Goal: Task Accomplishment & Management: Use online tool/utility

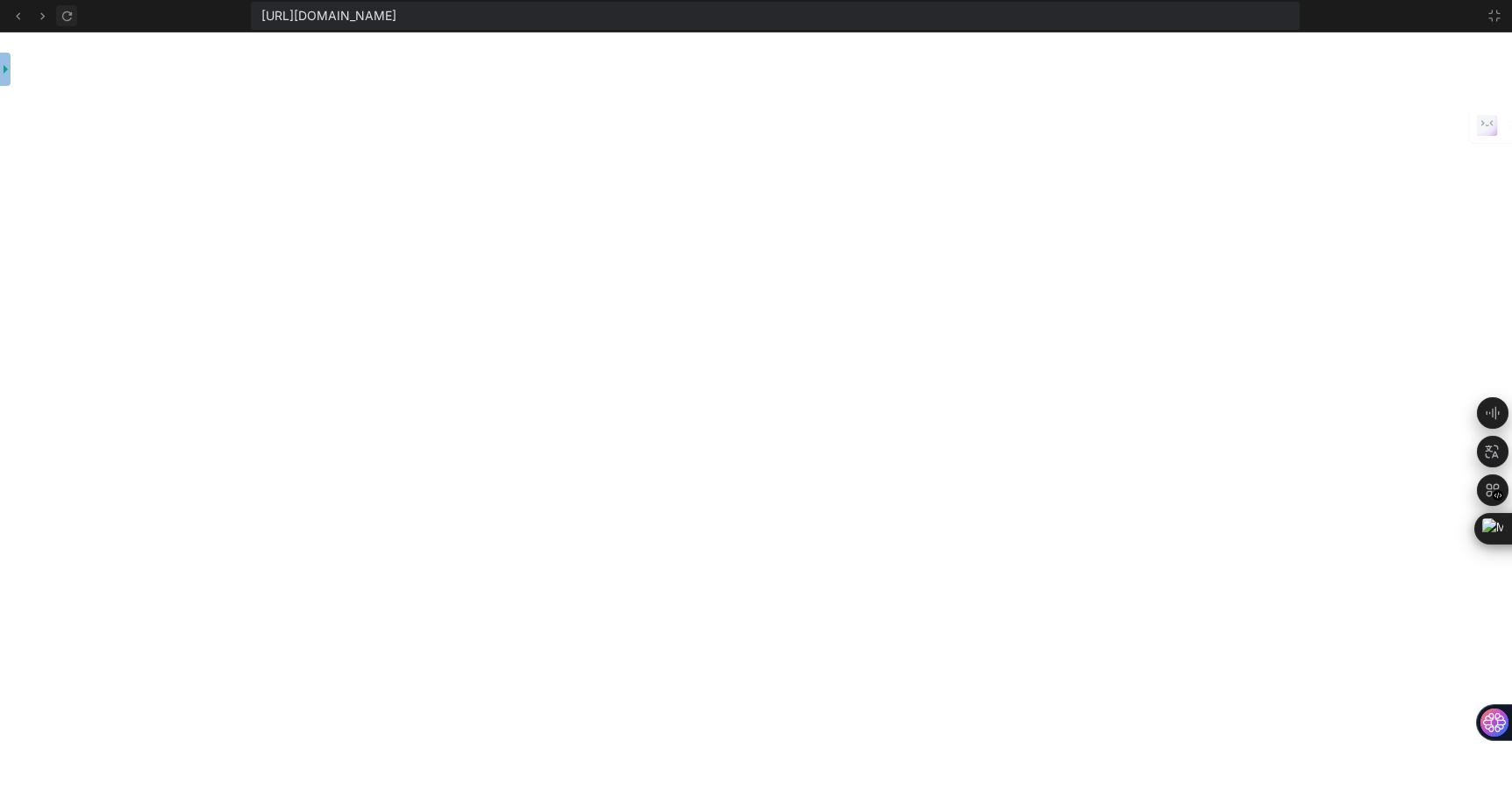
scroll to position [16667, 0]
click at [66, 20] on icon at bounding box center [66, 15] width 10 height 10
click at [1492, 17] on icon at bounding box center [1494, 16] width 14 height 14
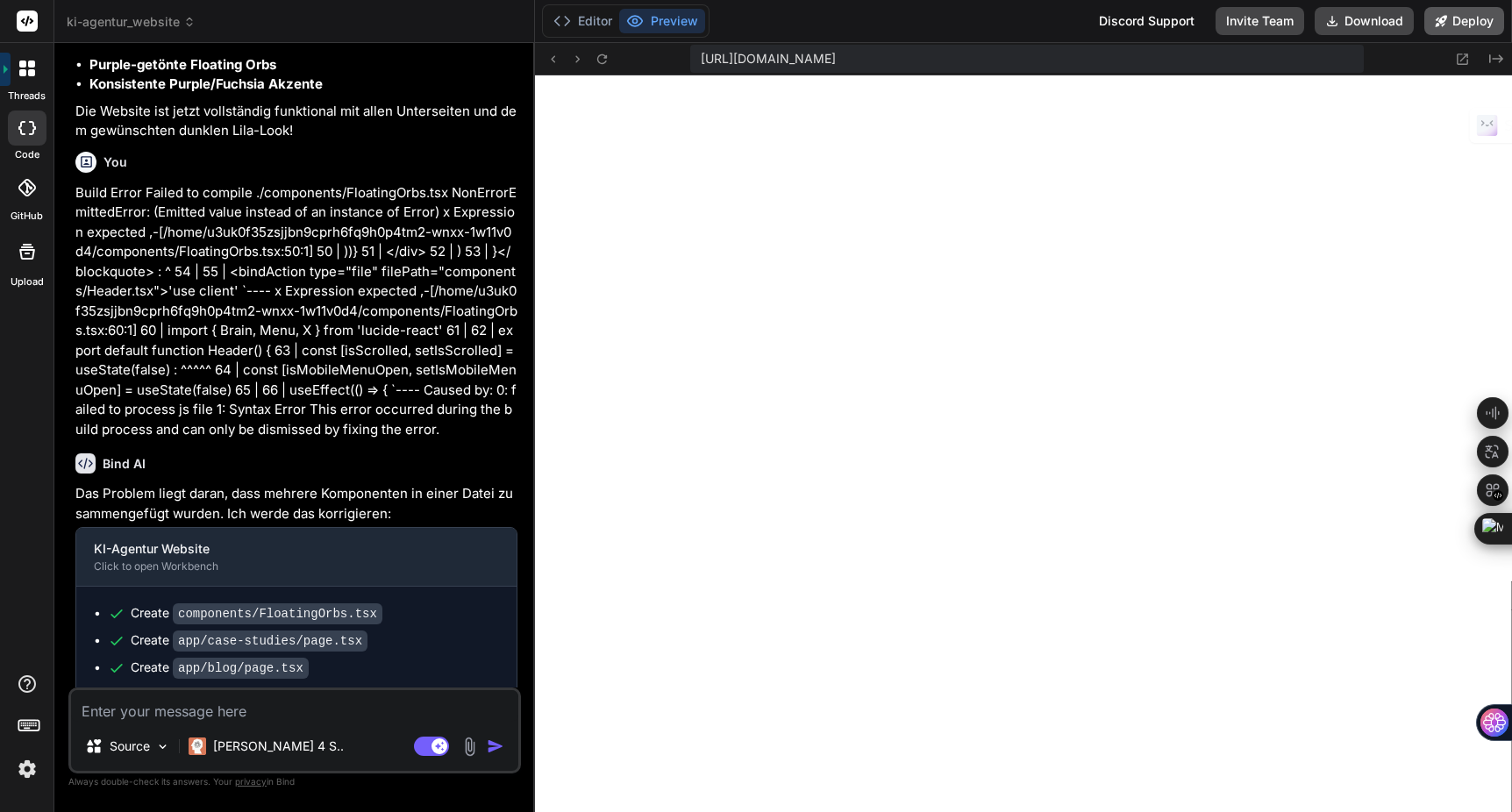
click at [1467, 23] on button "Deploy" at bounding box center [1464, 21] width 80 height 28
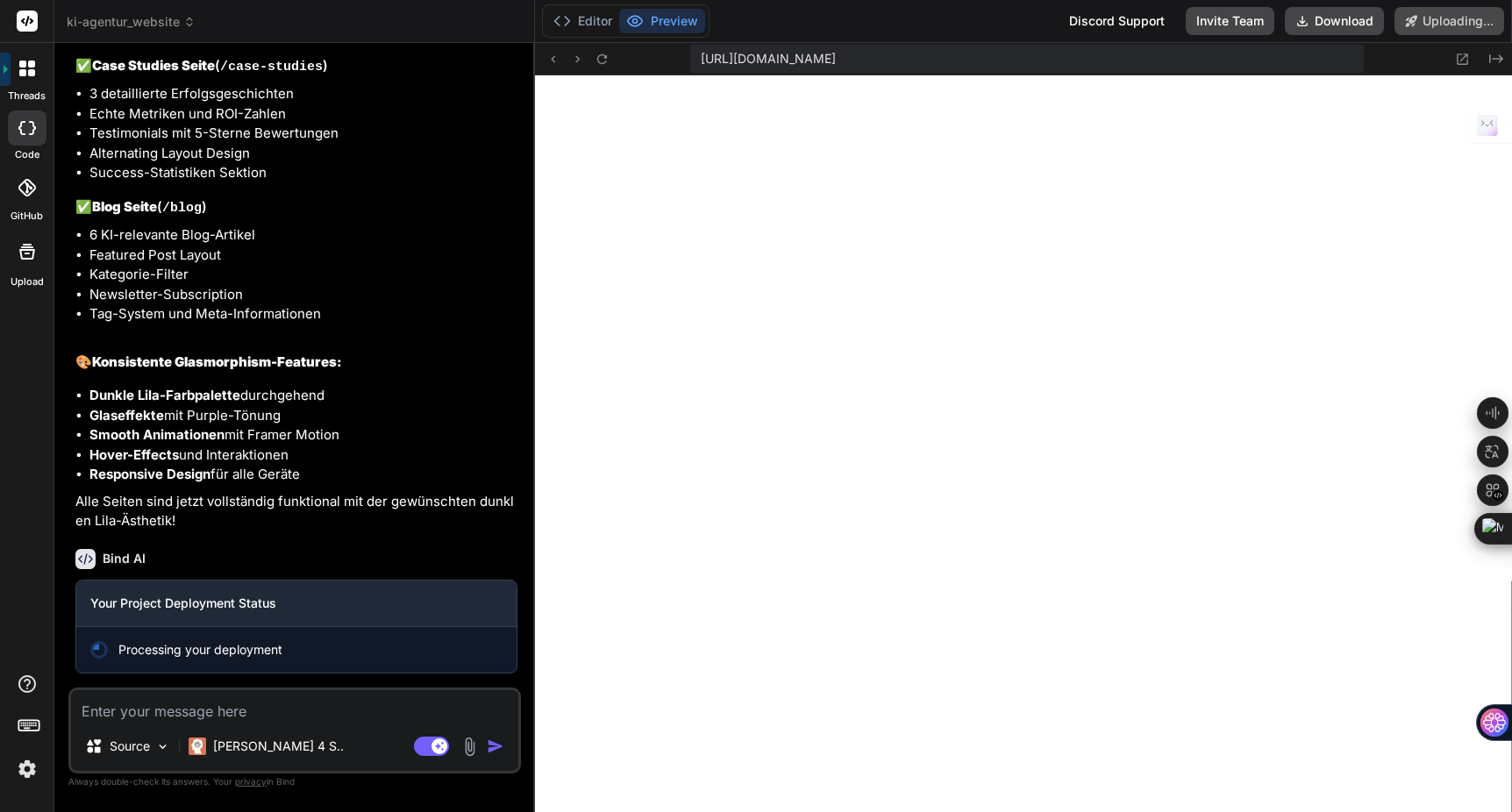
scroll to position [11966, 0]
click at [157, 20] on span "ki-agentur_website" at bounding box center [130, 22] width 129 height 18
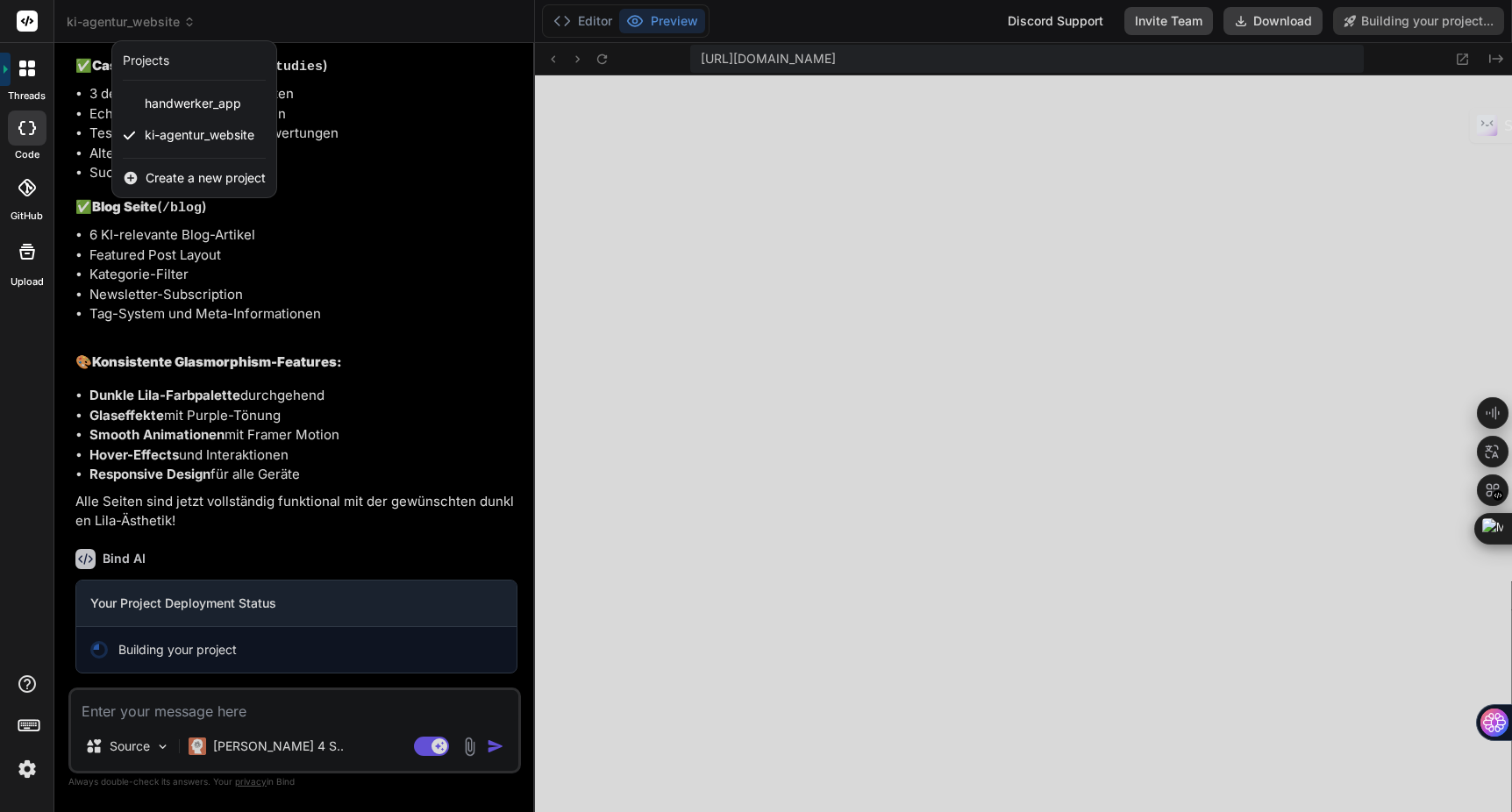
click at [157, 20] on div at bounding box center [756, 406] width 1512 height 812
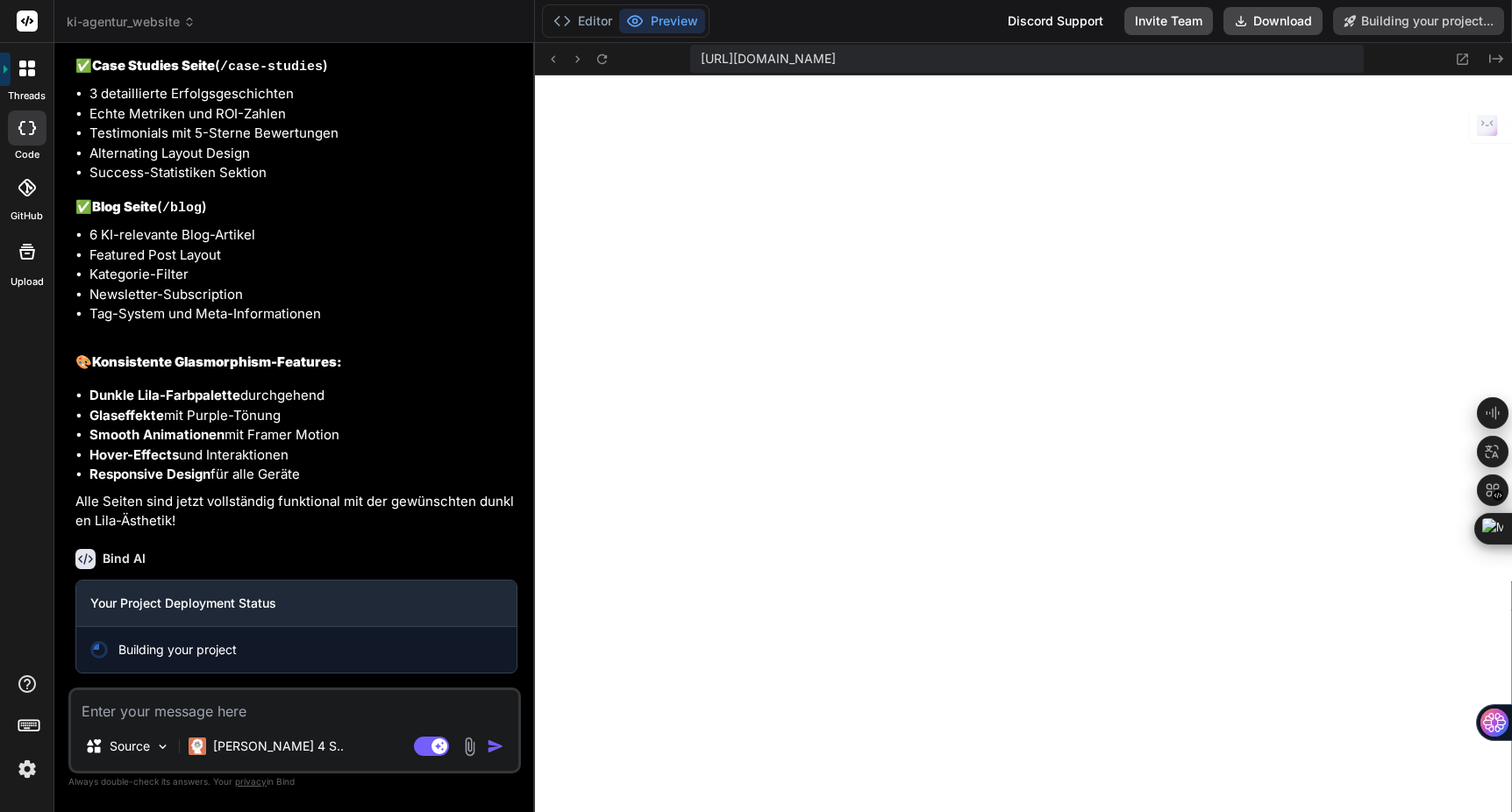
click at [25, 779] on img at bounding box center [28, 769] width 30 height 30
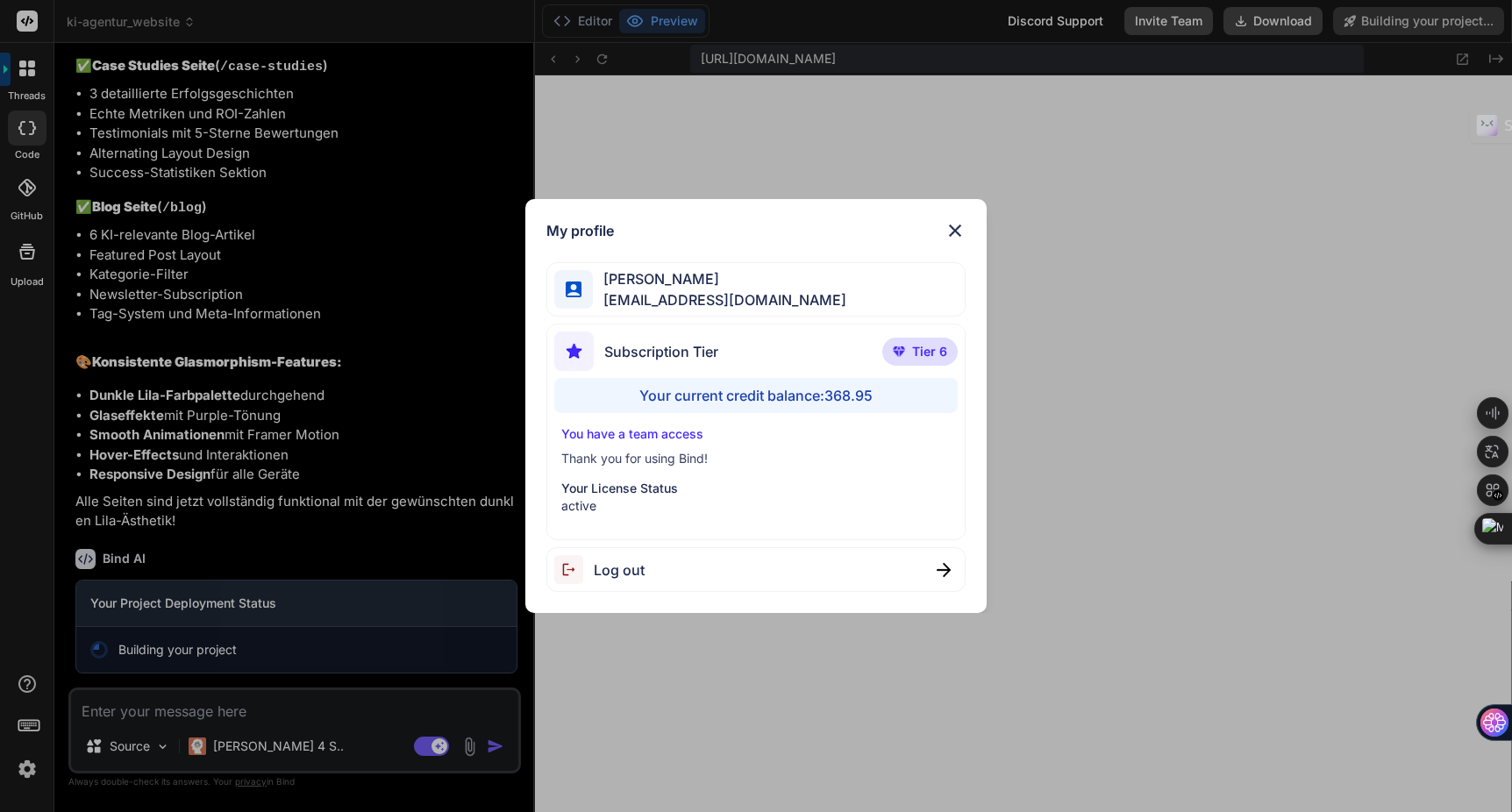
click at [957, 231] on img at bounding box center [956, 231] width 21 height 21
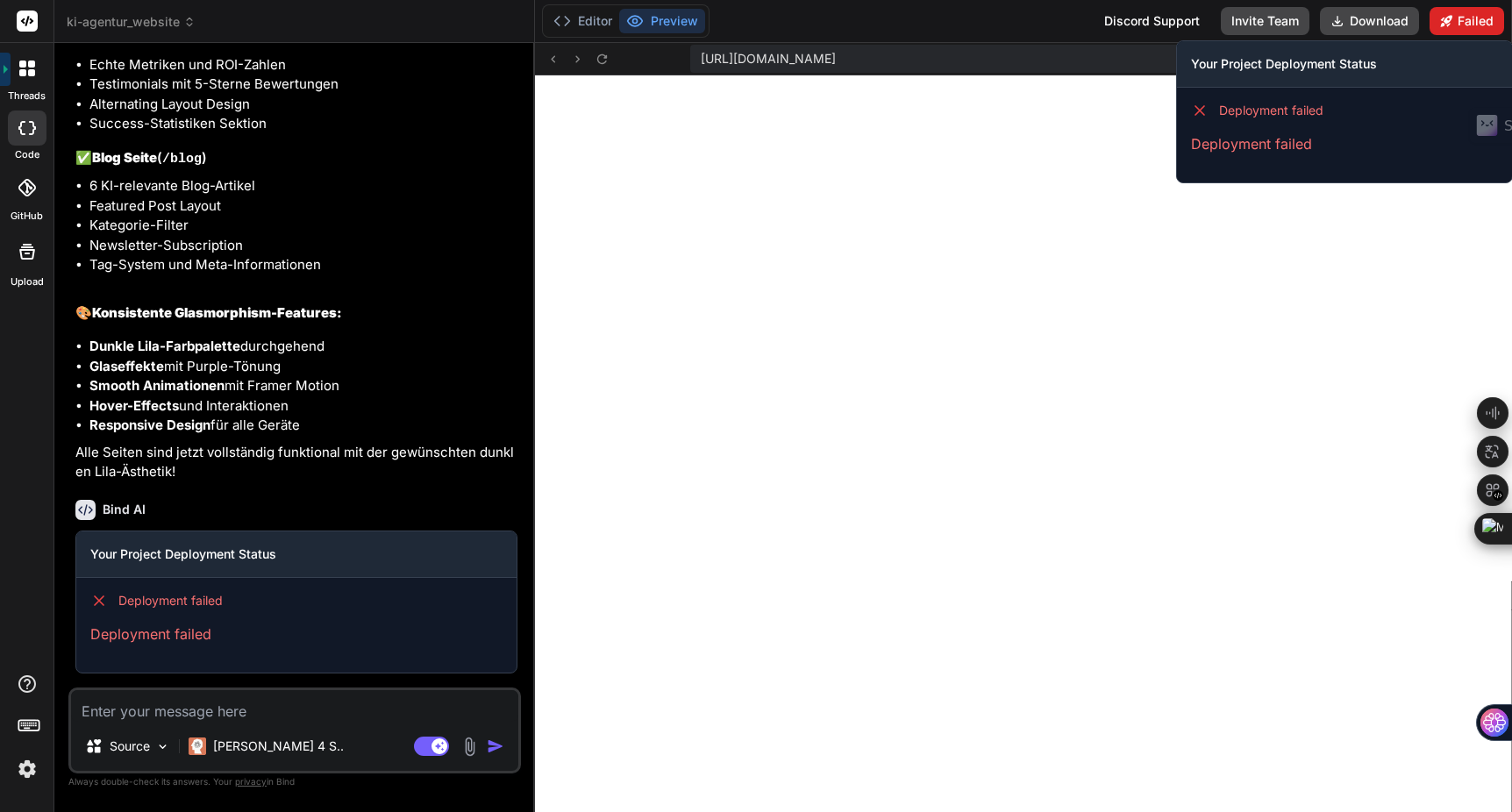
click at [1465, 25] on button "Failed" at bounding box center [1467, 21] width 75 height 28
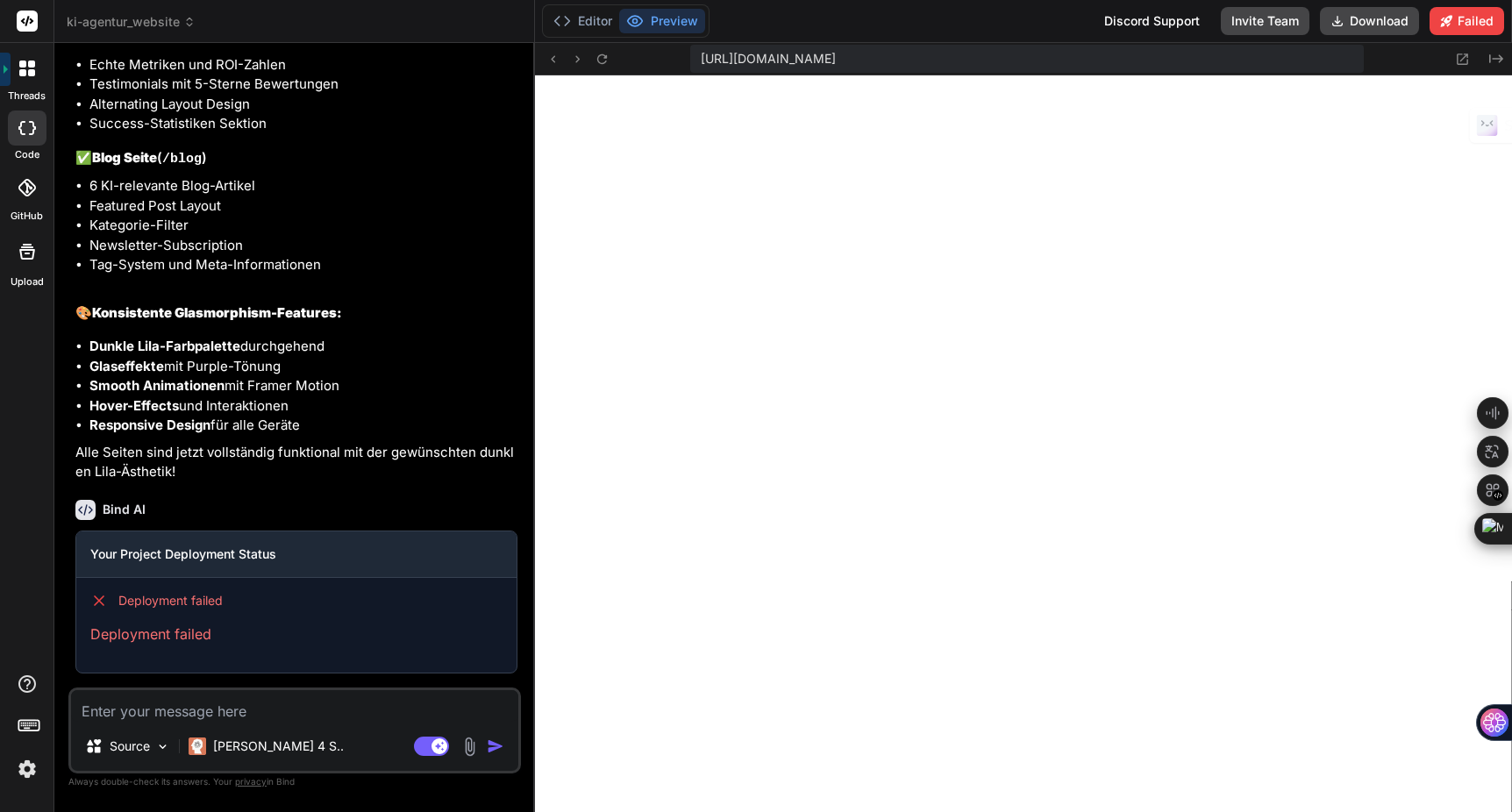
scroll to position [12015, 0]
click at [1477, 26] on button "Failed" at bounding box center [1467, 21] width 75 height 28
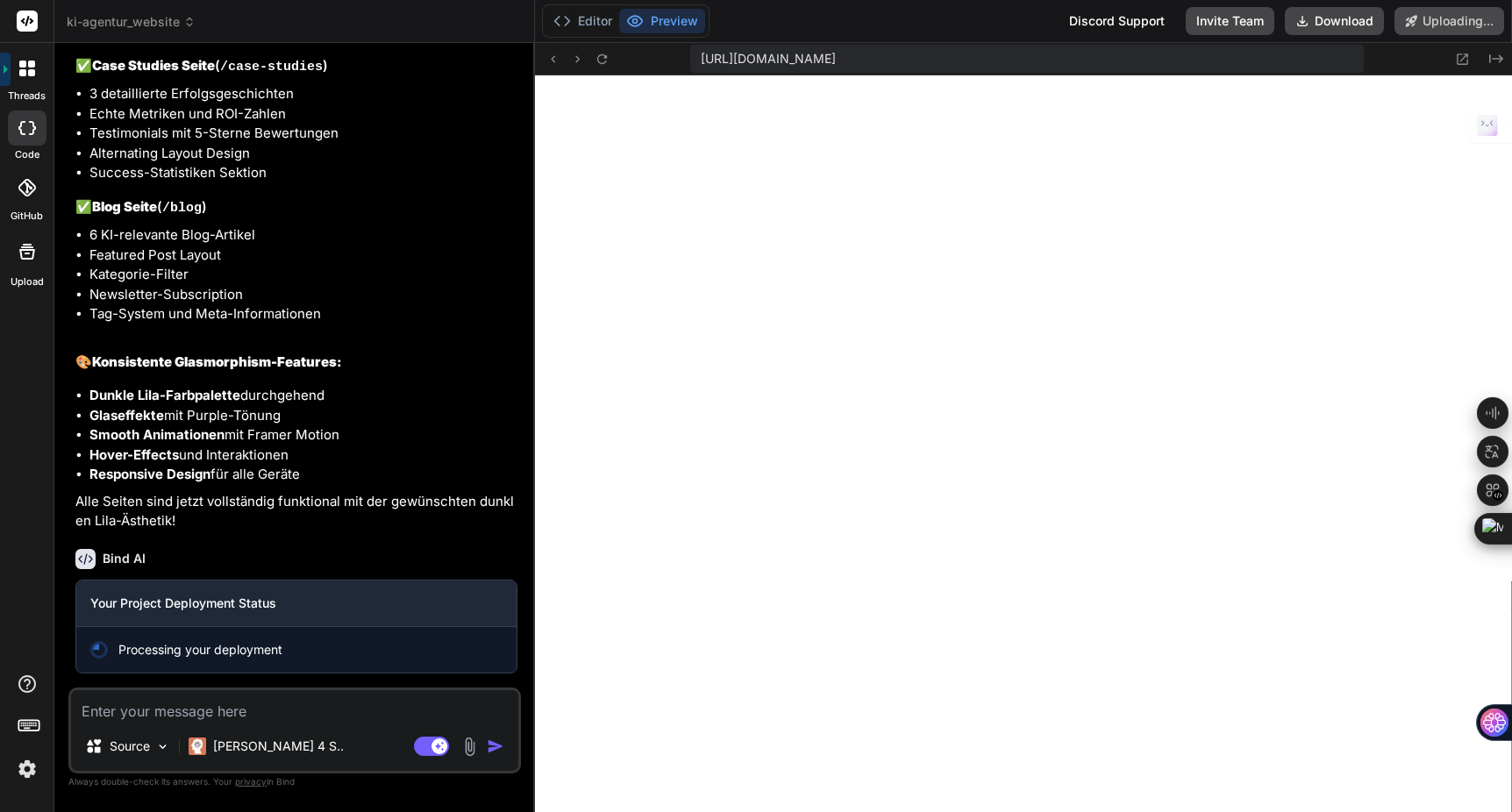
scroll to position [11966, 0]
click at [1463, 62] on icon at bounding box center [1462, 59] width 15 height 15
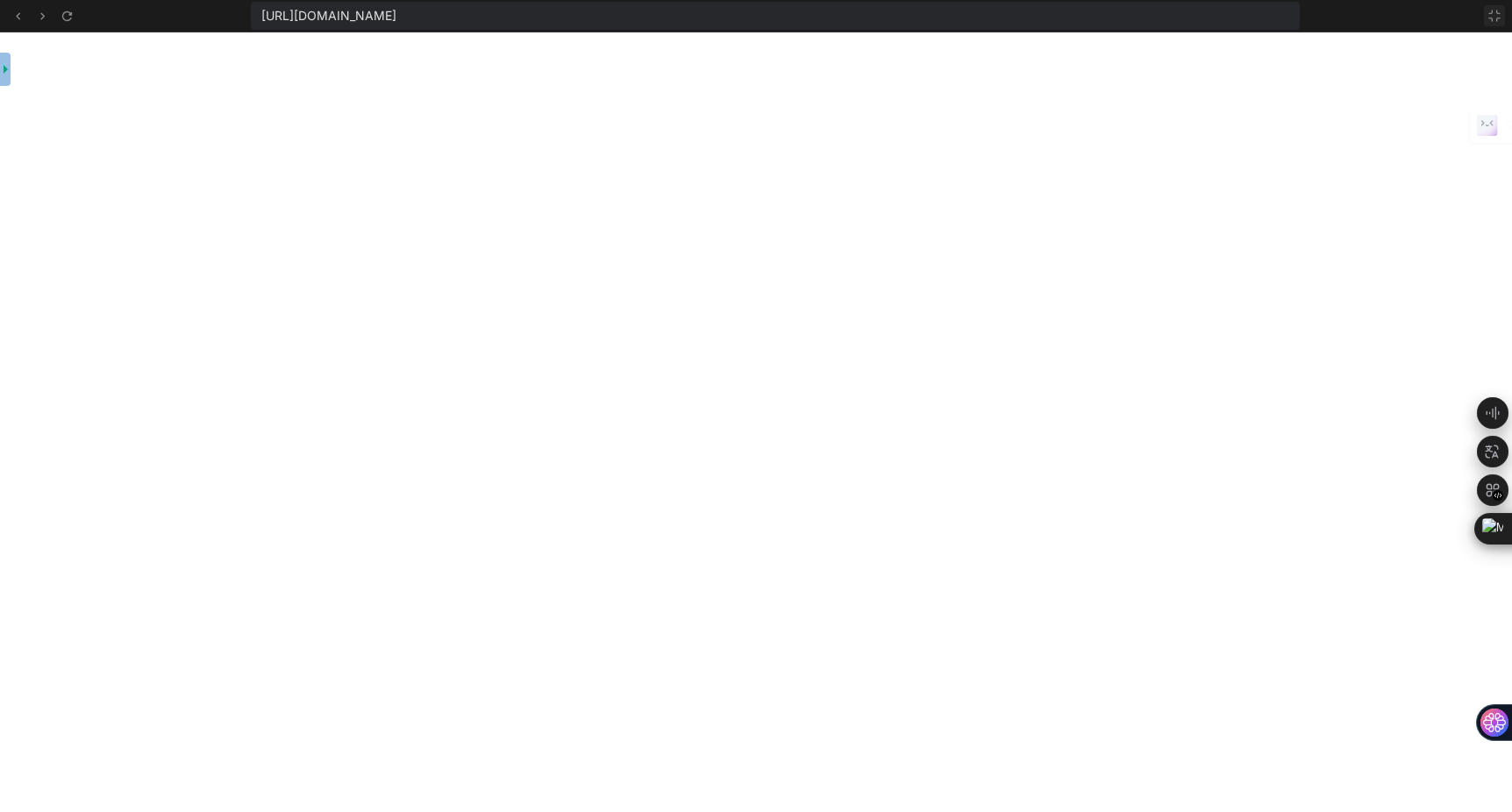
click at [1496, 14] on icon at bounding box center [1494, 16] width 14 height 14
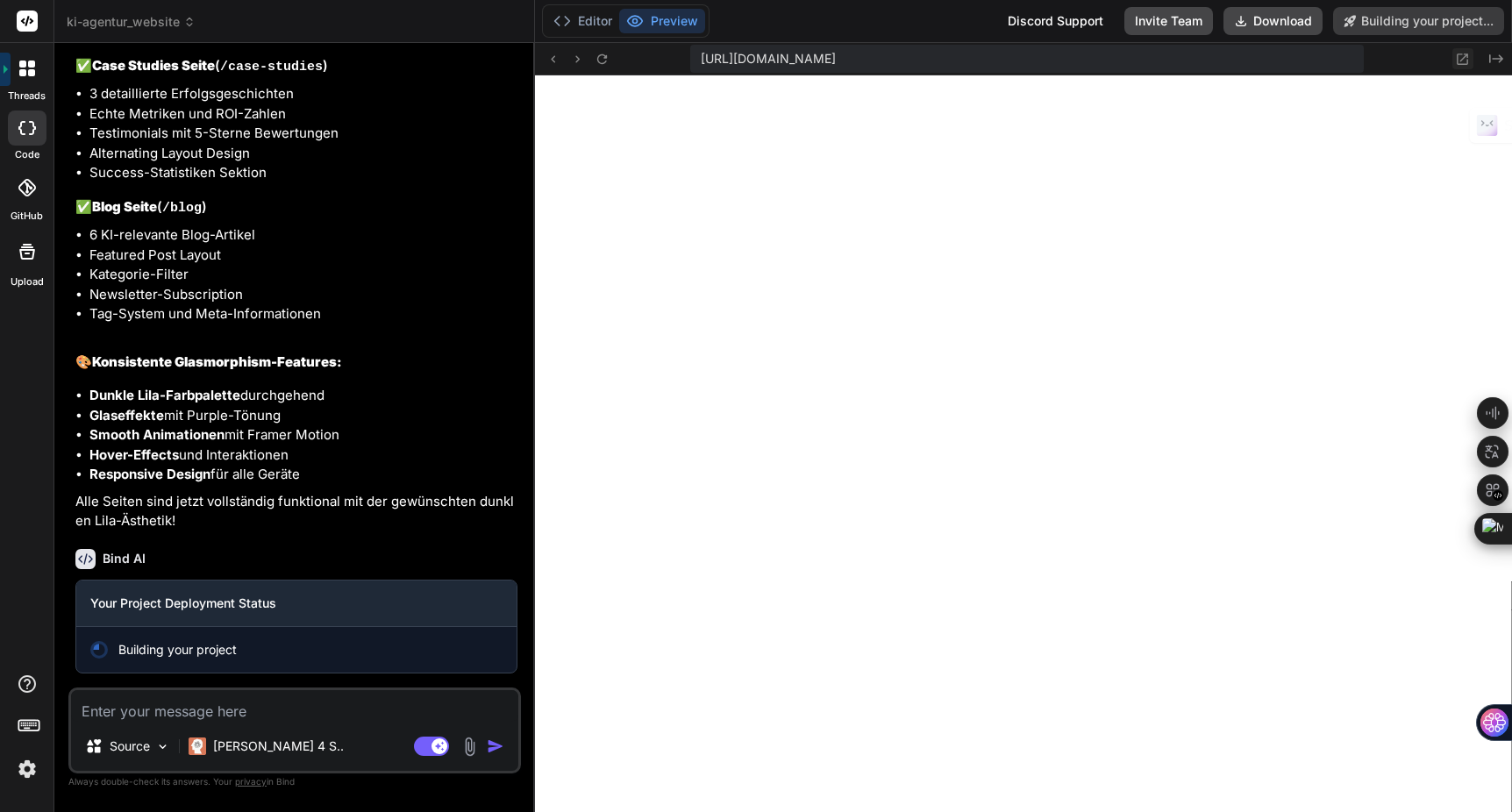
click at [1464, 60] on icon at bounding box center [1462, 59] width 15 height 15
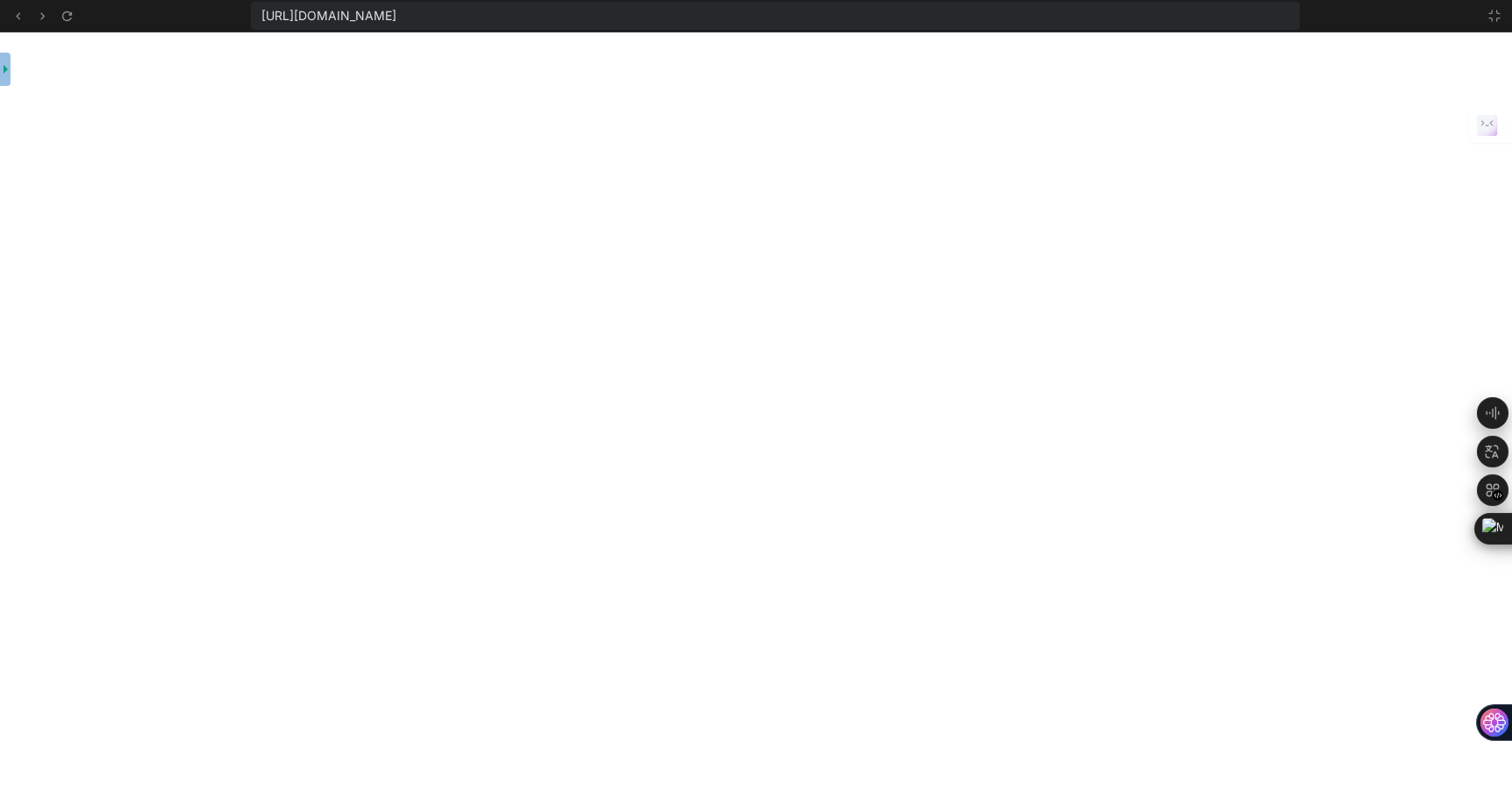
click at [397, 23] on span "[URL][DOMAIN_NAME]" at bounding box center [329, 16] width 135 height 18
click at [397, 17] on span "[URL][DOMAIN_NAME]" at bounding box center [329, 16] width 135 height 18
drag, startPoint x: 1062, startPoint y: 17, endPoint x: 248, endPoint y: 6, distance: 814.1
click at [248, 6] on div "[URL][DOMAIN_NAME]" at bounding box center [756, 16] width 1512 height 33
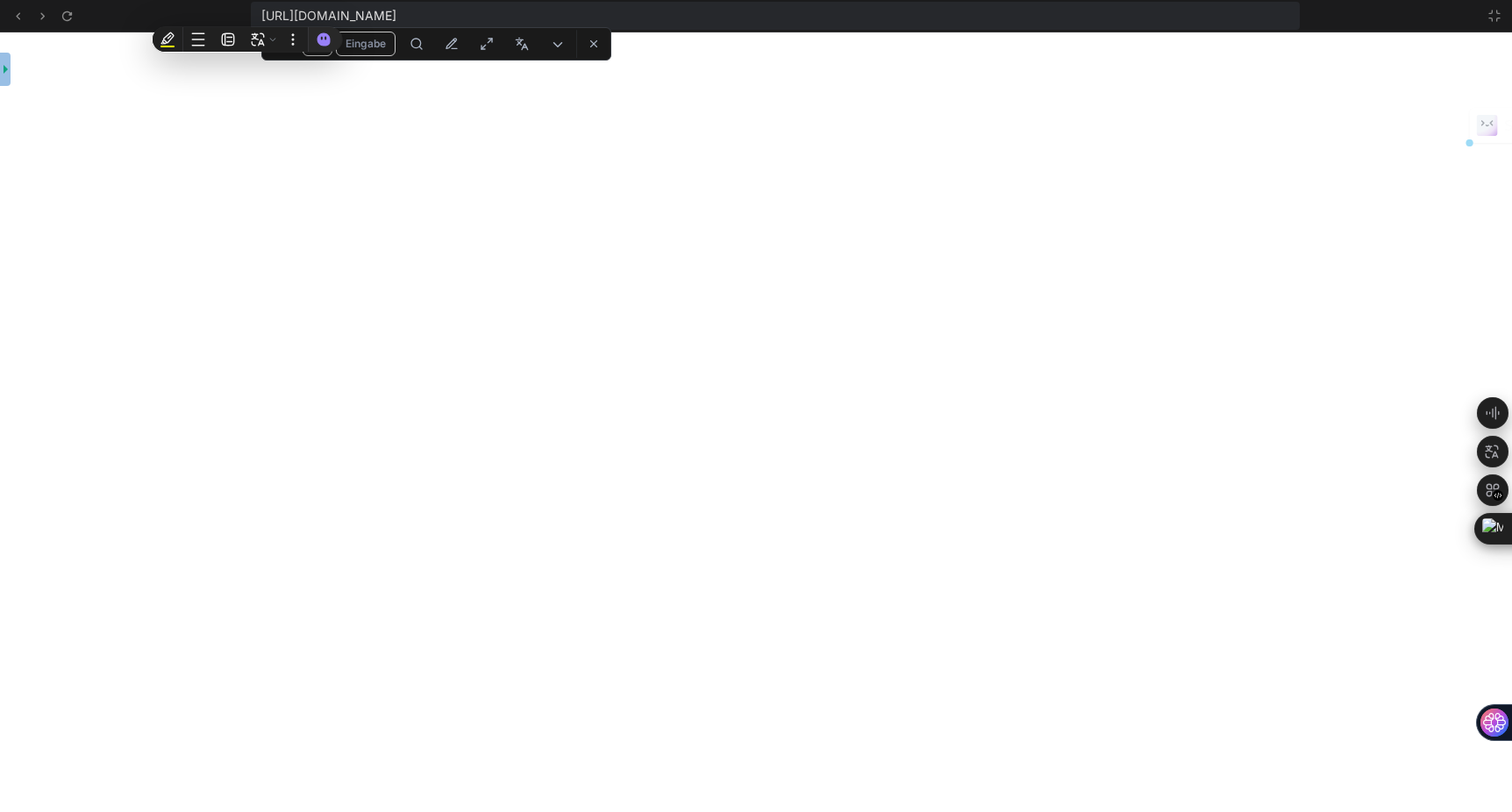
copy span "[URL][DOMAIN_NAME]"
type textarea "x"
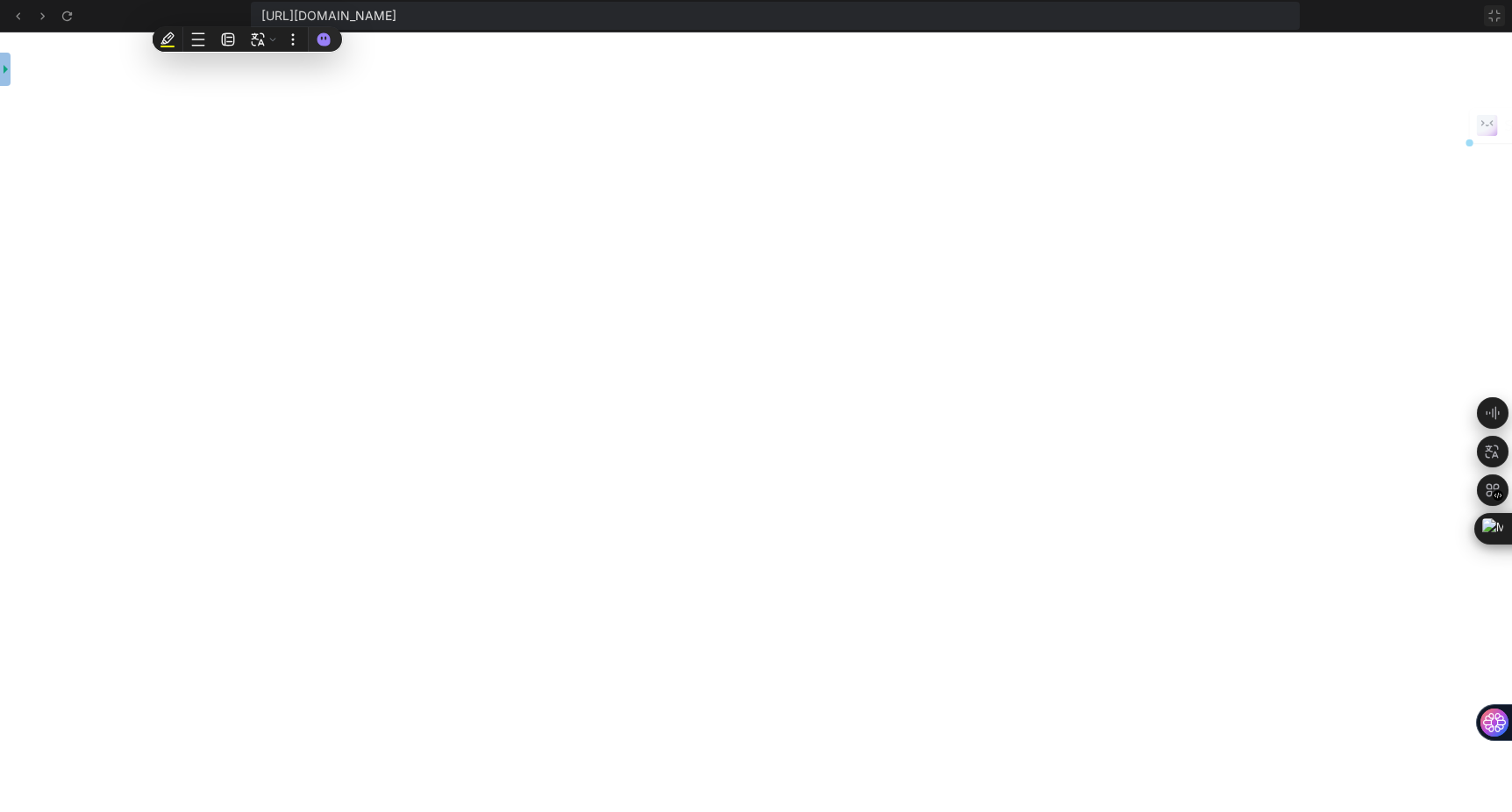
click at [1498, 12] on icon at bounding box center [1494, 16] width 14 height 14
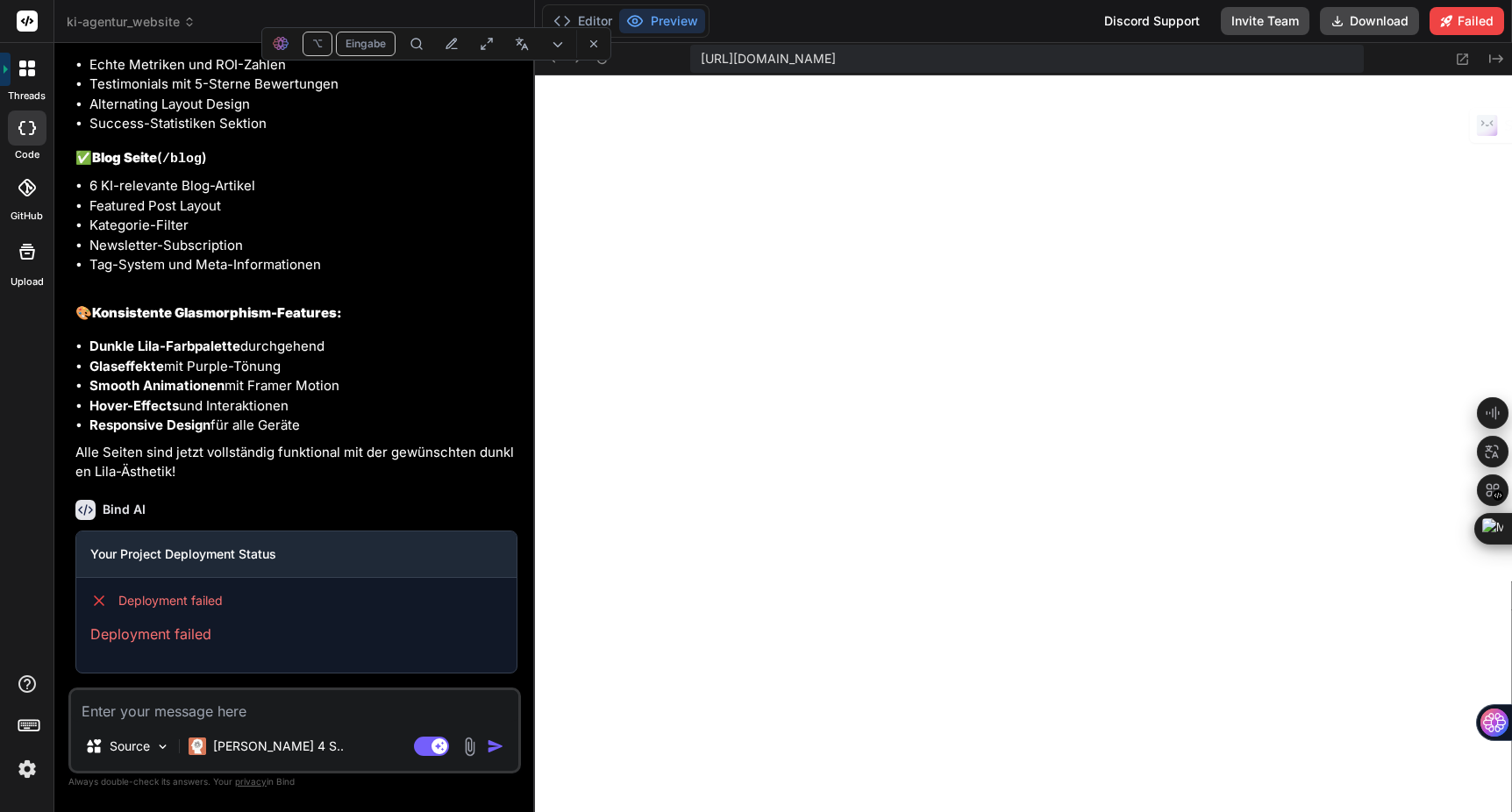
click at [203, 712] on textarea at bounding box center [295, 706] width 447 height 32
type textarea "w"
type textarea "x"
type textarea "wa"
type textarea "x"
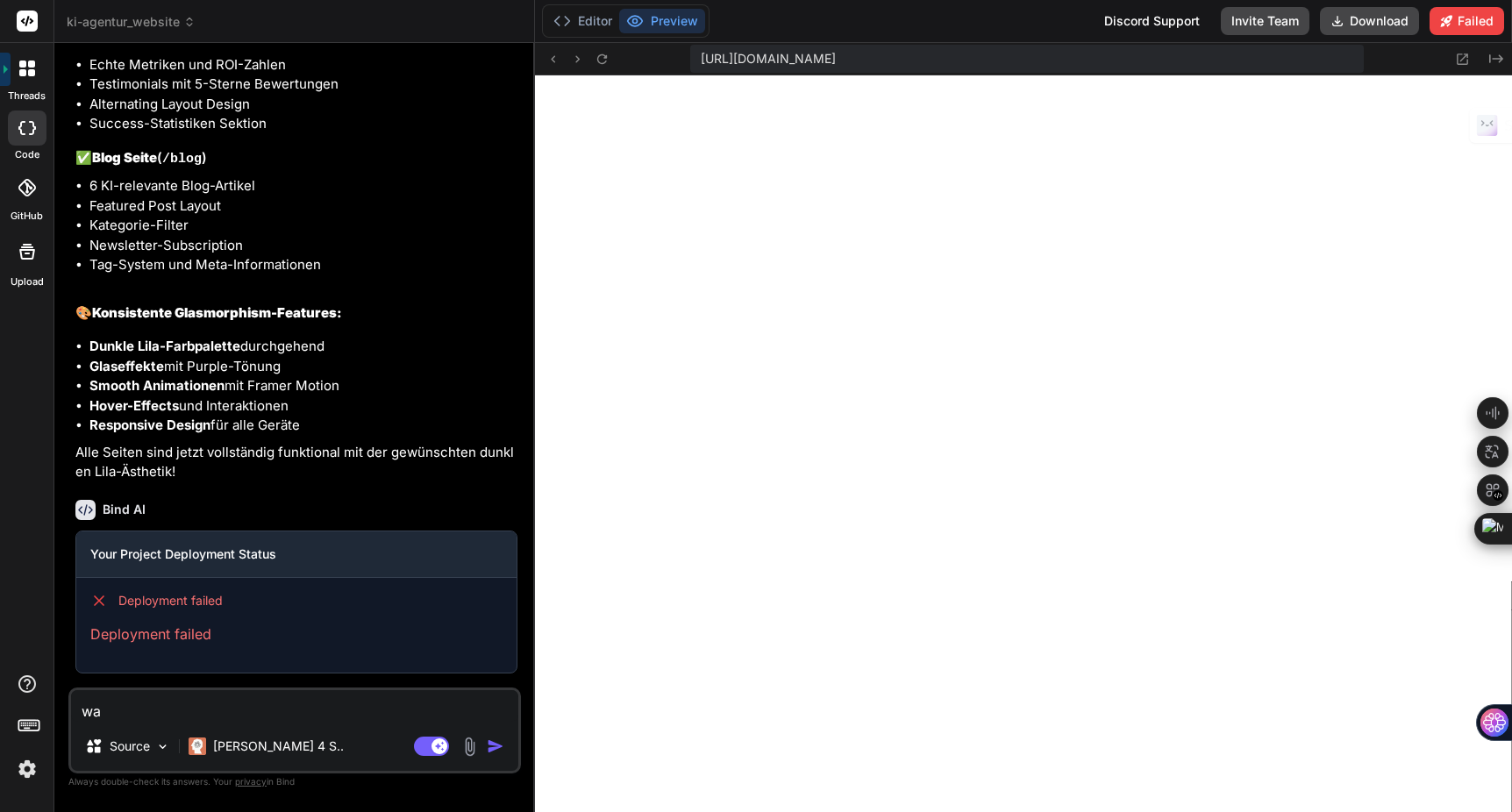
type textarea "war"
type textarea "x"
type textarea "waru"
type textarea "x"
type textarea "warum"
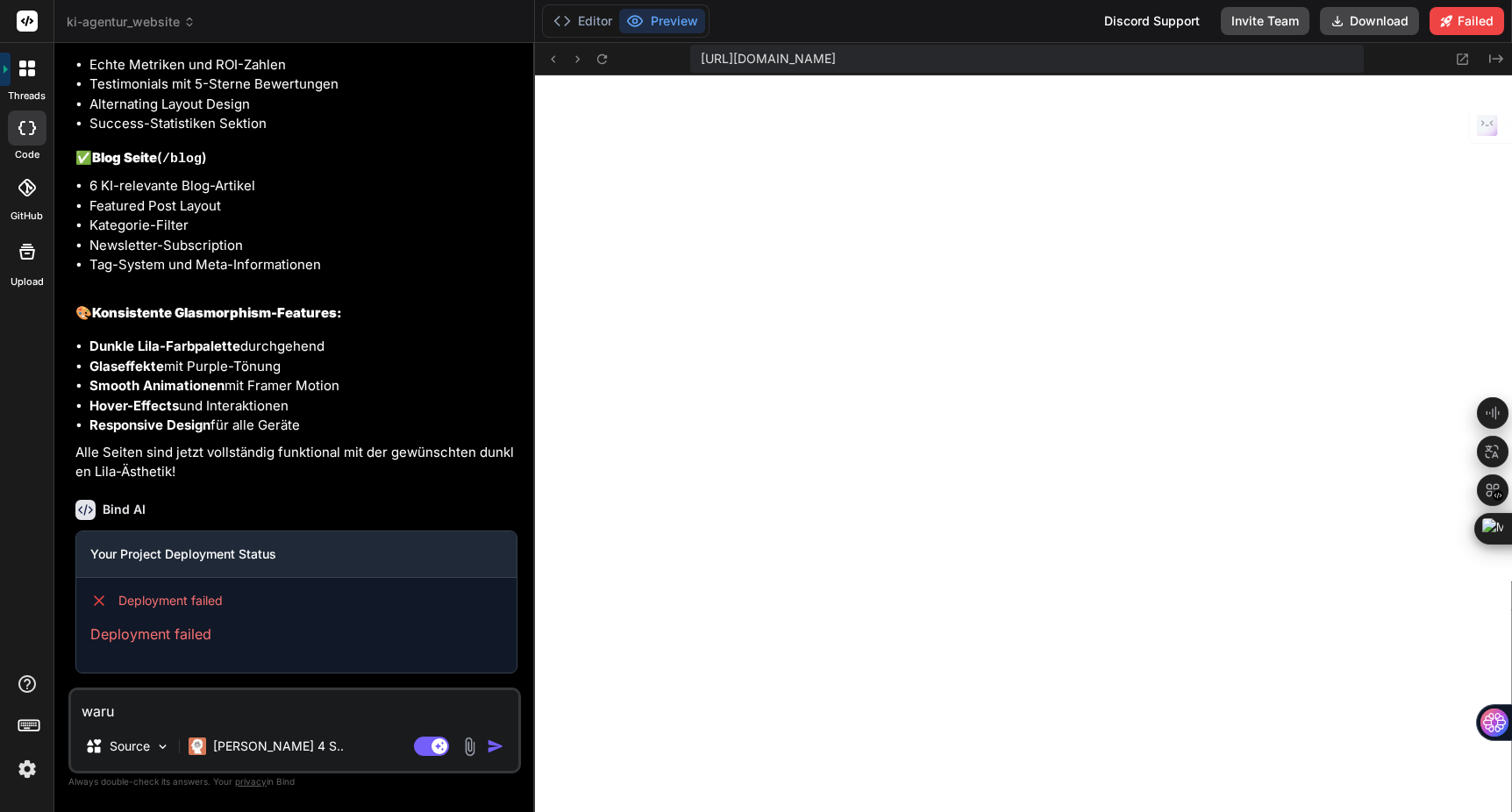
type textarea "x"
type textarea "warum"
type textarea "x"
type textarea "warum s"
type textarea "x"
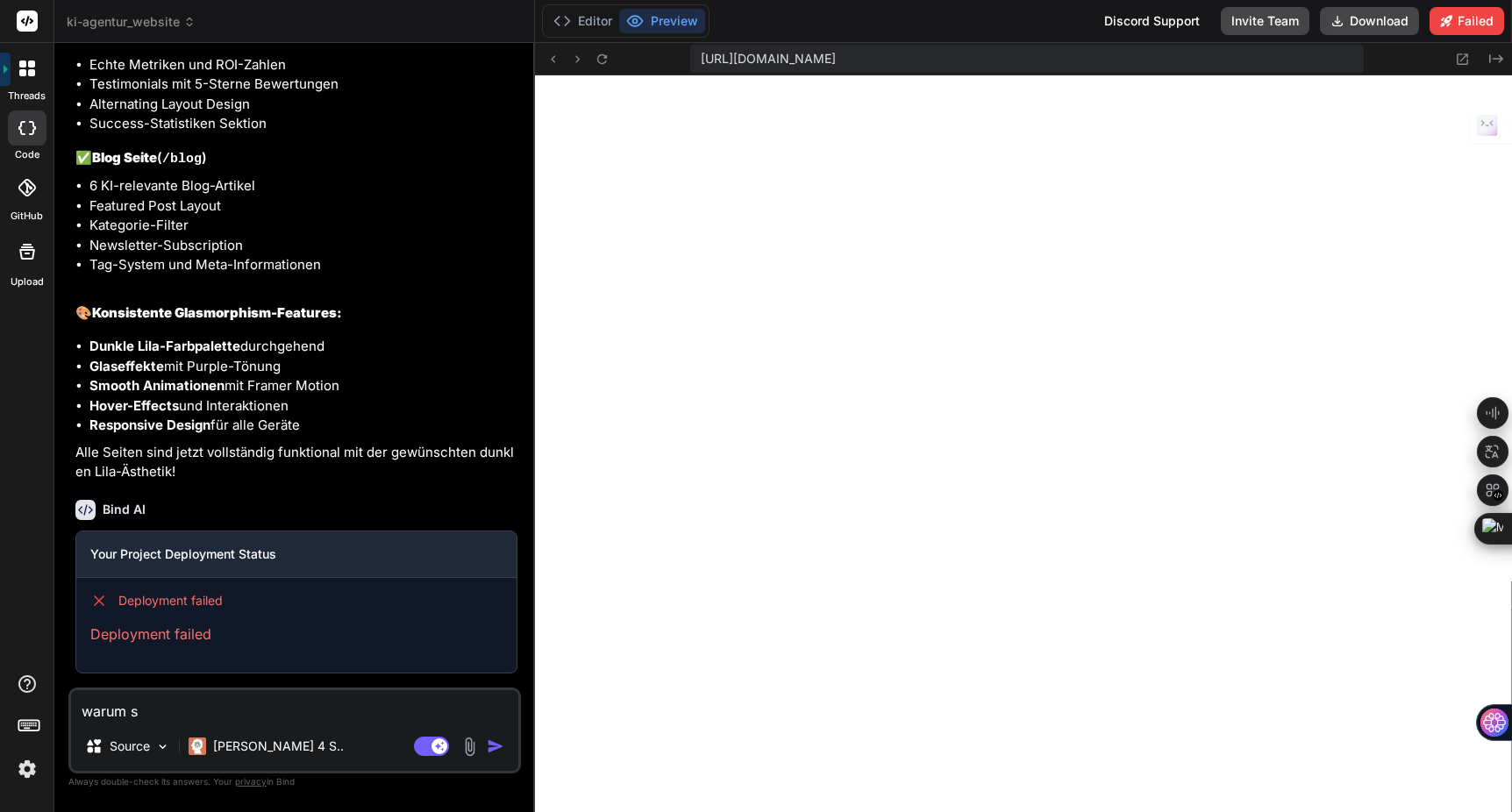
type textarea "warum sc"
type textarea "x"
type textarea "warum sch"
type textarea "x"
type textarea "warum schl"
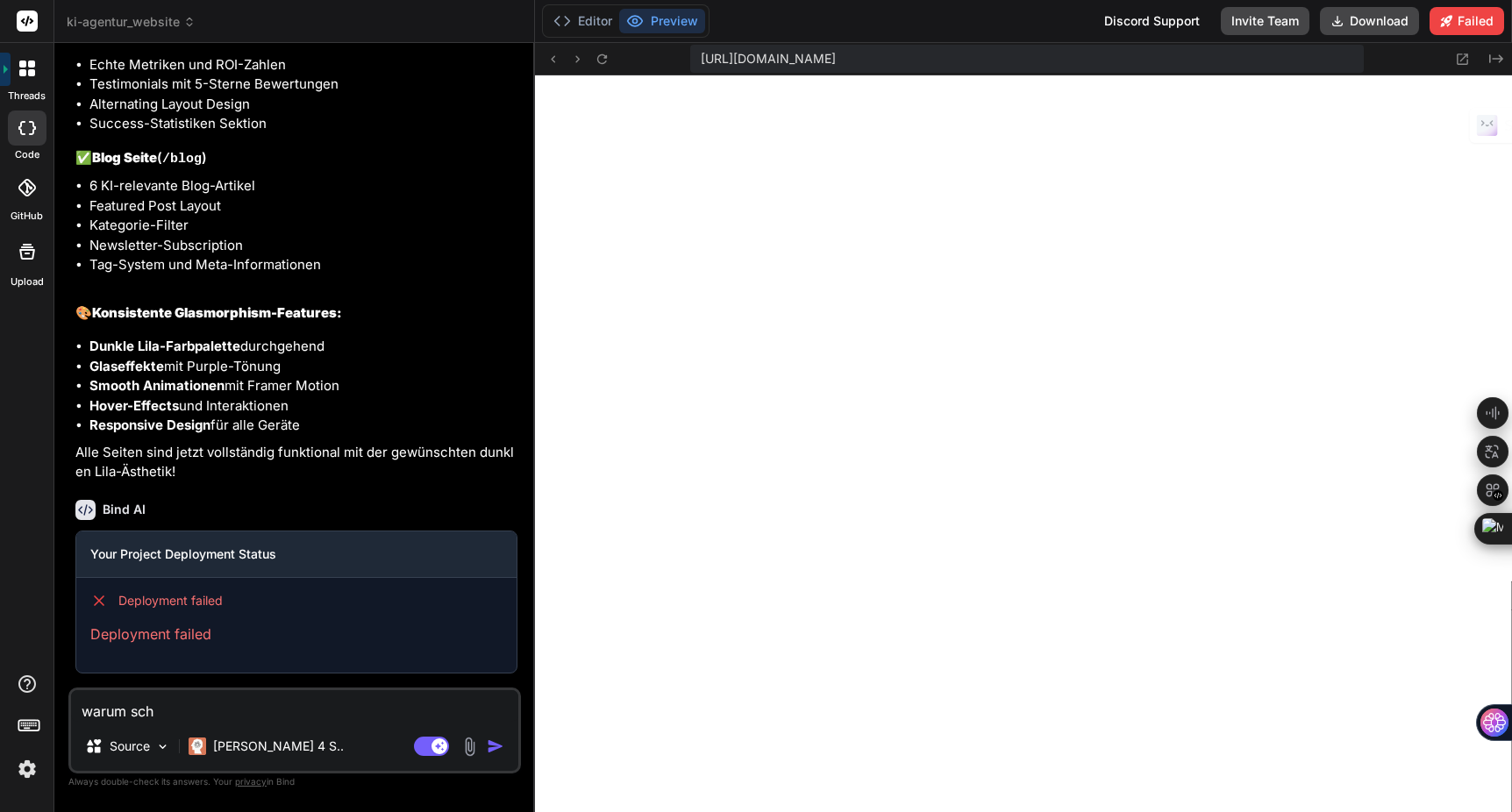
type textarea "x"
type textarea "warum schlä"
type textarea "x"
type textarea "warum schläg"
type textarea "x"
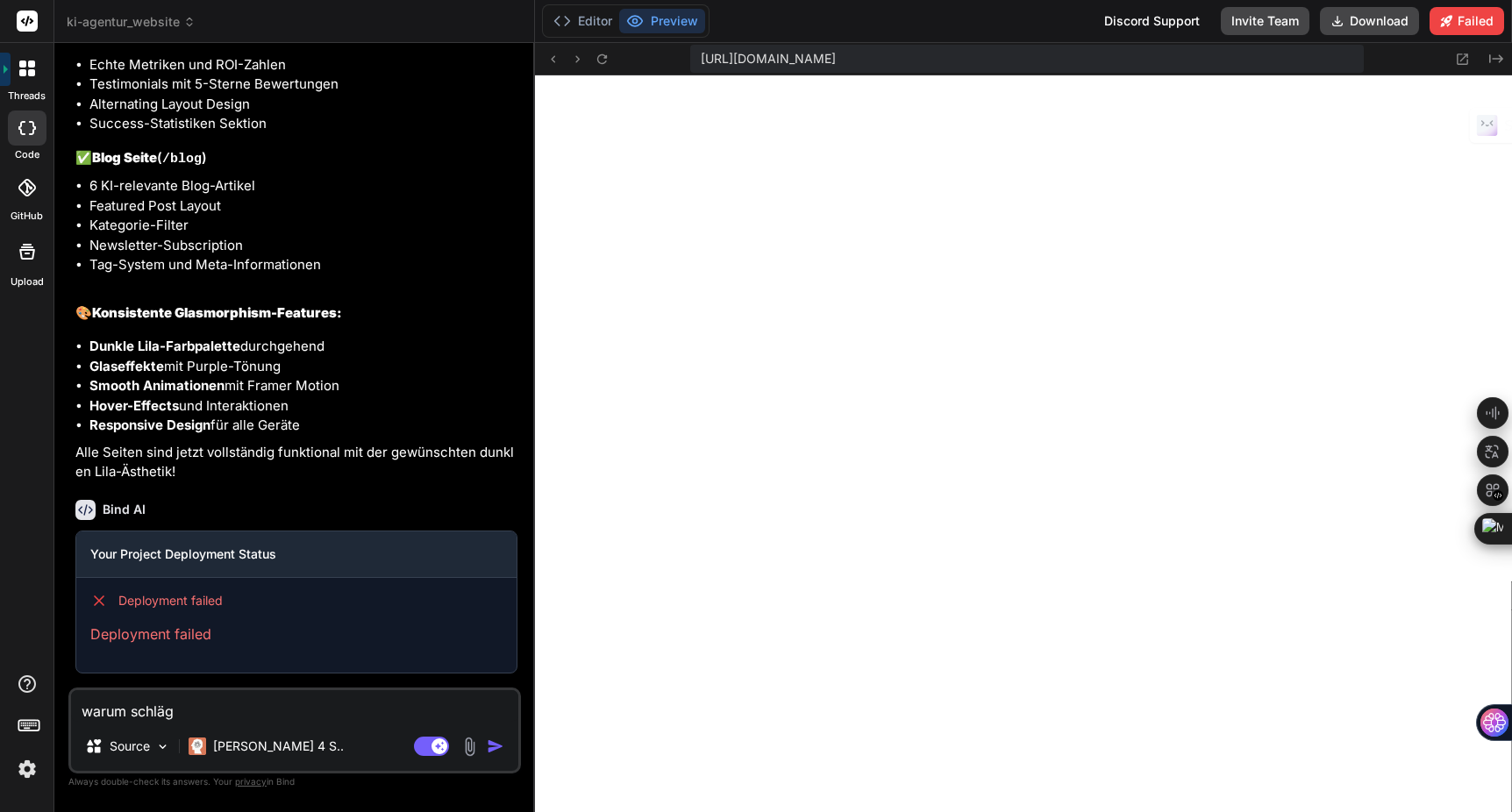
type textarea "warum schlägt"
type textarea "x"
type textarea "warum schlägt"
type textarea "x"
type textarea "warum schlägt d"
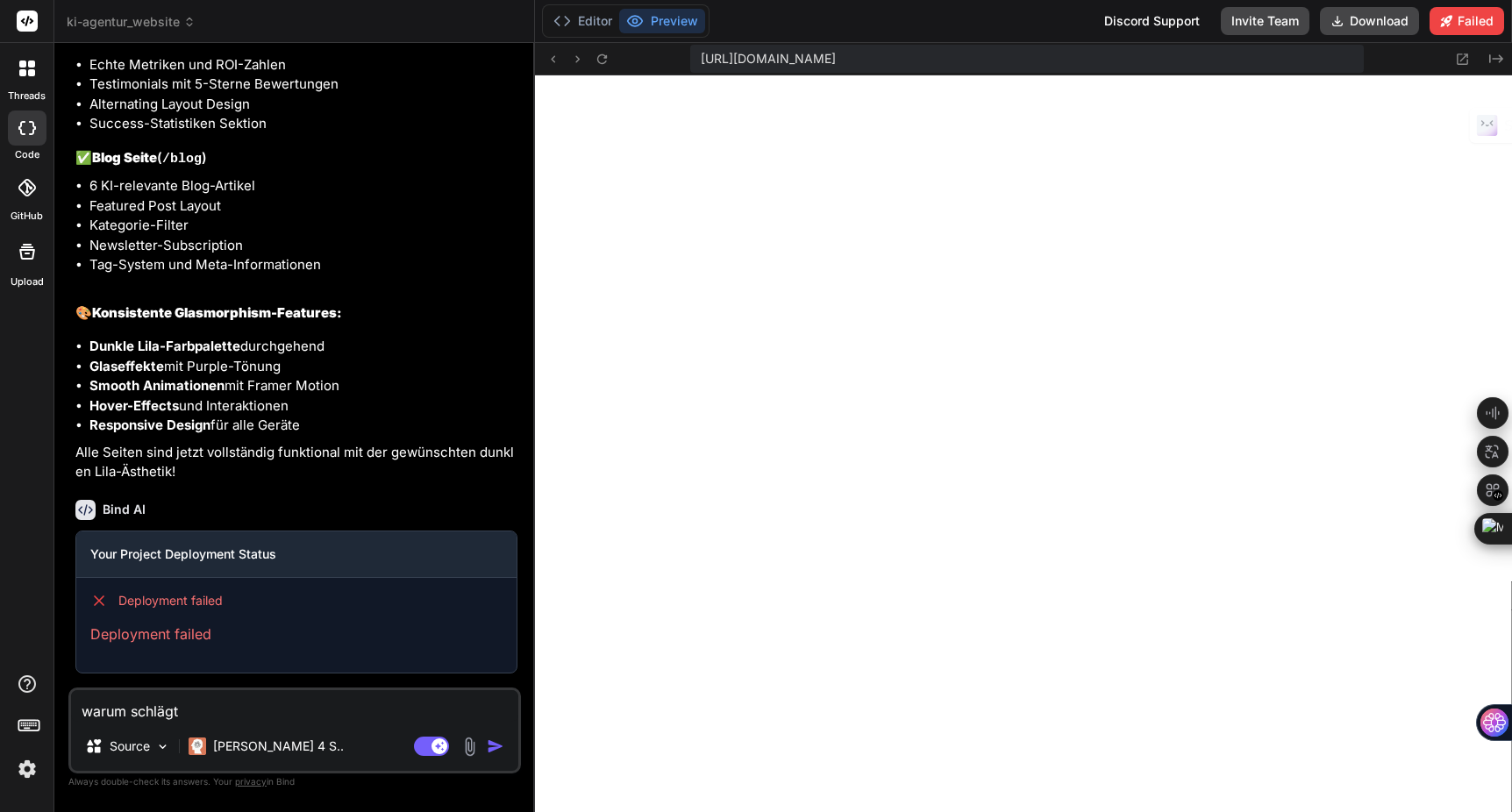
type textarea "x"
type textarea "warum schlägt da"
type textarea "x"
type textarea "warum schlägt das"
type textarea "x"
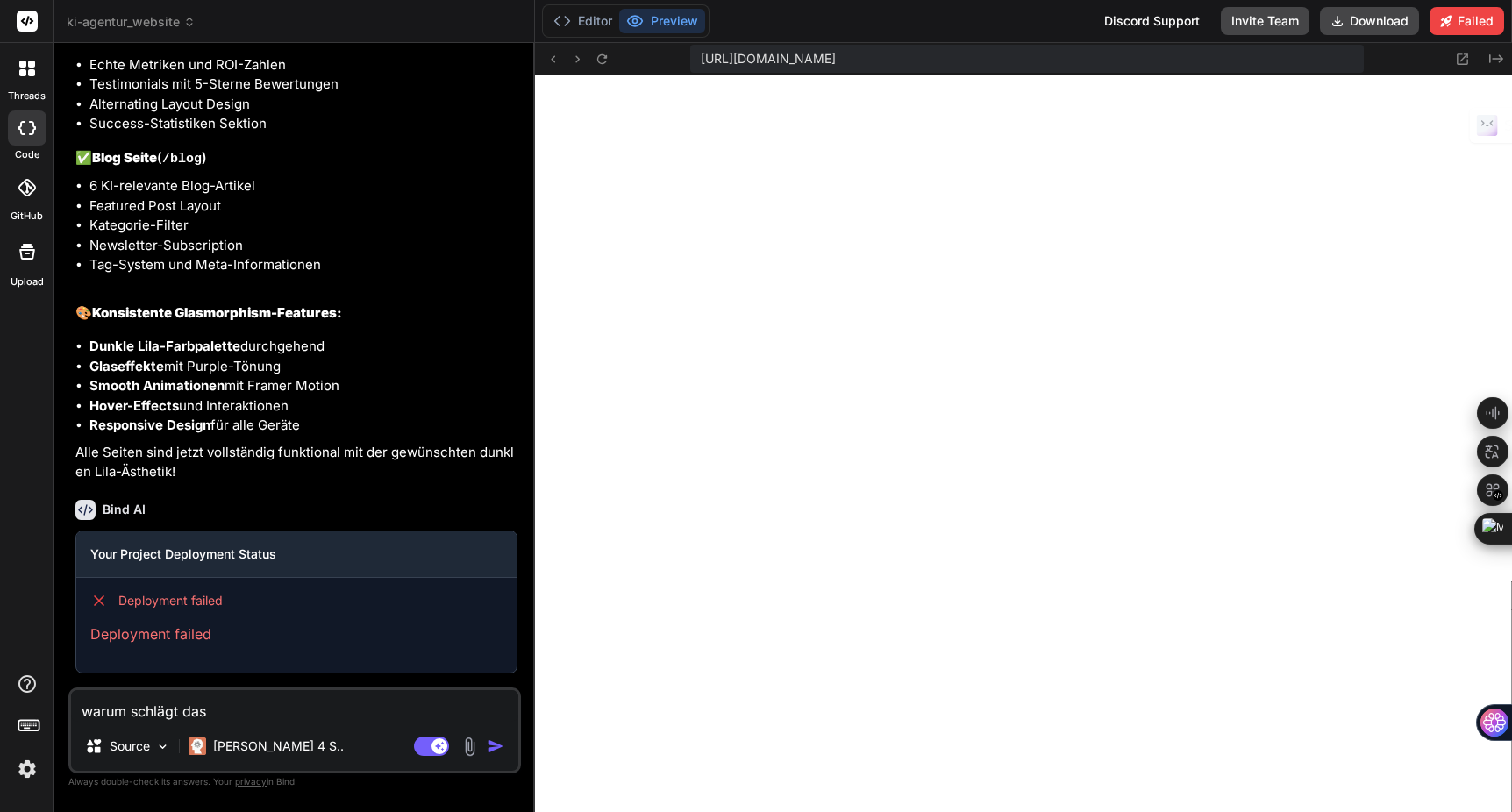
type textarea "warum schlägt das"
type textarea "x"
type textarea "warum schlägt das d"
type textarea "x"
type textarea "warum schlägt das de"
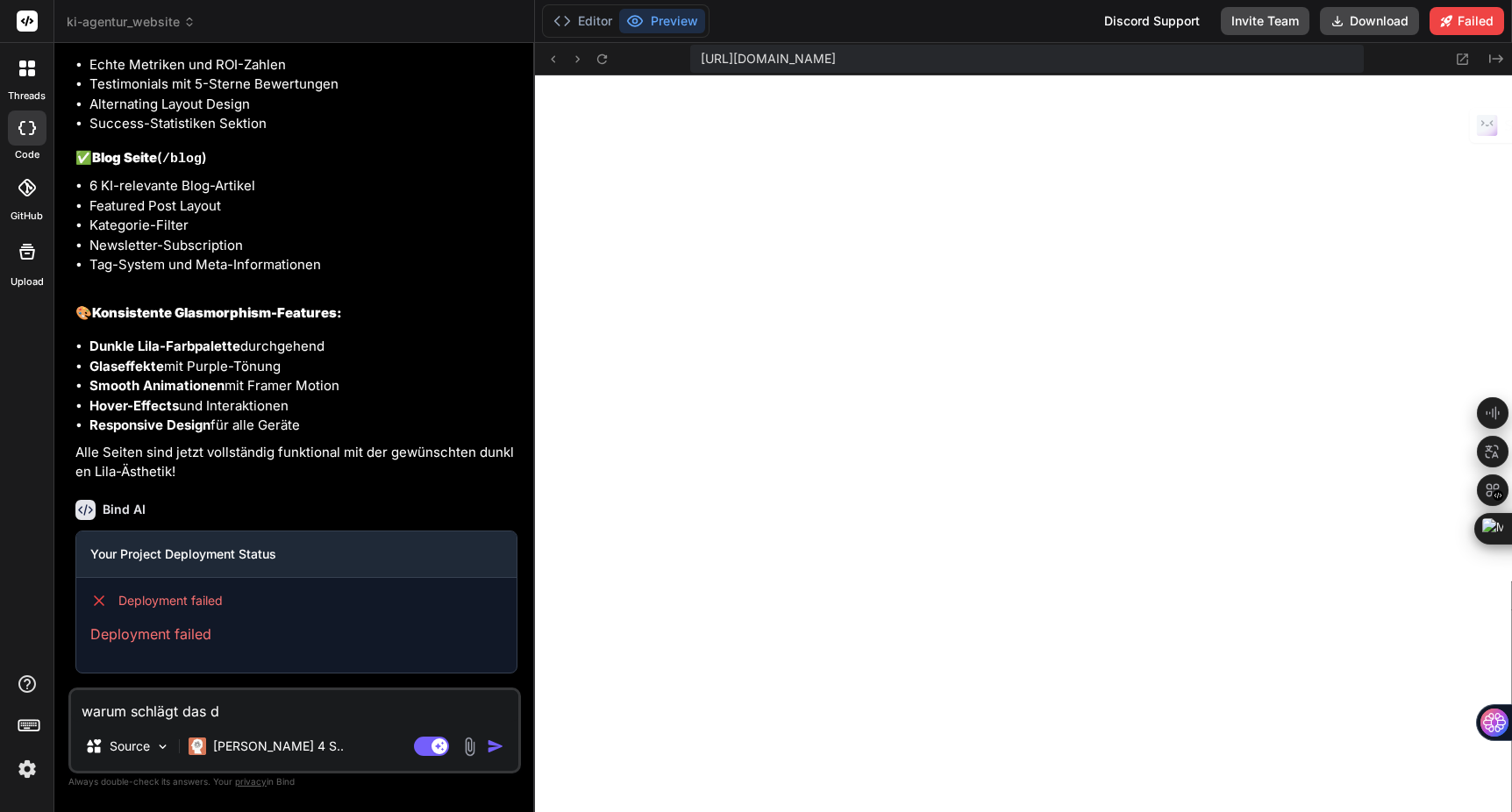
type textarea "x"
type textarea "warum schlägt das dep"
type textarea "x"
type textarea "warum schlägt das depl"
type textarea "x"
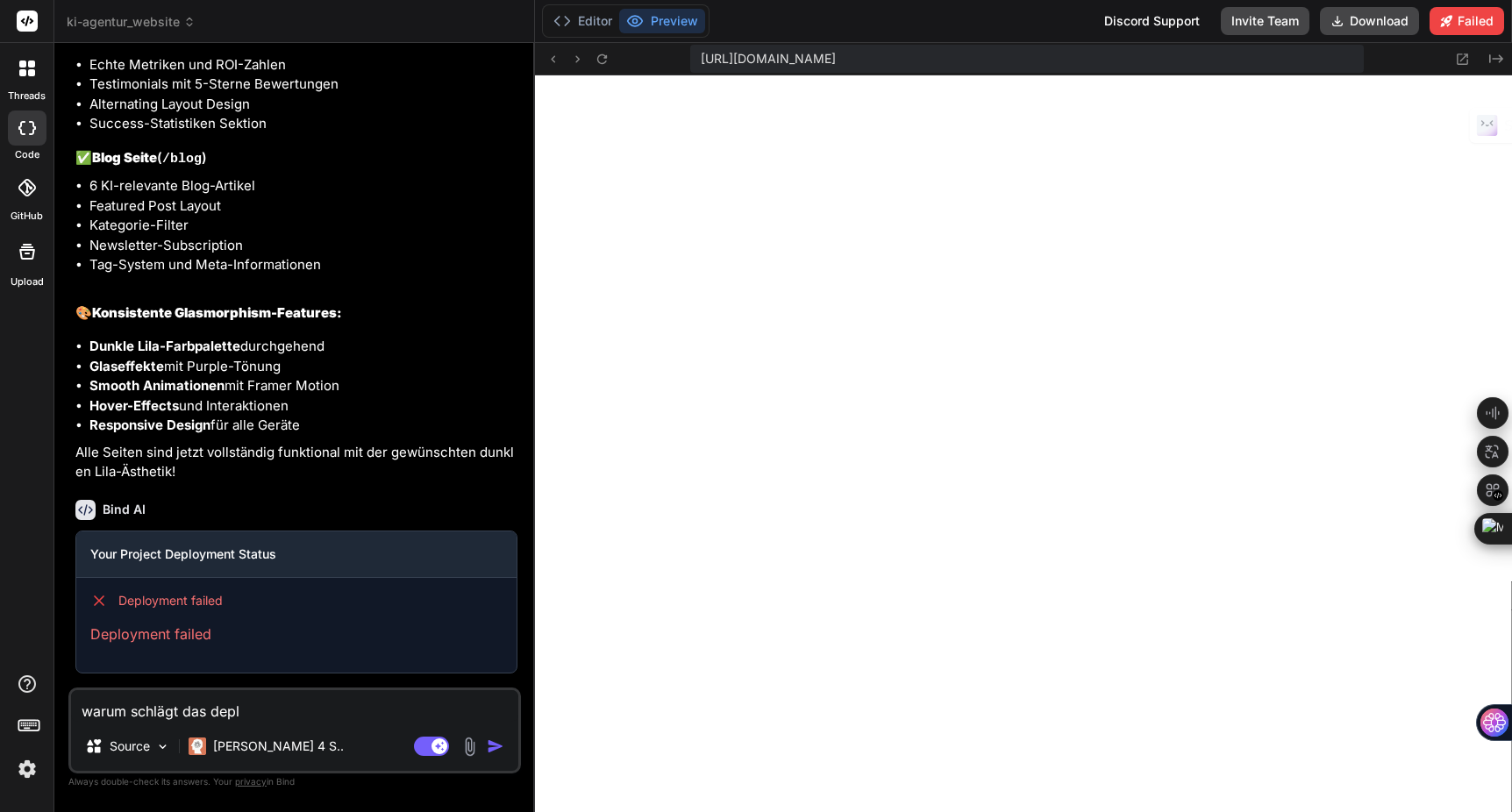
type textarea "warum schlägt das deplo"
type textarea "x"
type textarea "warum schlägt das deploy"
type textarea "x"
type textarea "warum schlägt das deploy"
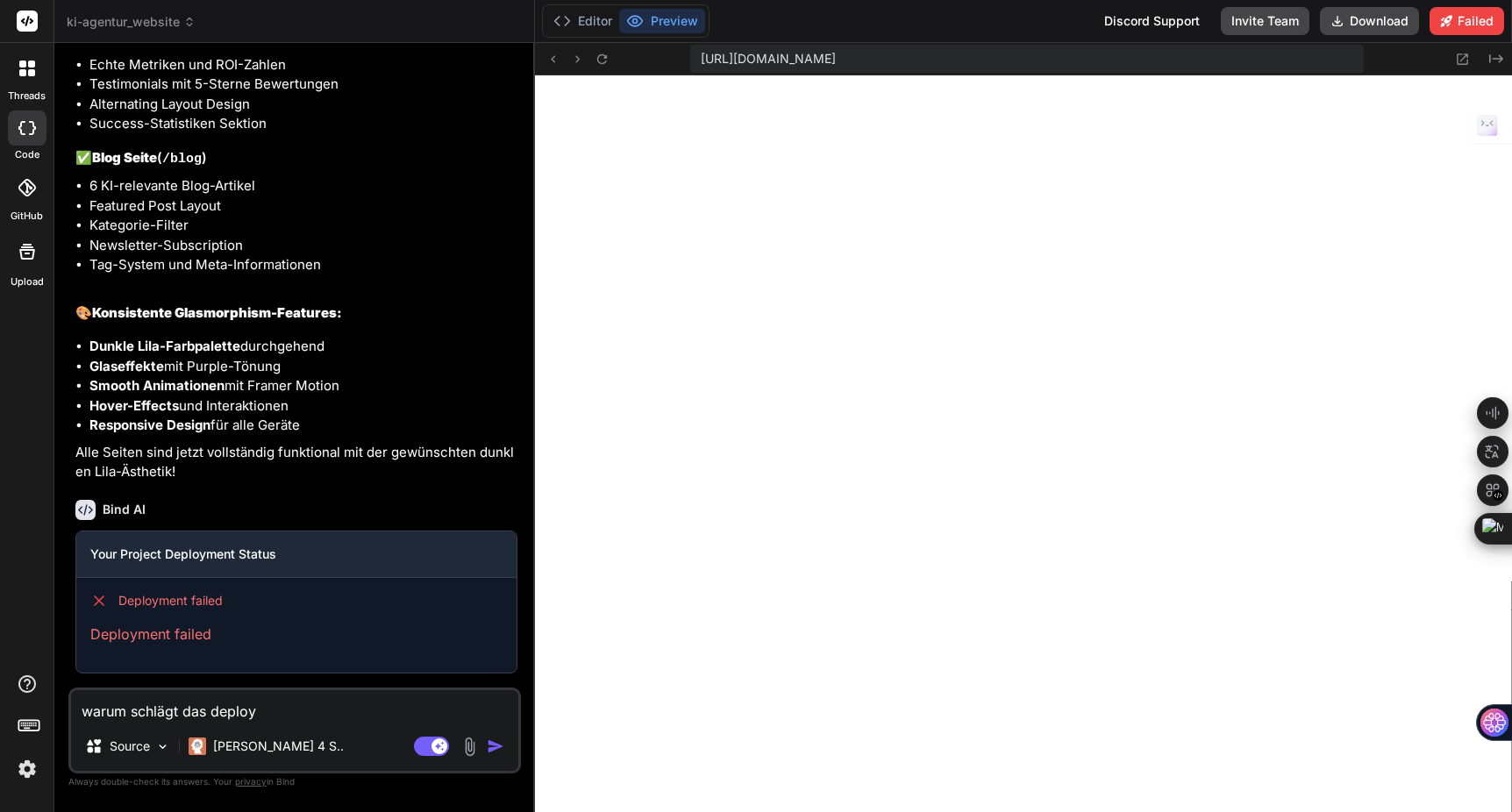
type textarea "x"
type textarea "warum schlägt das deploy f"
type textarea "x"
type textarea "warum schlägt das deploy fe"
type textarea "x"
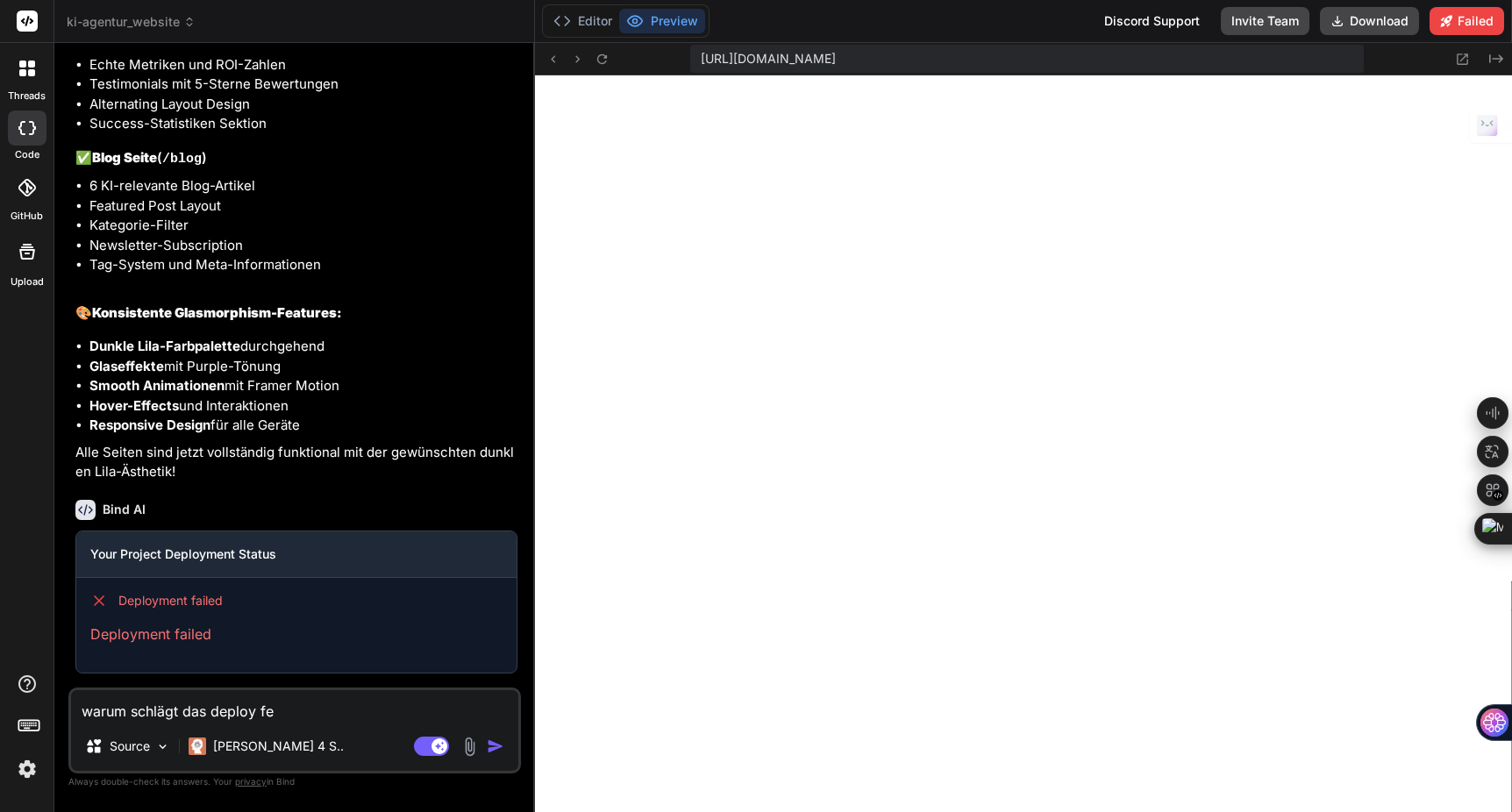
type textarea "warum schlägt das deploy feh"
type textarea "x"
type textarea "warum schlägt das deploy fehl"
type textarea "x"
type textarea "warum schlägt das deploy fehl?"
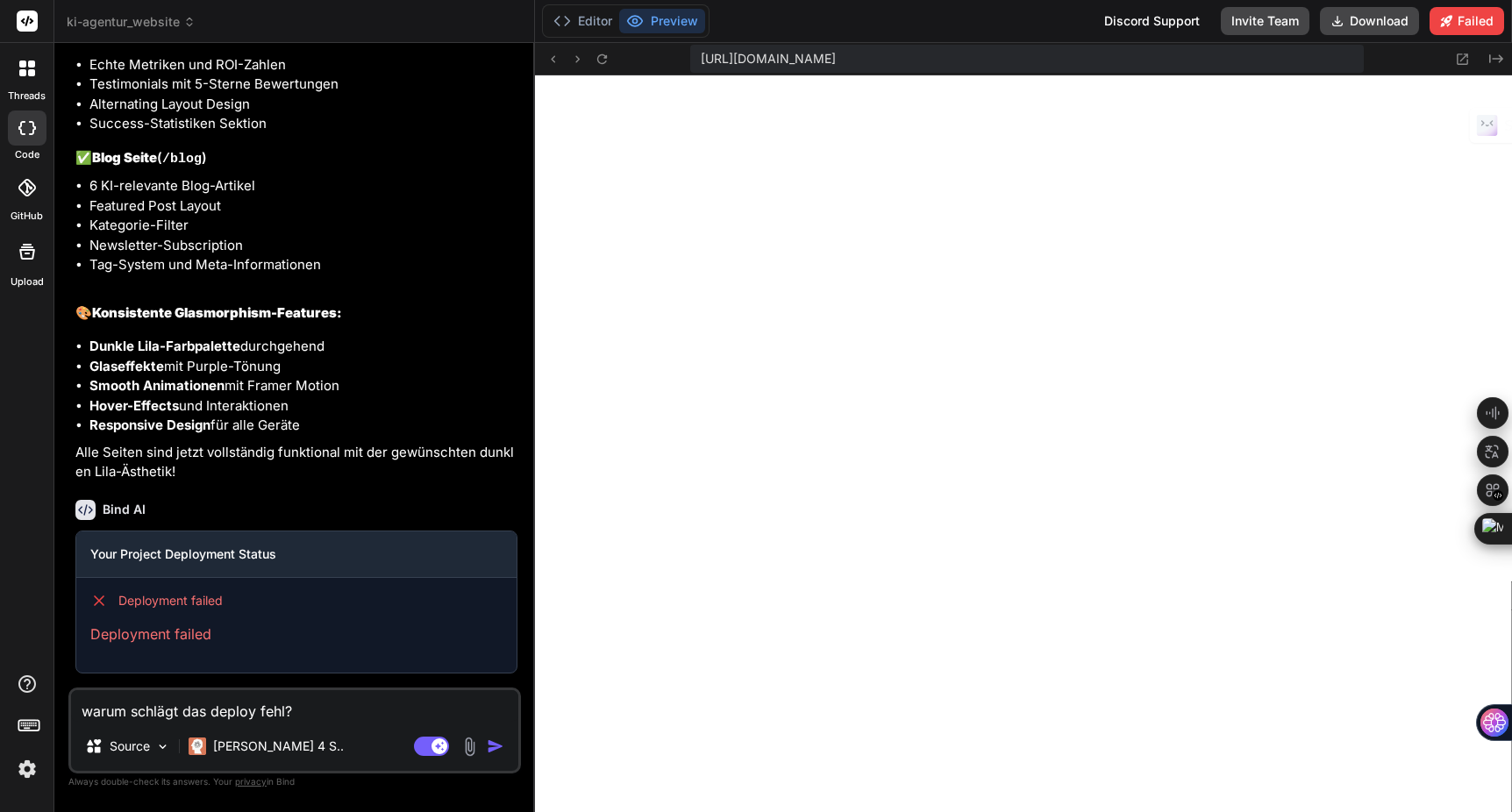
type textarea "x"
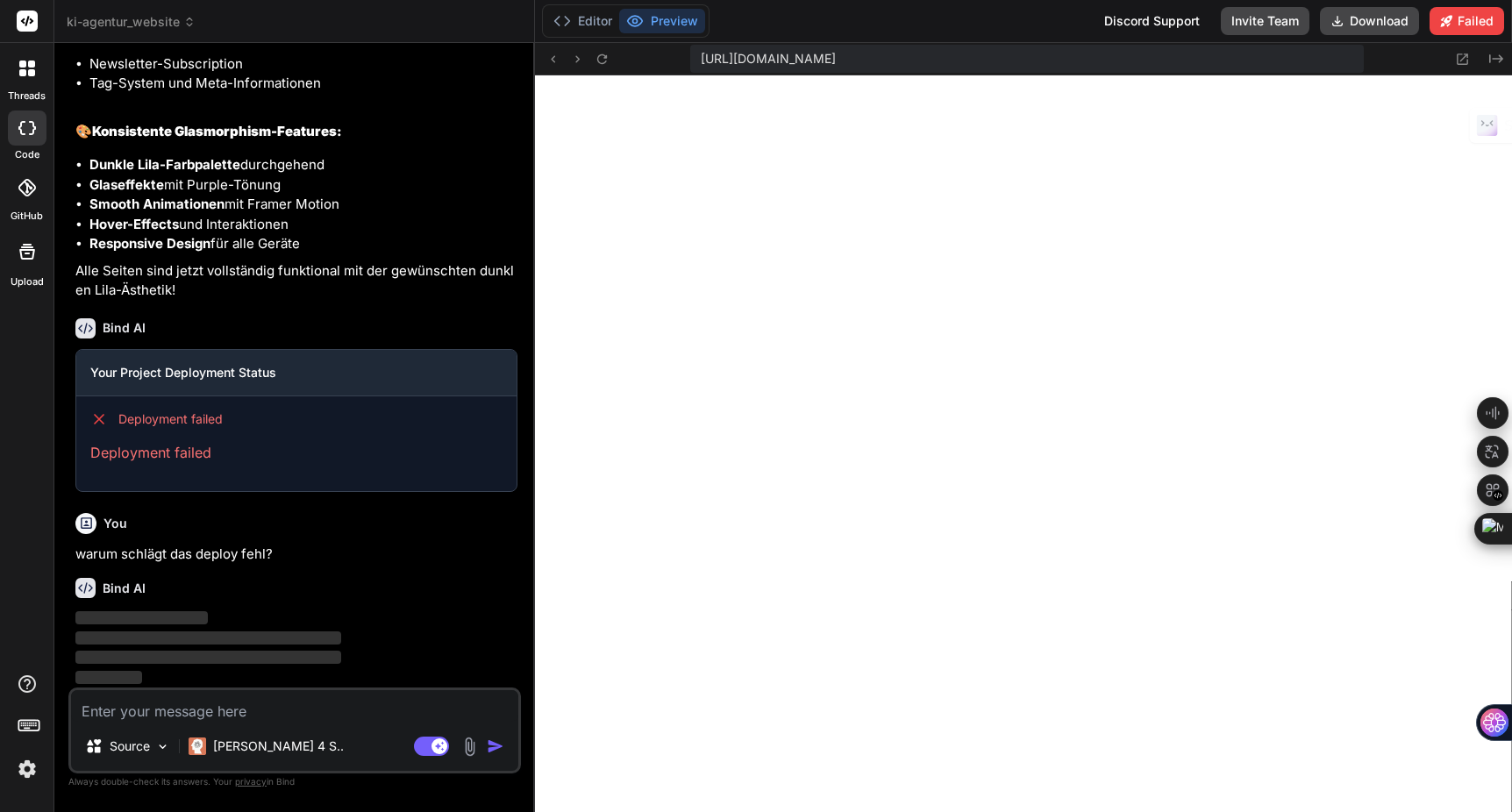
scroll to position [12197, 0]
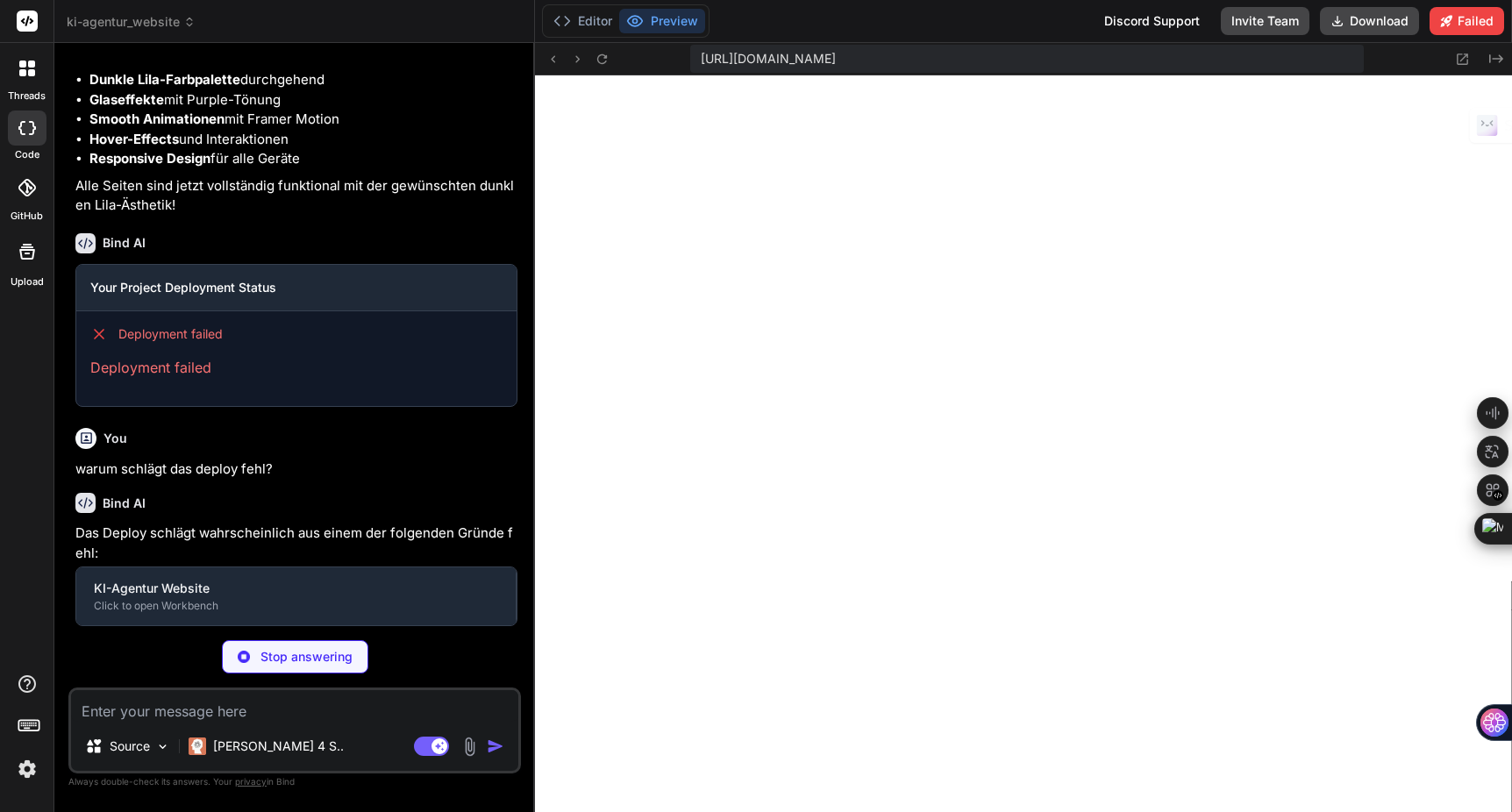
type textarea "x"
type textarea "}"
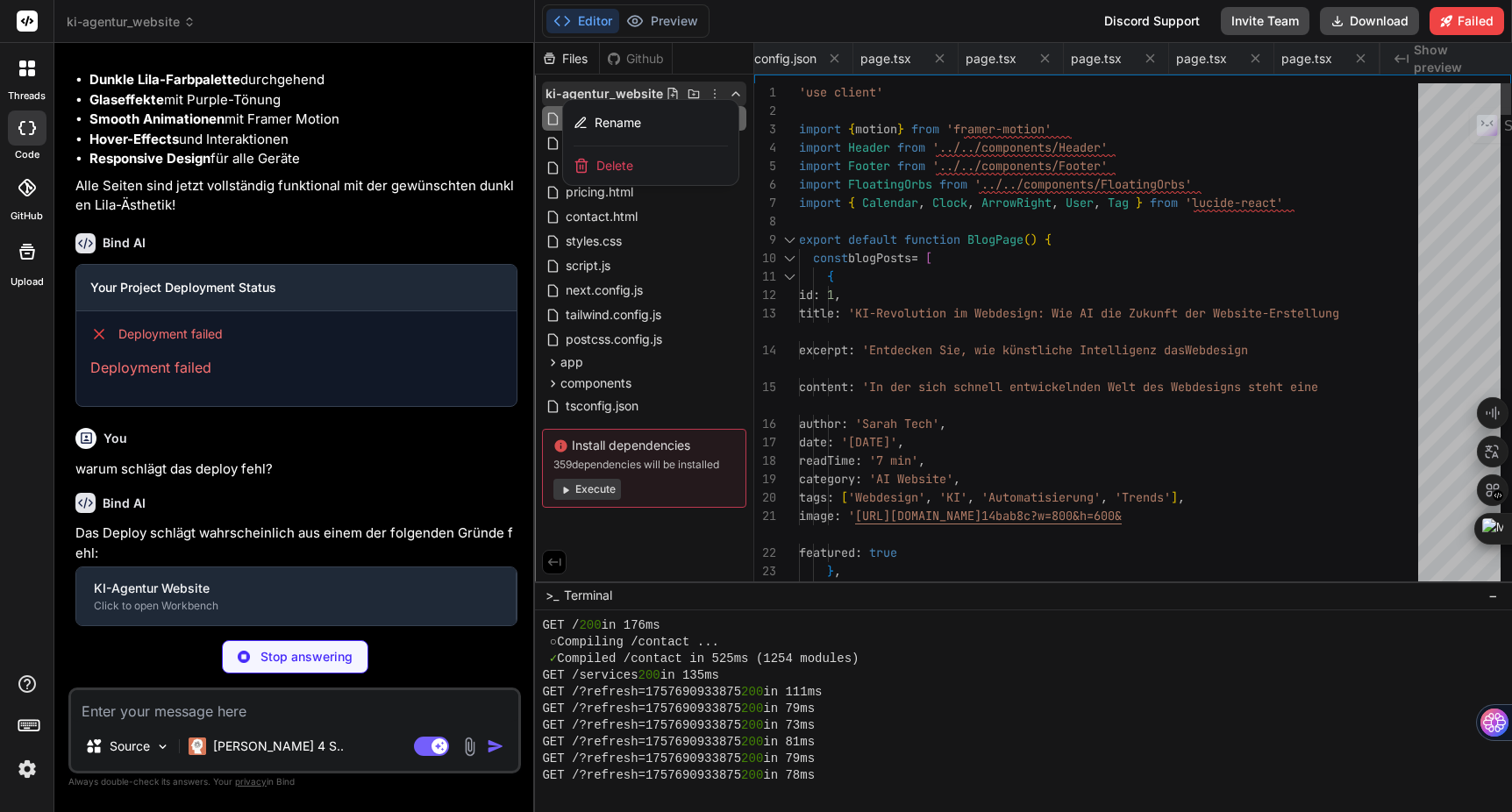
type textarea "x"
type textarea "}, typescript: { ignoreBuildErrors: true, } } module.exports = nextConfig"
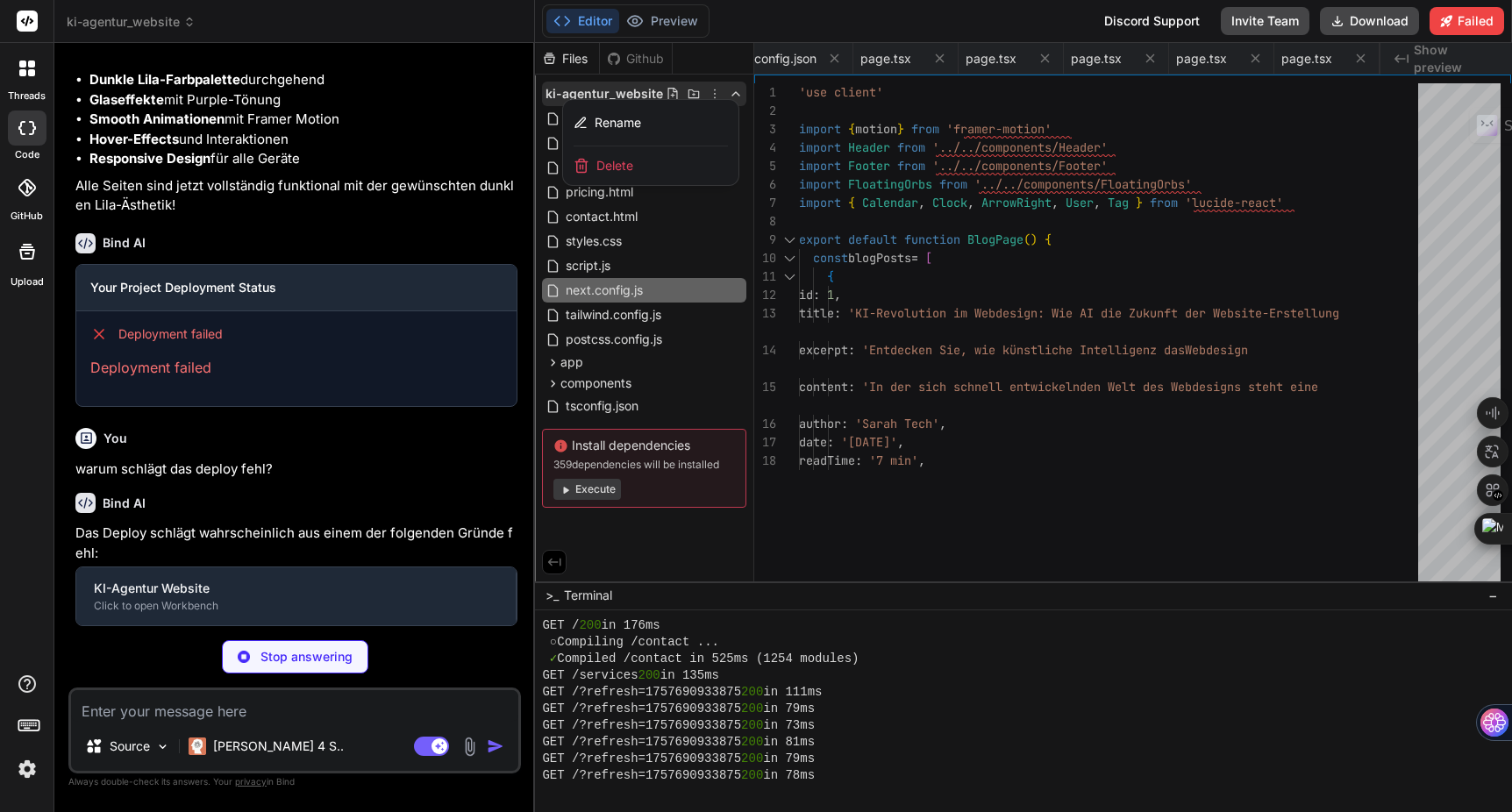
type textarea "x"
type textarea "{ "extends": ["next/core-web-vitals"], "rules": { "@next/next/no-img-element": …"
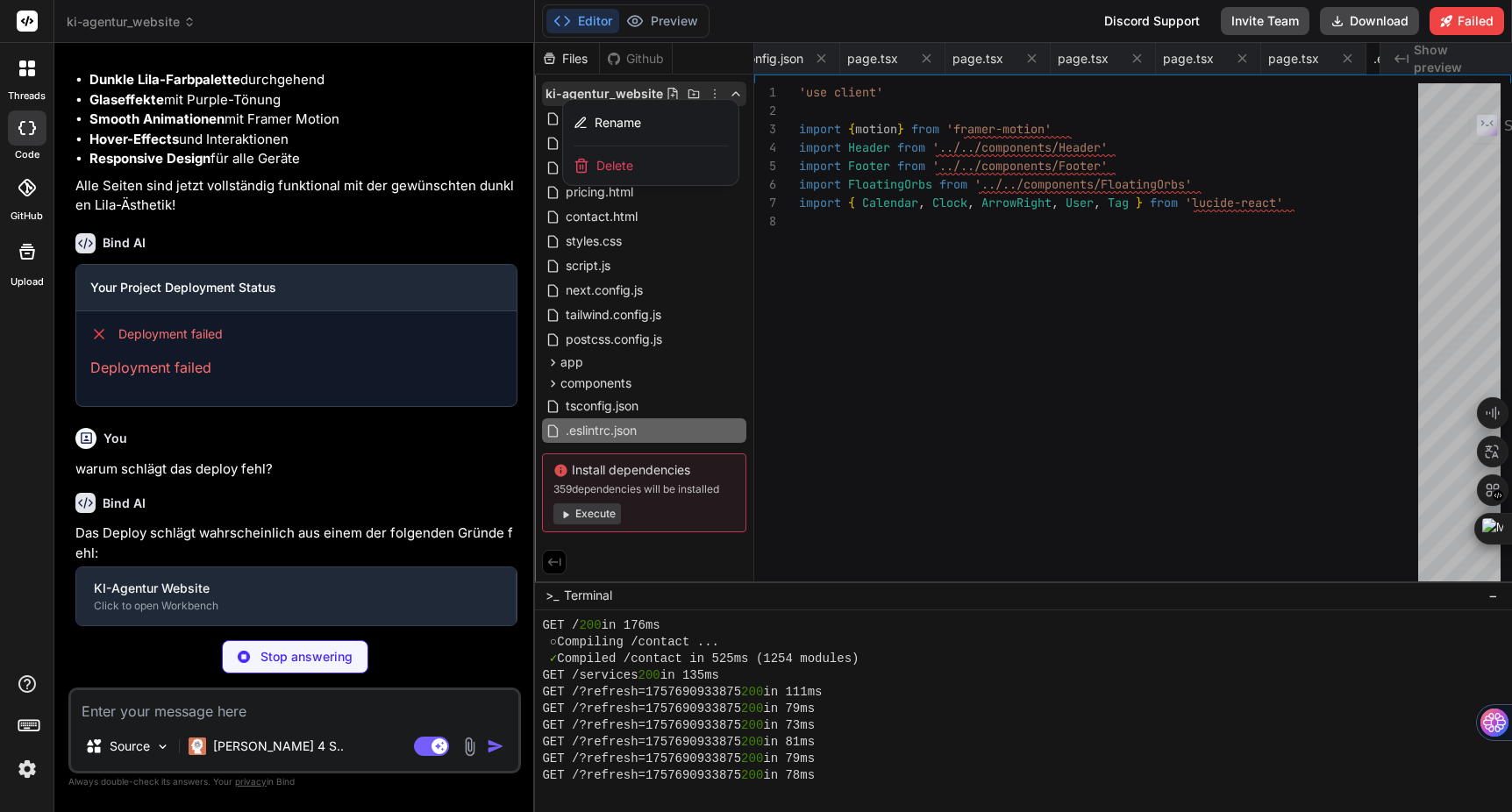
type textarea "x"
type textarea ""baseUrl": ".", "paths": { "@/*": ["./*"] } }, "include": ["next-env.d.ts", "**…"
type textarea "x"
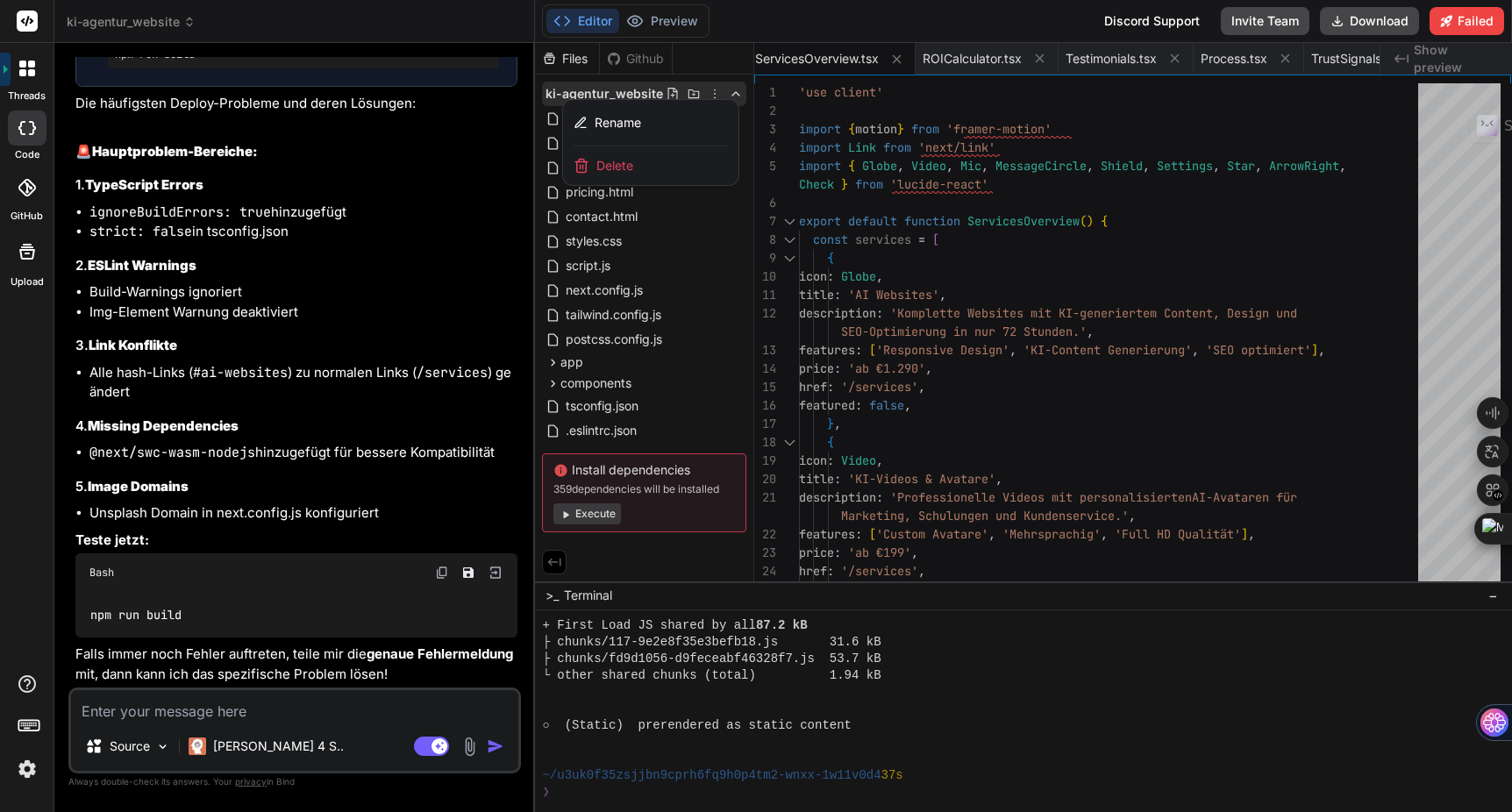
scroll to position [13027, 0]
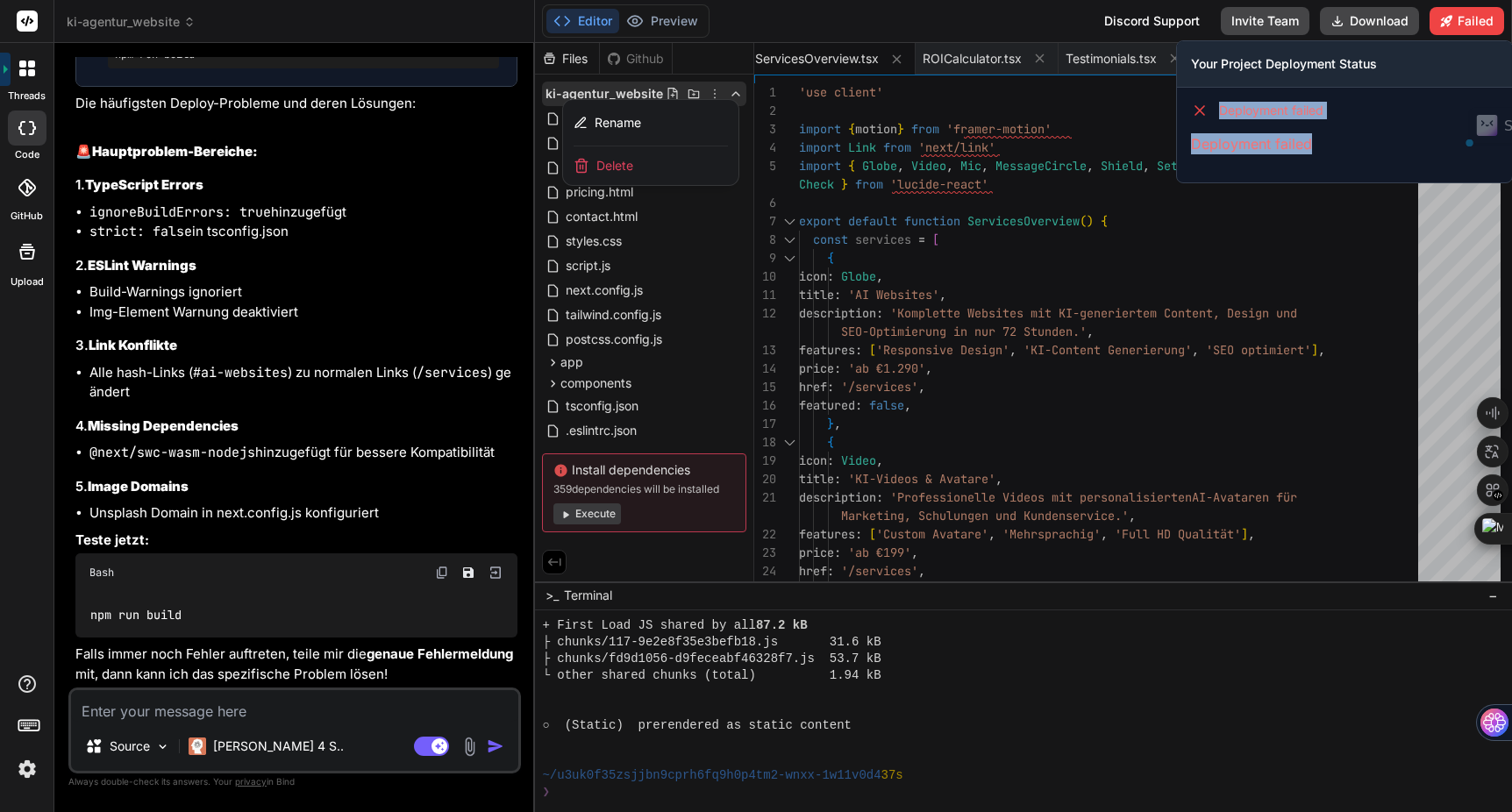
drag, startPoint x: 1349, startPoint y: 146, endPoint x: 1193, endPoint y: 105, distance: 161.3
click at [1193, 104] on div "Deployment failed Deployment failed" at bounding box center [1345, 128] width 335 height 81
copy div "Deployment failed Deployment failed"
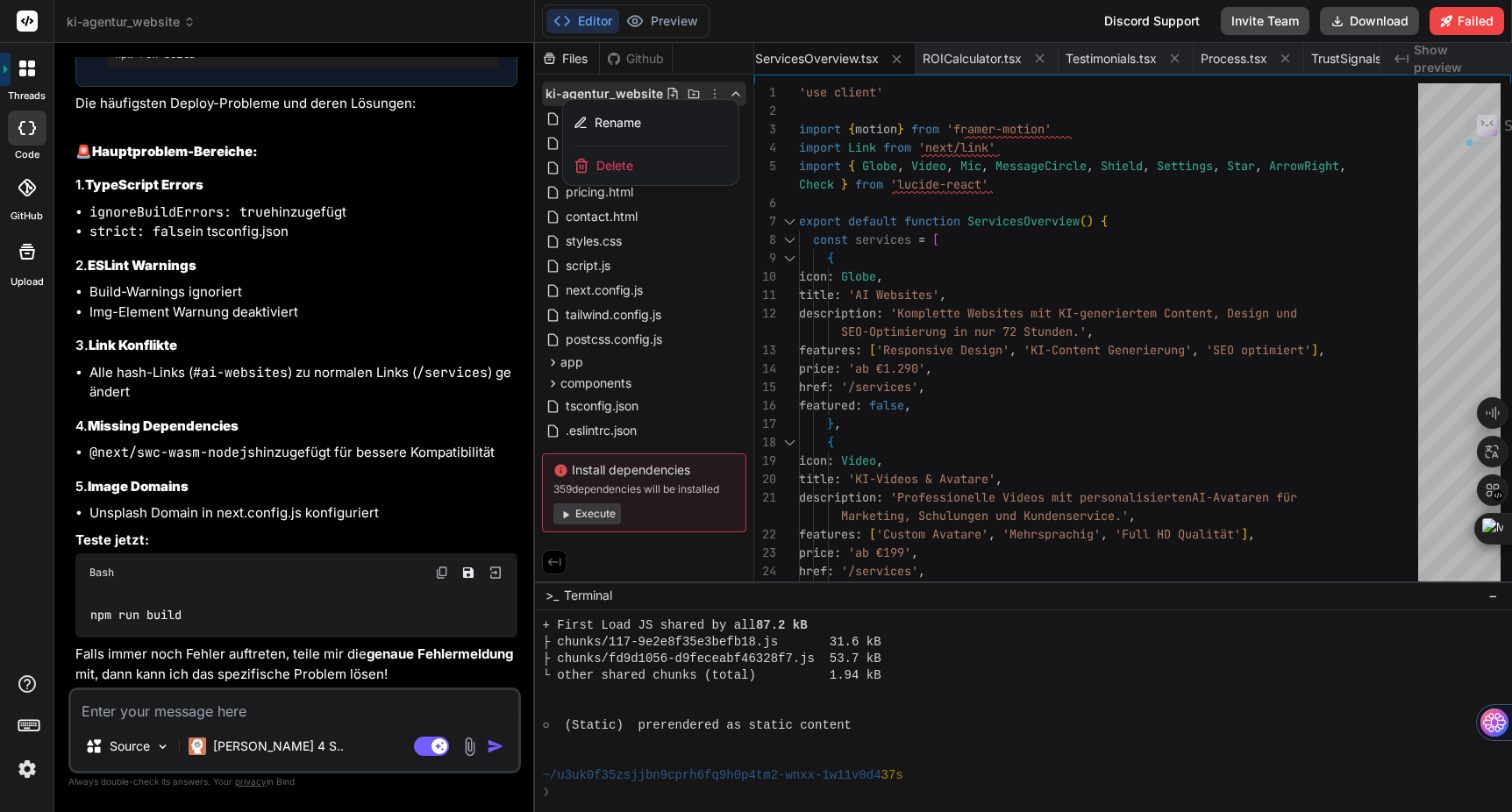
click at [600, 517] on div at bounding box center [1023, 427] width 977 height 769
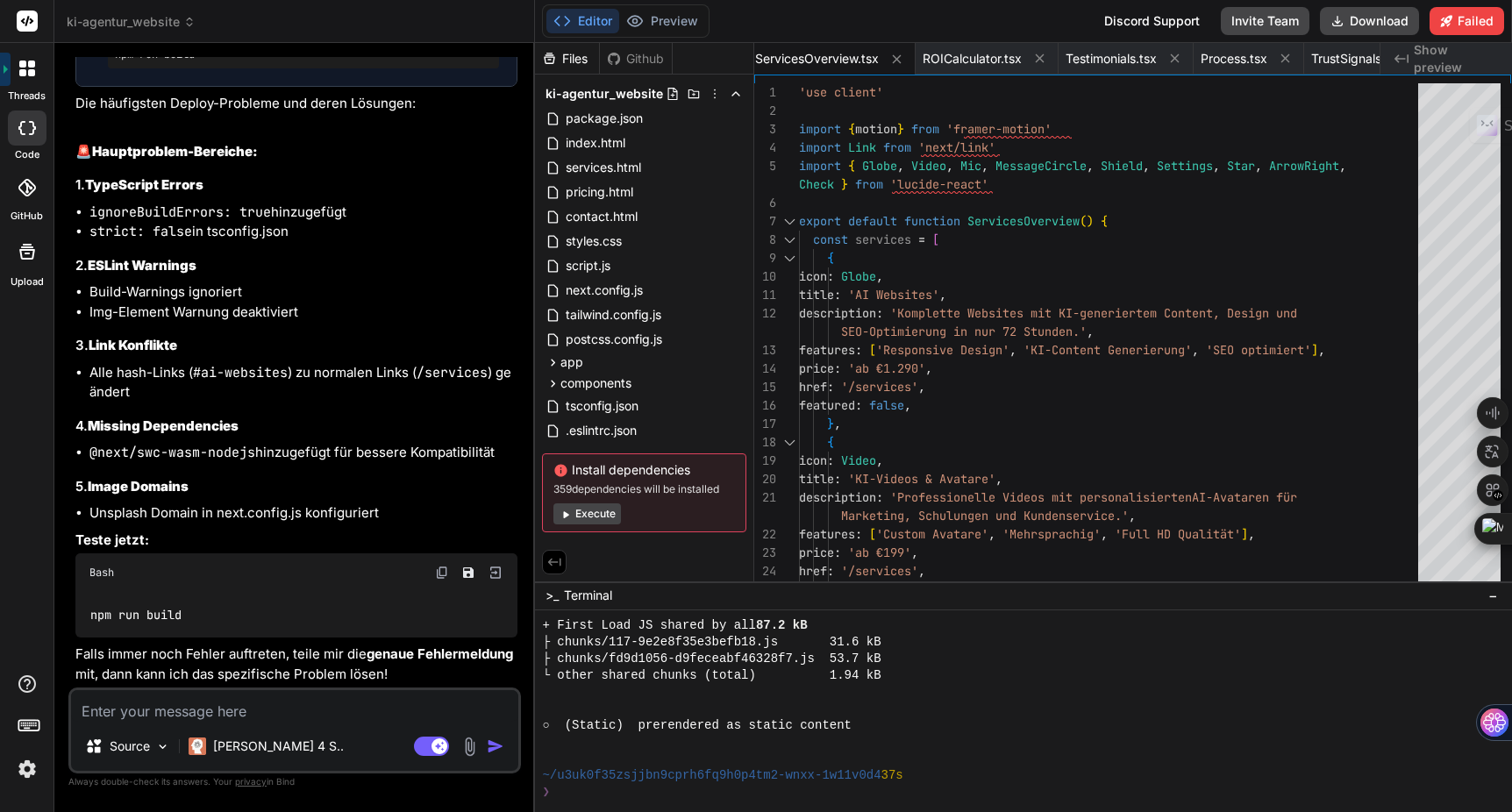
click at [602, 515] on button "Execute" at bounding box center [587, 514] width 67 height 21
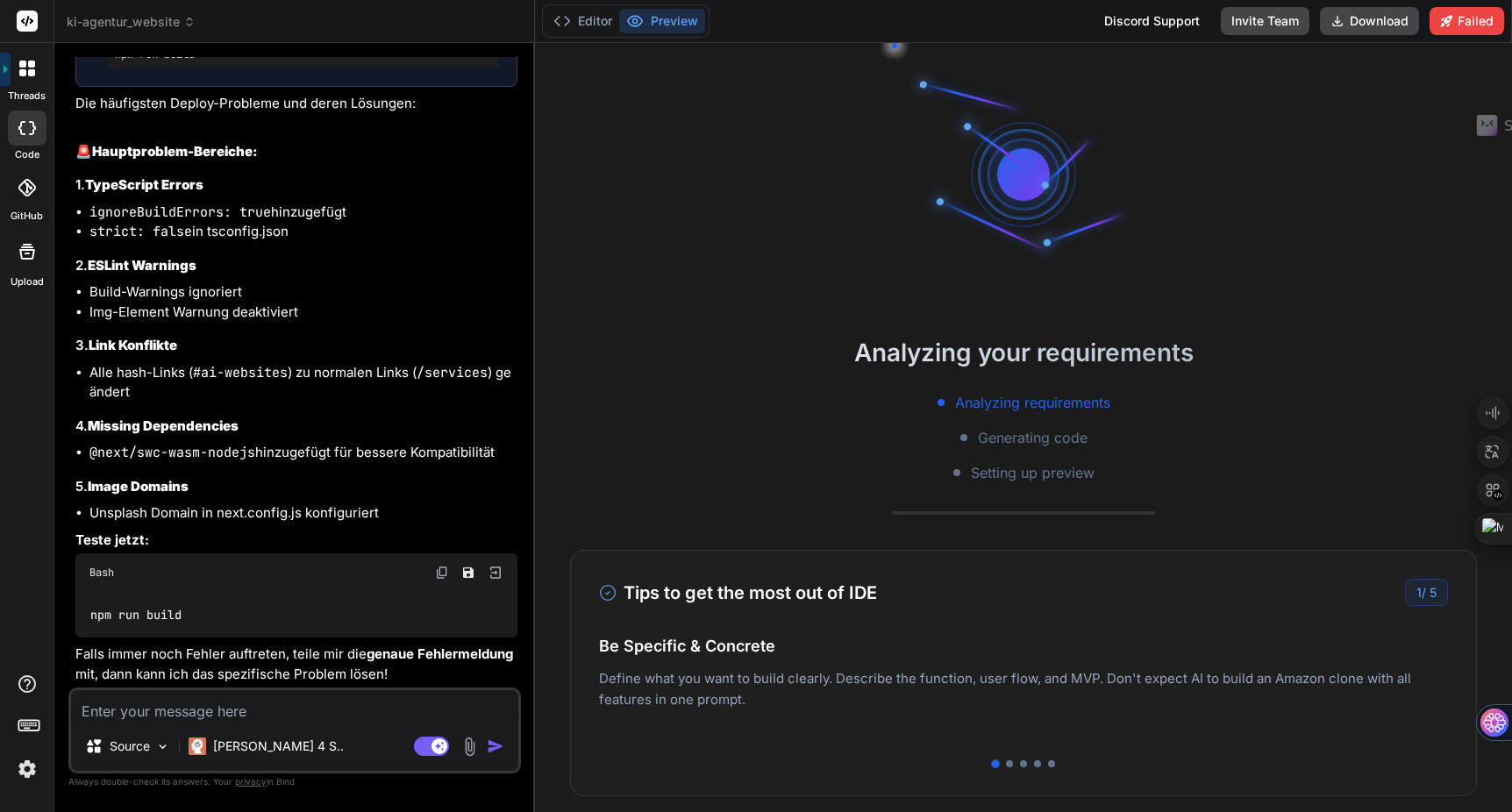
type textarea "x"
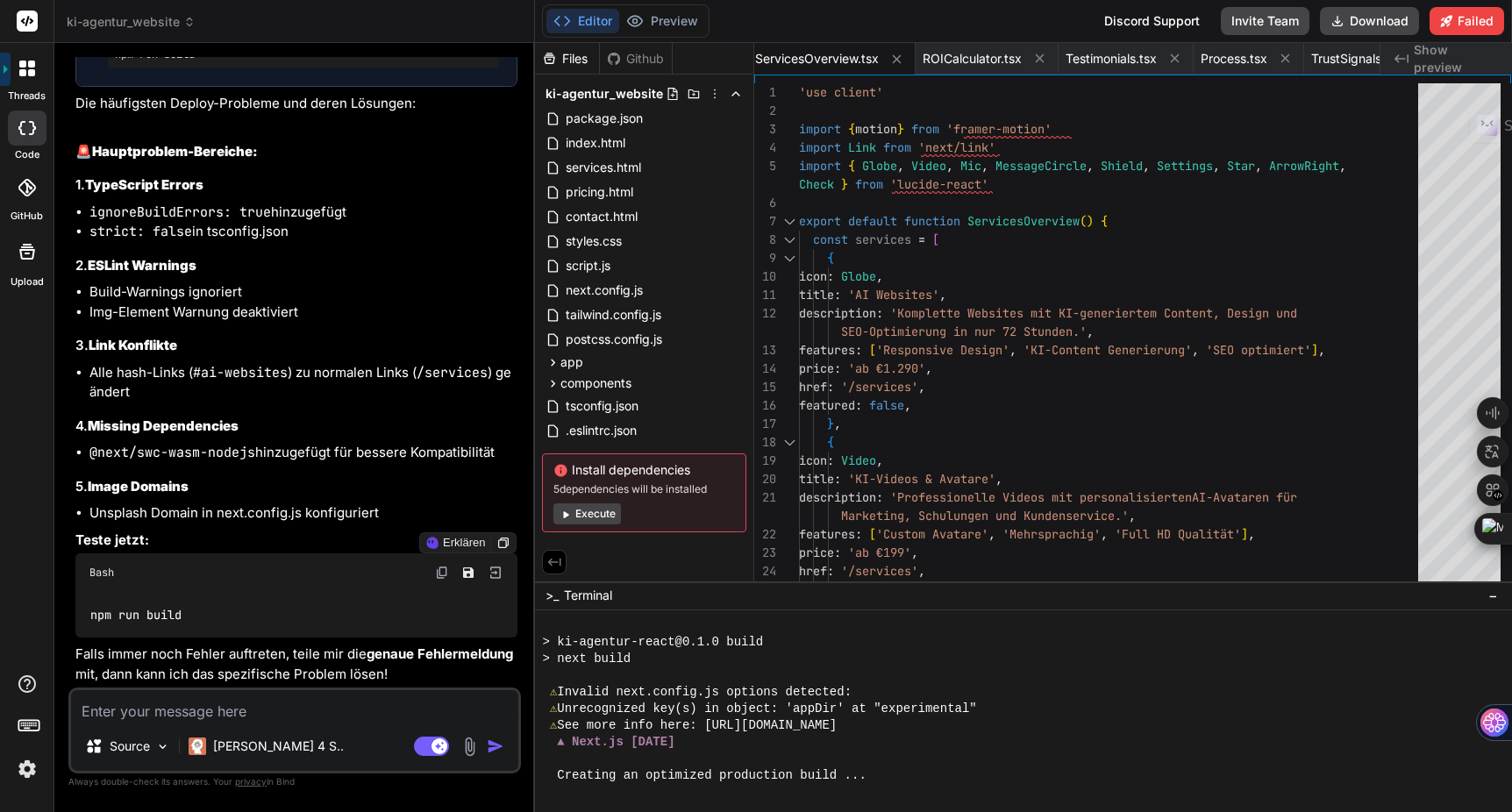
click at [189, 614] on div "npm run build" at bounding box center [296, 614] width 442 height 45
click at [444, 574] on img at bounding box center [442, 573] width 14 height 14
click at [649, 627] on div at bounding box center [1015, 626] width 947 height 17
type textarea "npm run build"
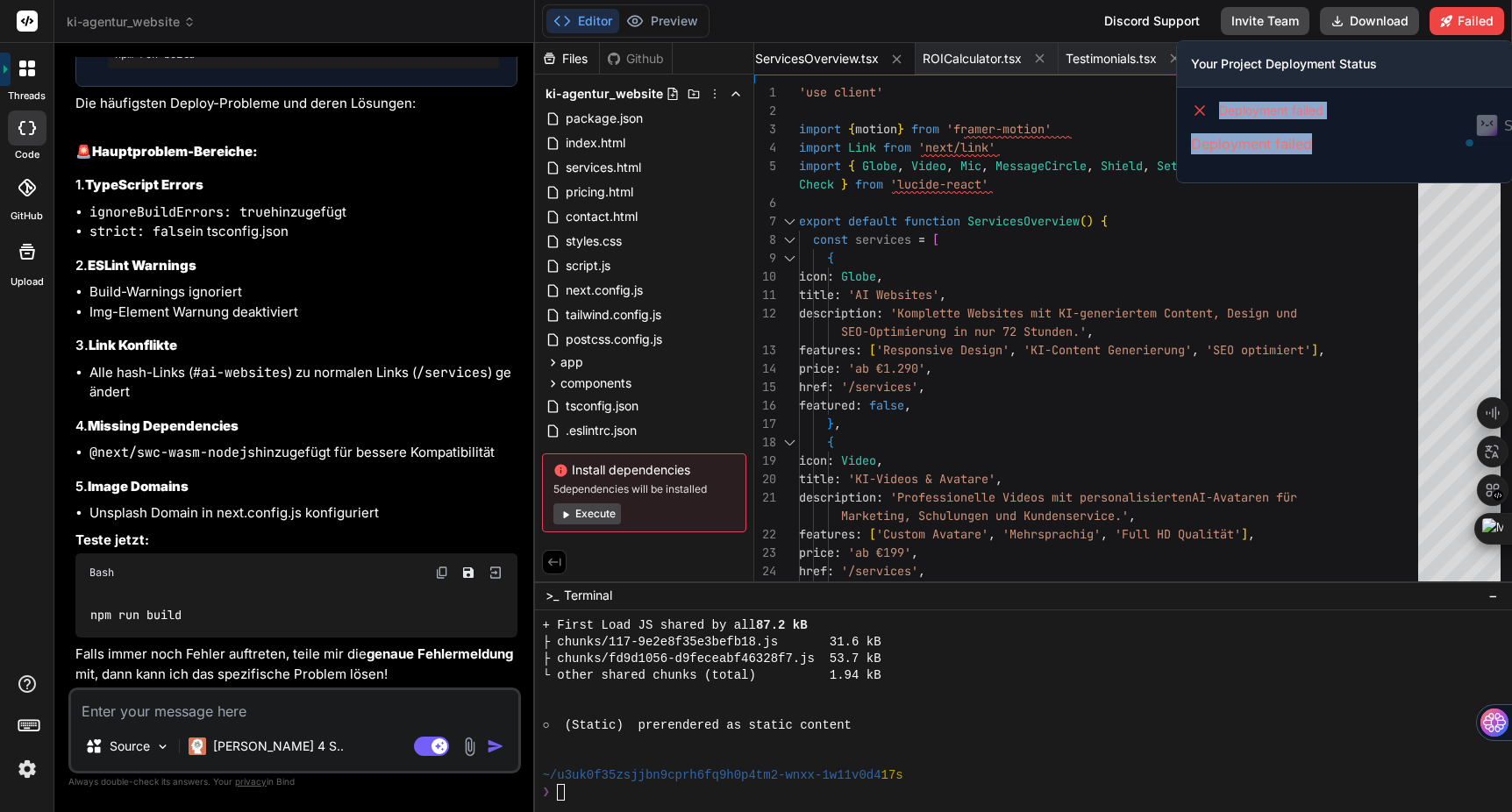
drag, startPoint x: 1362, startPoint y: 146, endPoint x: 1190, endPoint y: 101, distance: 177.8
click at [1190, 101] on div "Deployment failed Deployment failed" at bounding box center [1345, 128] width 335 height 81
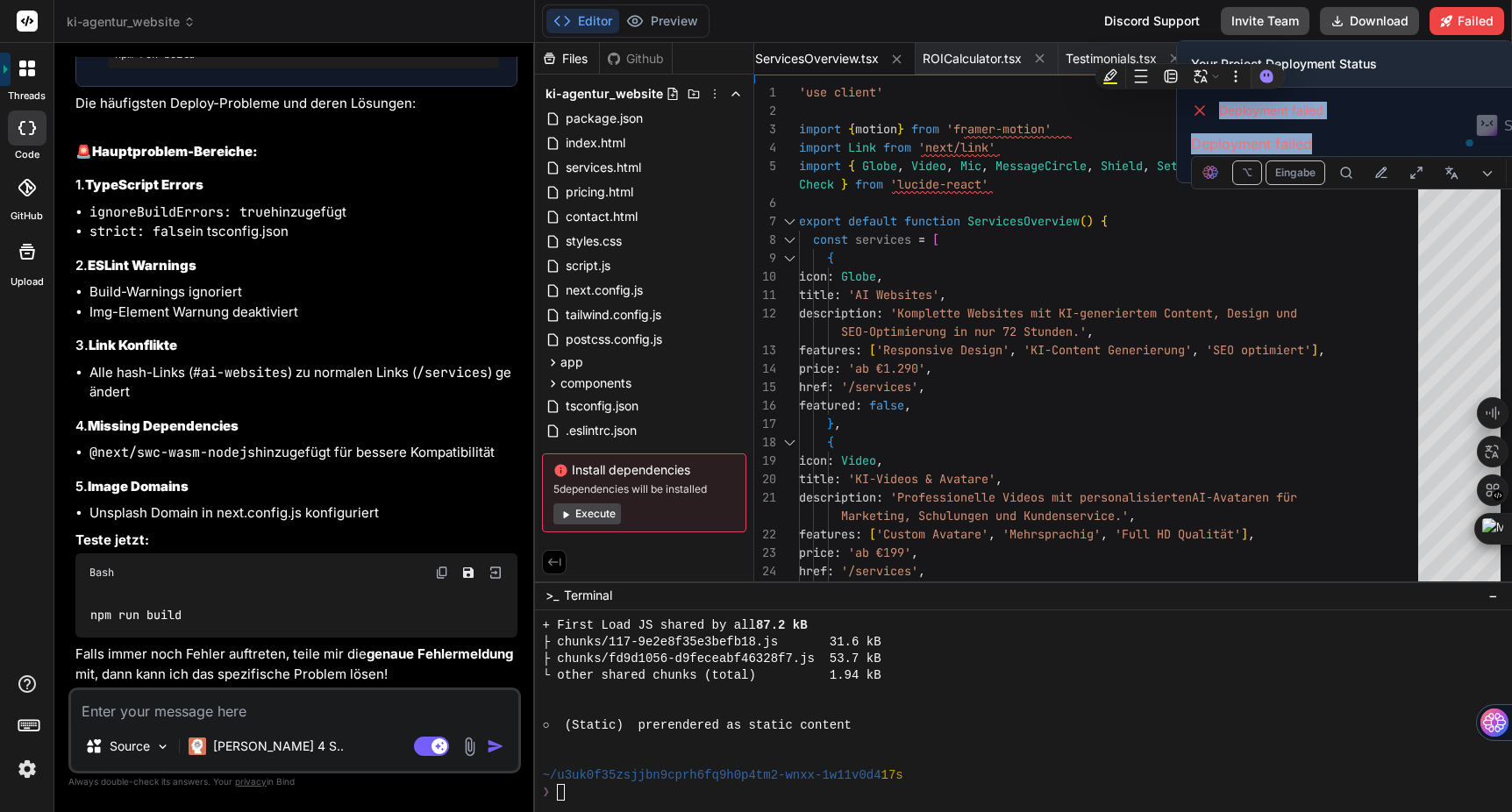
copy div "Deployment failed Deployment failed"
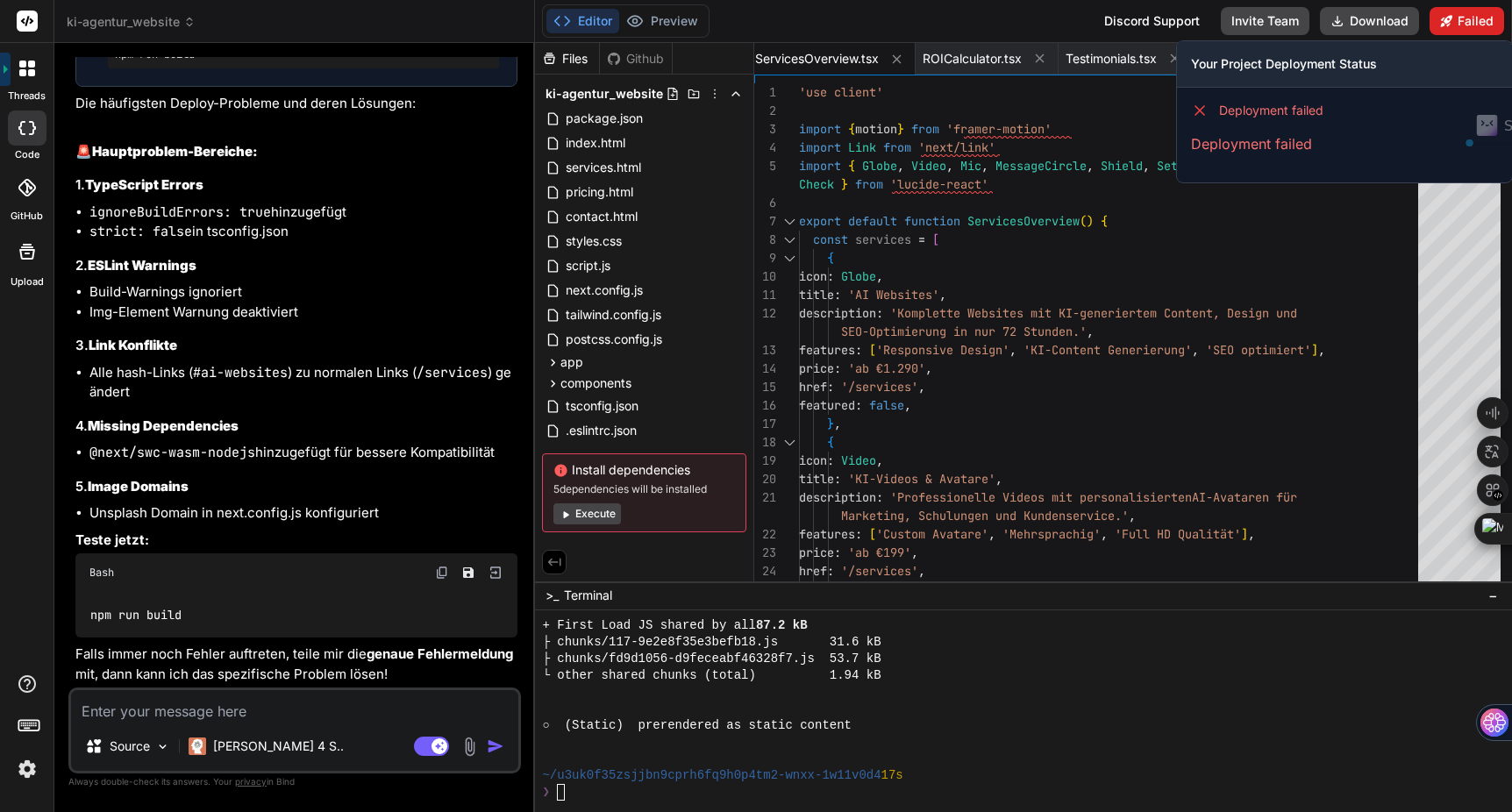
click at [1482, 21] on button "Failed" at bounding box center [1467, 21] width 75 height 28
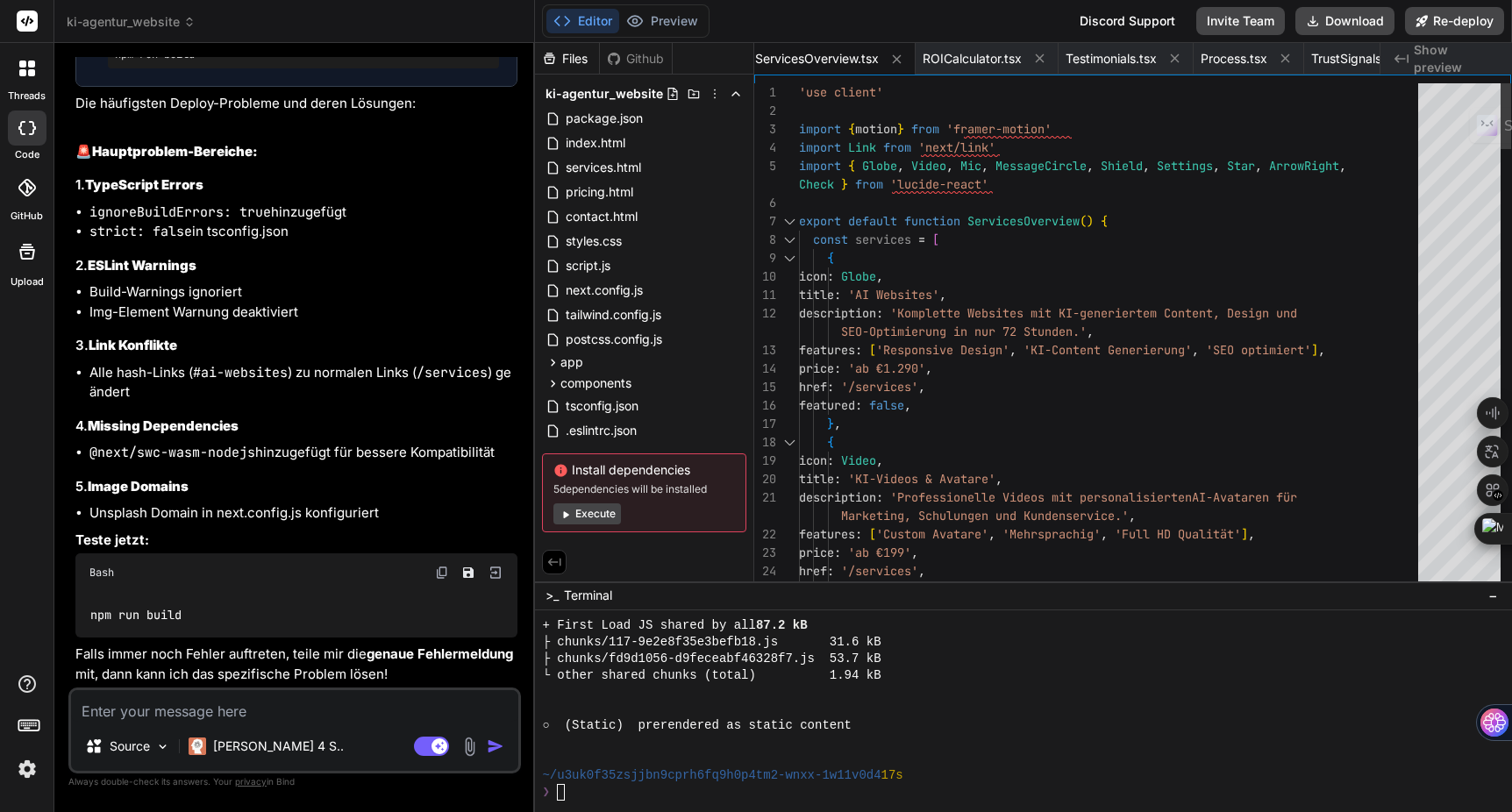
scroll to position [13083, 0]
type textarea "x"
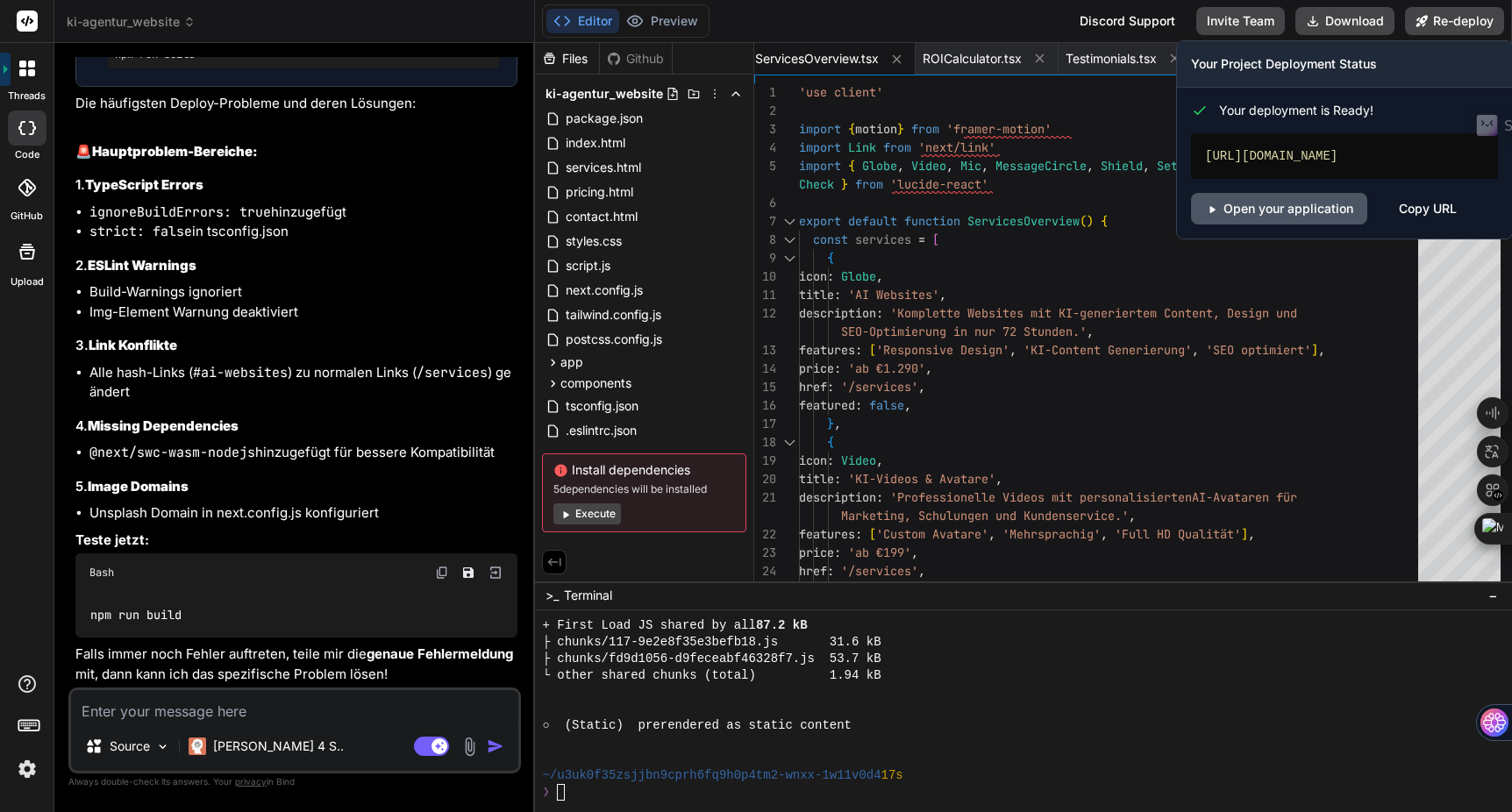
click at [1313, 208] on link "Open your application" at bounding box center [1279, 209] width 177 height 32
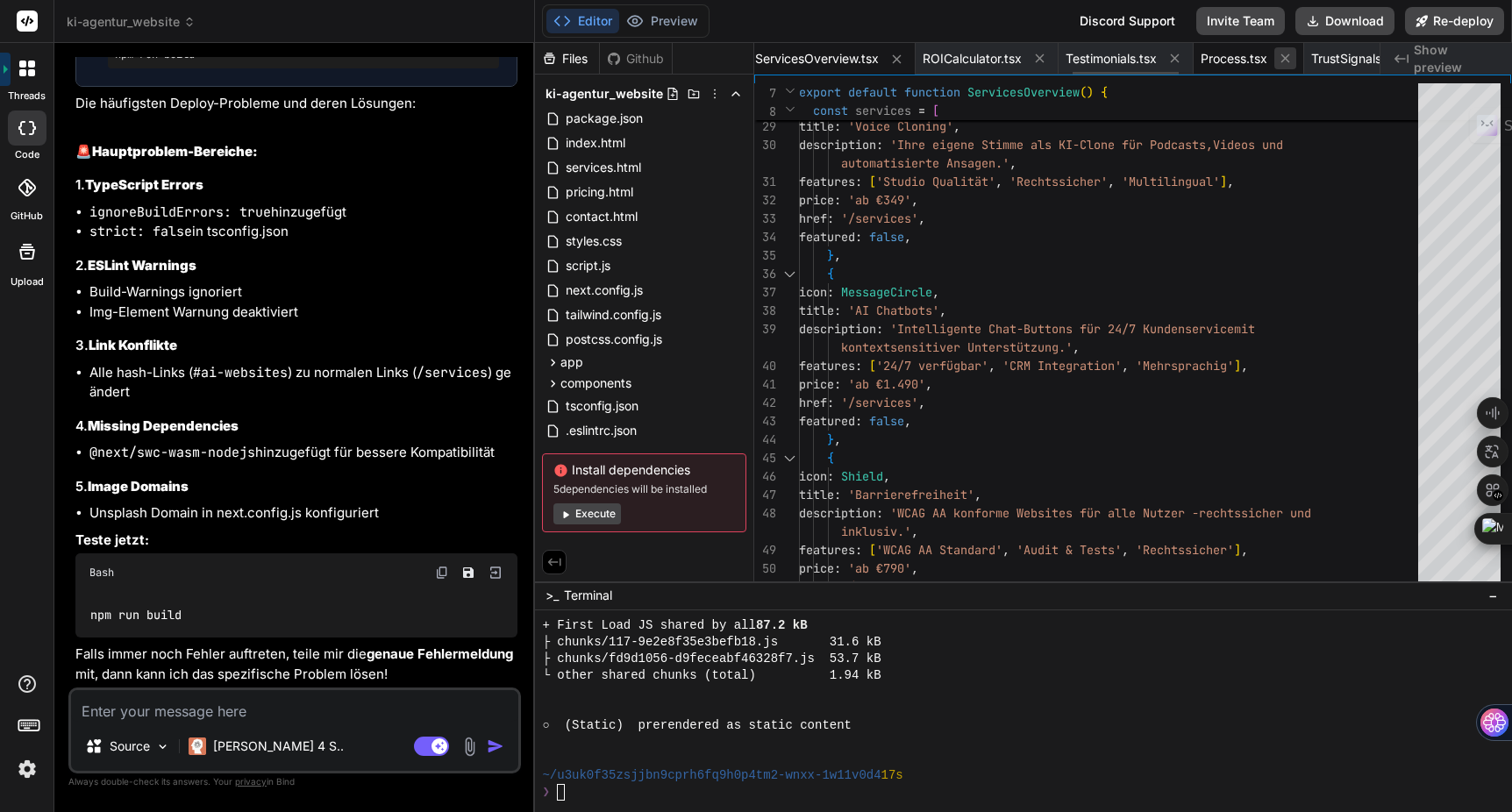
click at [1293, 59] on icon at bounding box center [1285, 58] width 15 height 15
click at [1240, 59] on span "TrustSignals.tsx" at bounding box center [1246, 59] width 91 height 18
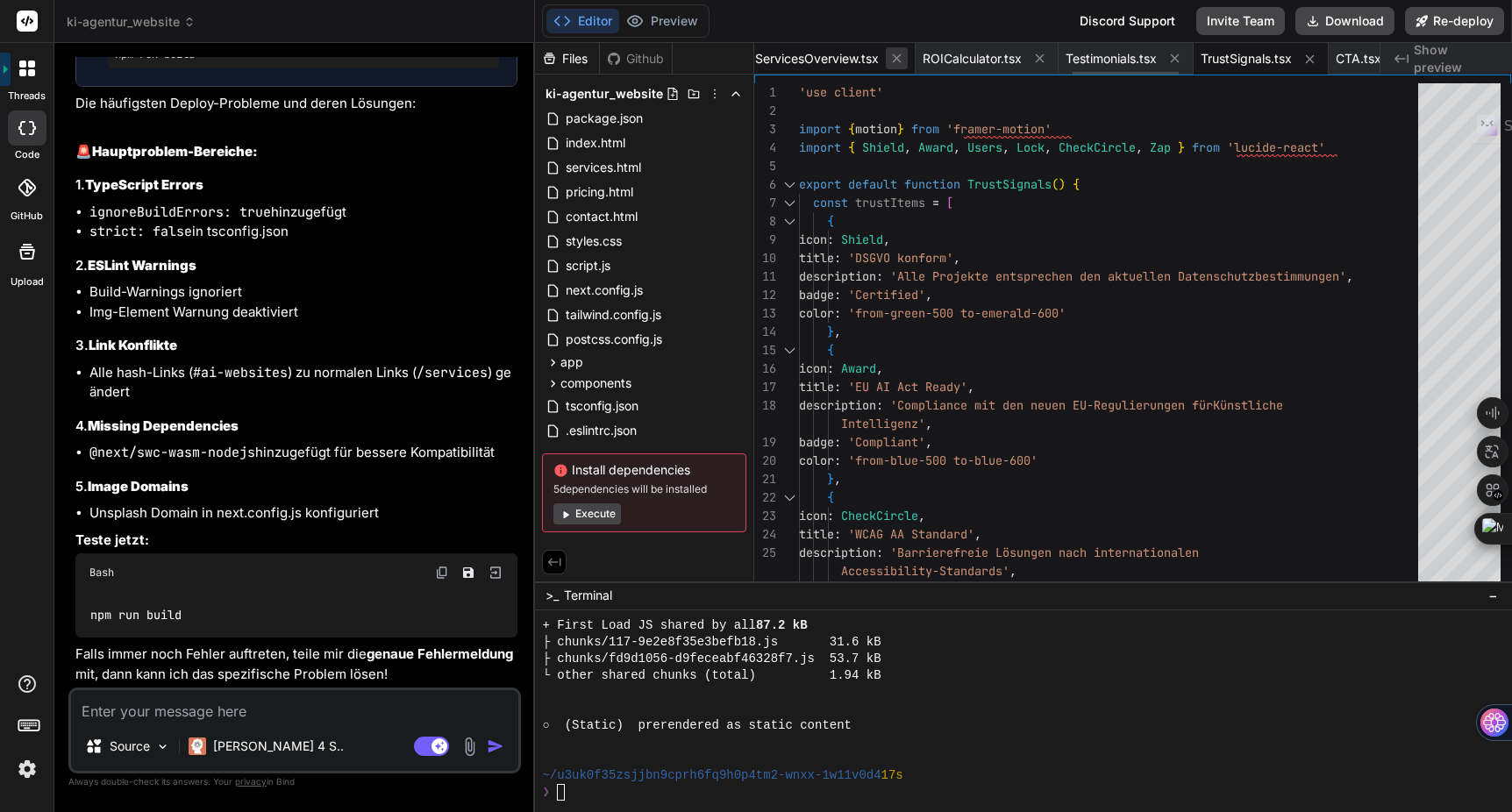
click at [899, 57] on icon at bounding box center [896, 58] width 15 height 15
click at [877, 59] on icon at bounding box center [873, 59] width 9 height 9
click at [870, 59] on icon at bounding box center [865, 59] width 9 height 9
type textarea "{ "extends": ["next/core-web-vitals"], "rules": { "@next/next/no-img-element": …"
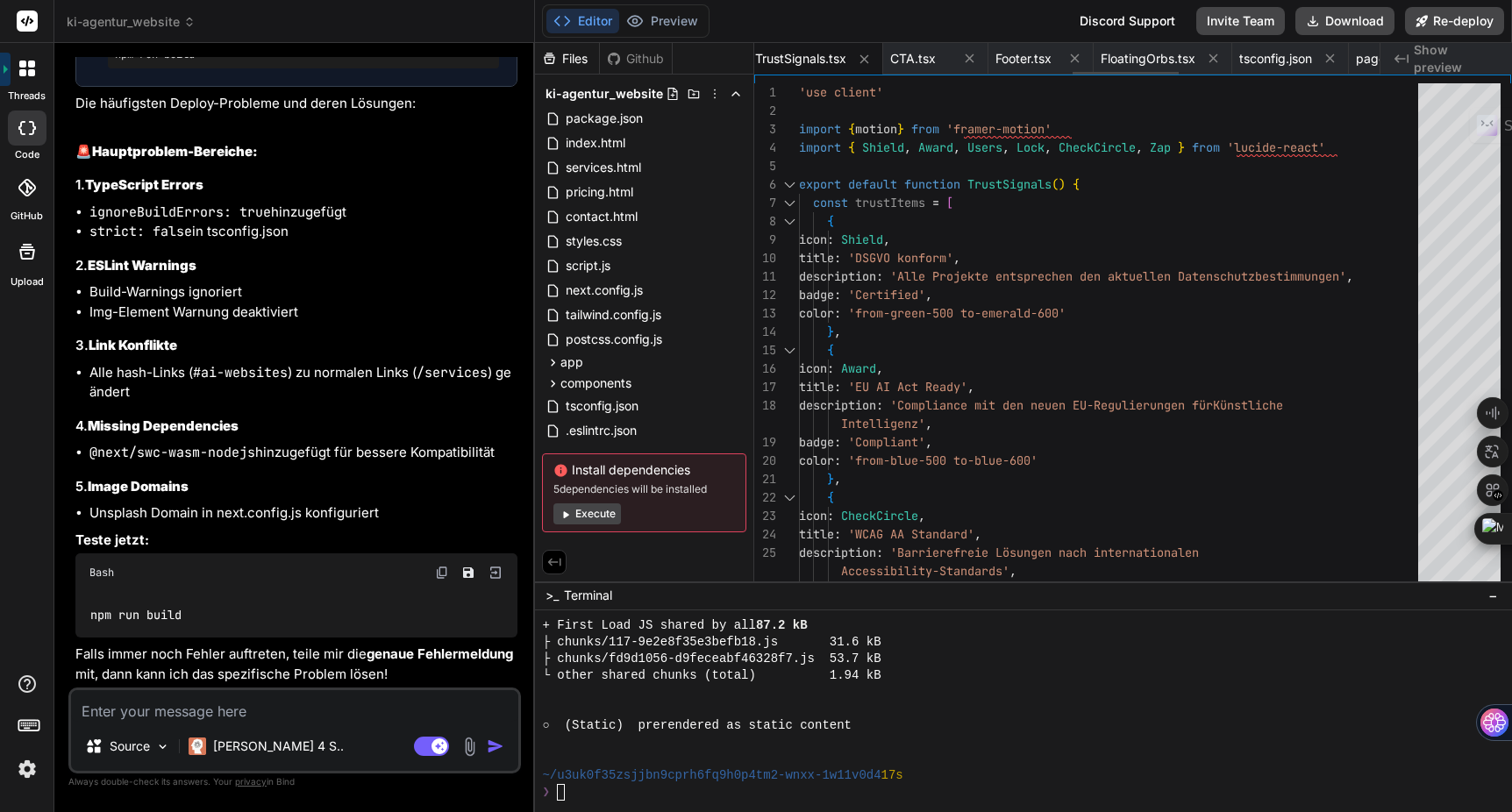
scroll to position [129, 0]
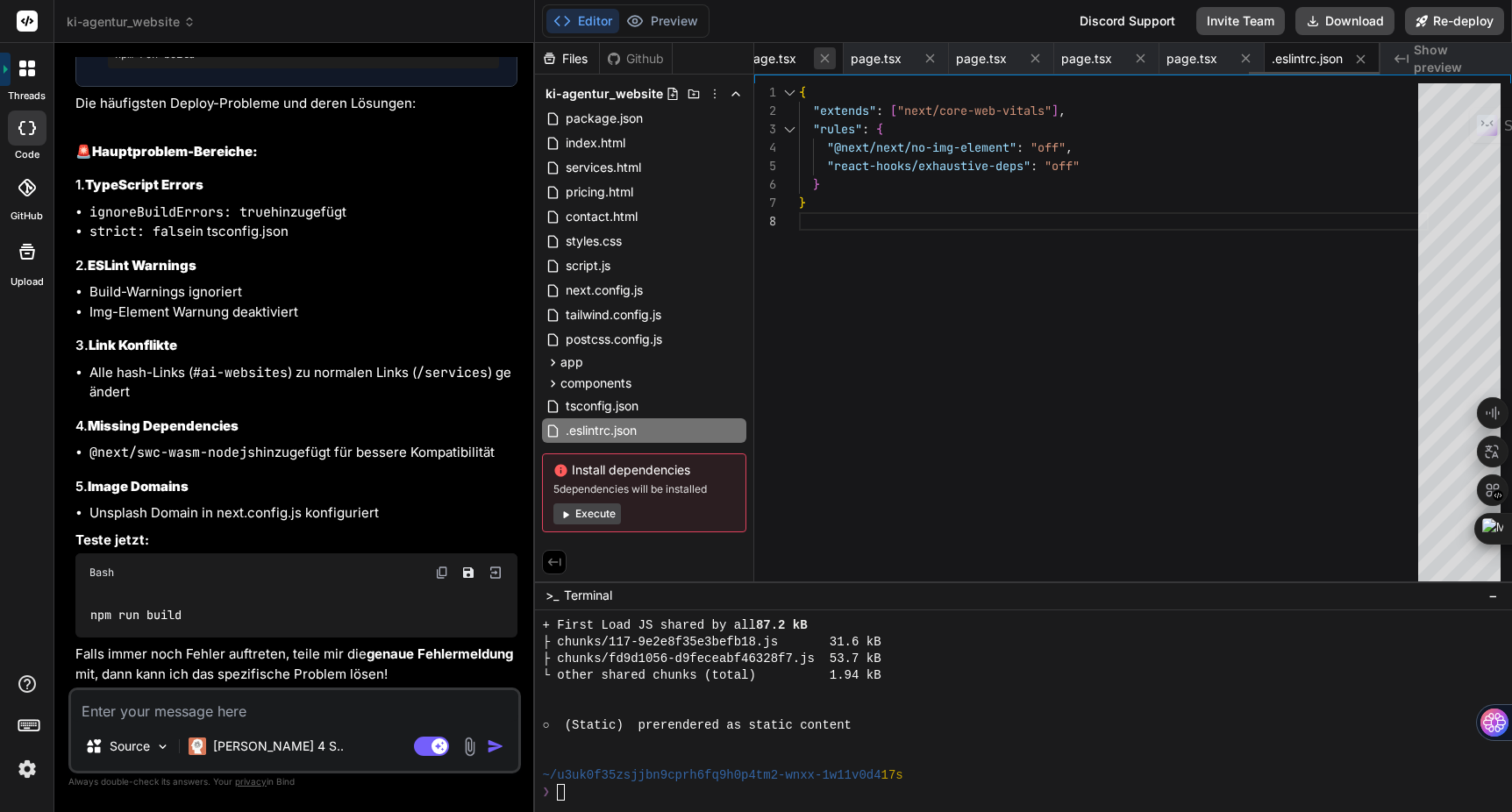
click at [824, 60] on icon at bounding box center [825, 59] width 9 height 9
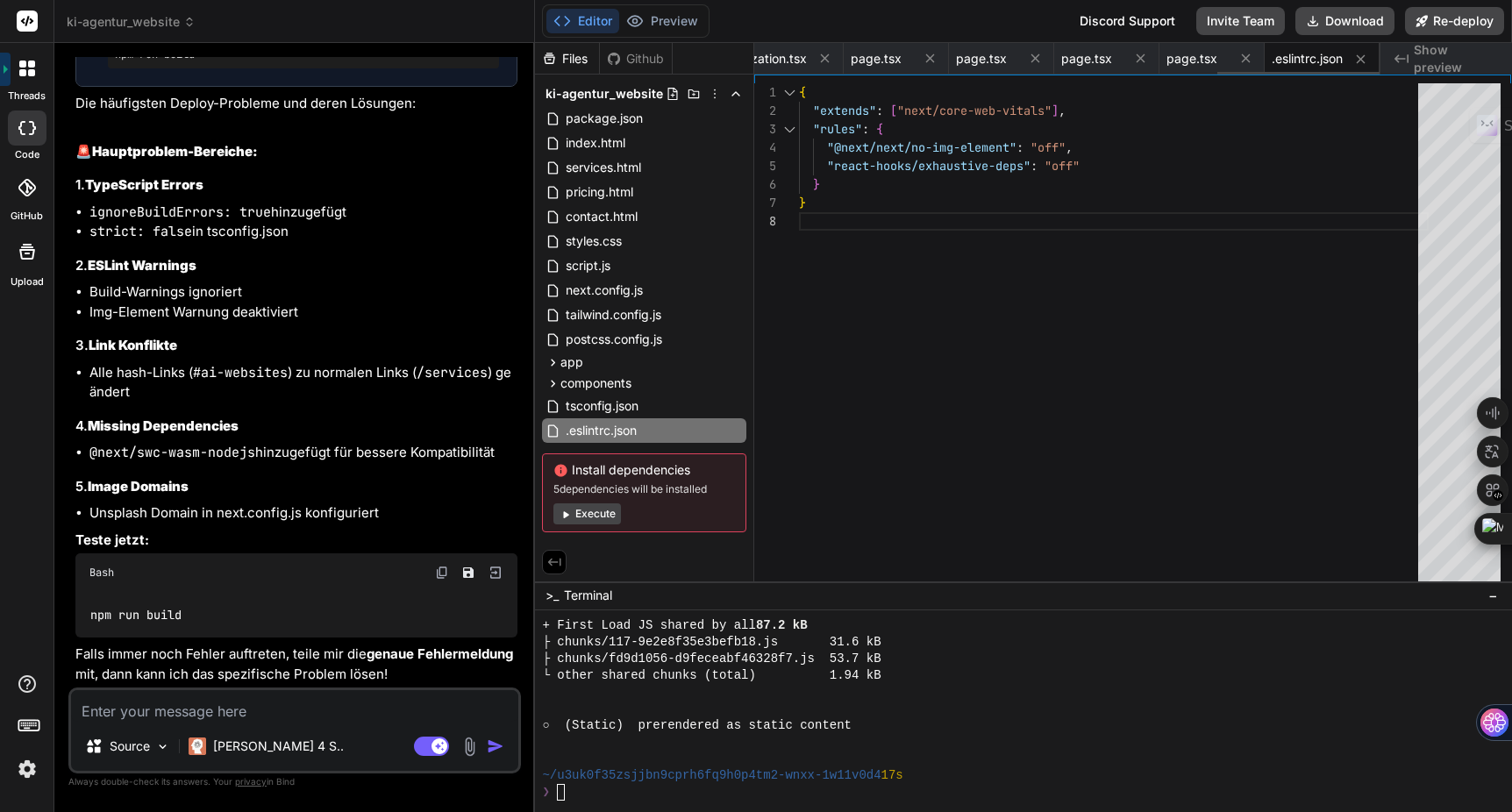
click at [824, 60] on icon at bounding box center [825, 59] width 9 height 9
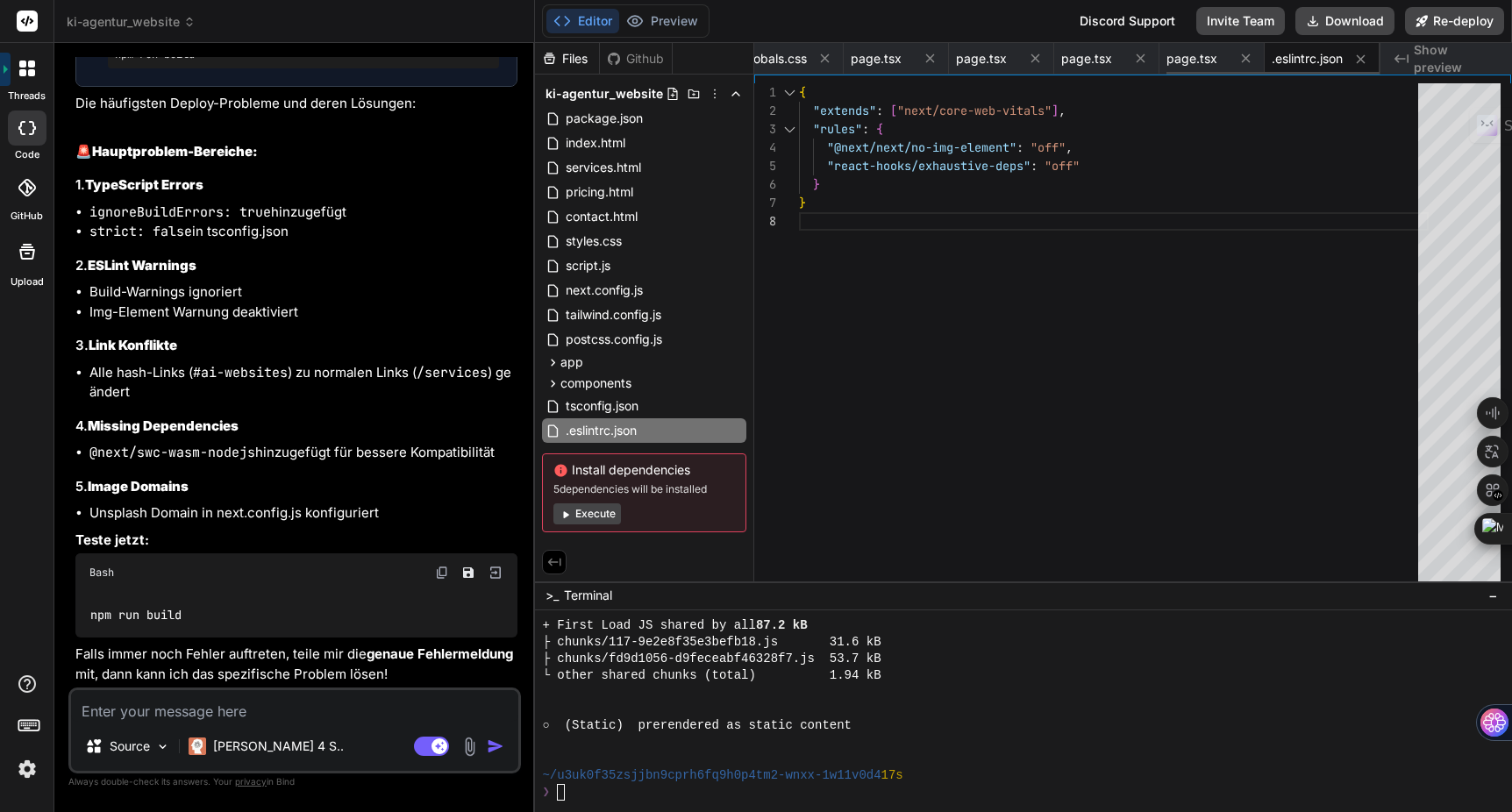
click at [824, 60] on icon at bounding box center [825, 59] width 9 height 9
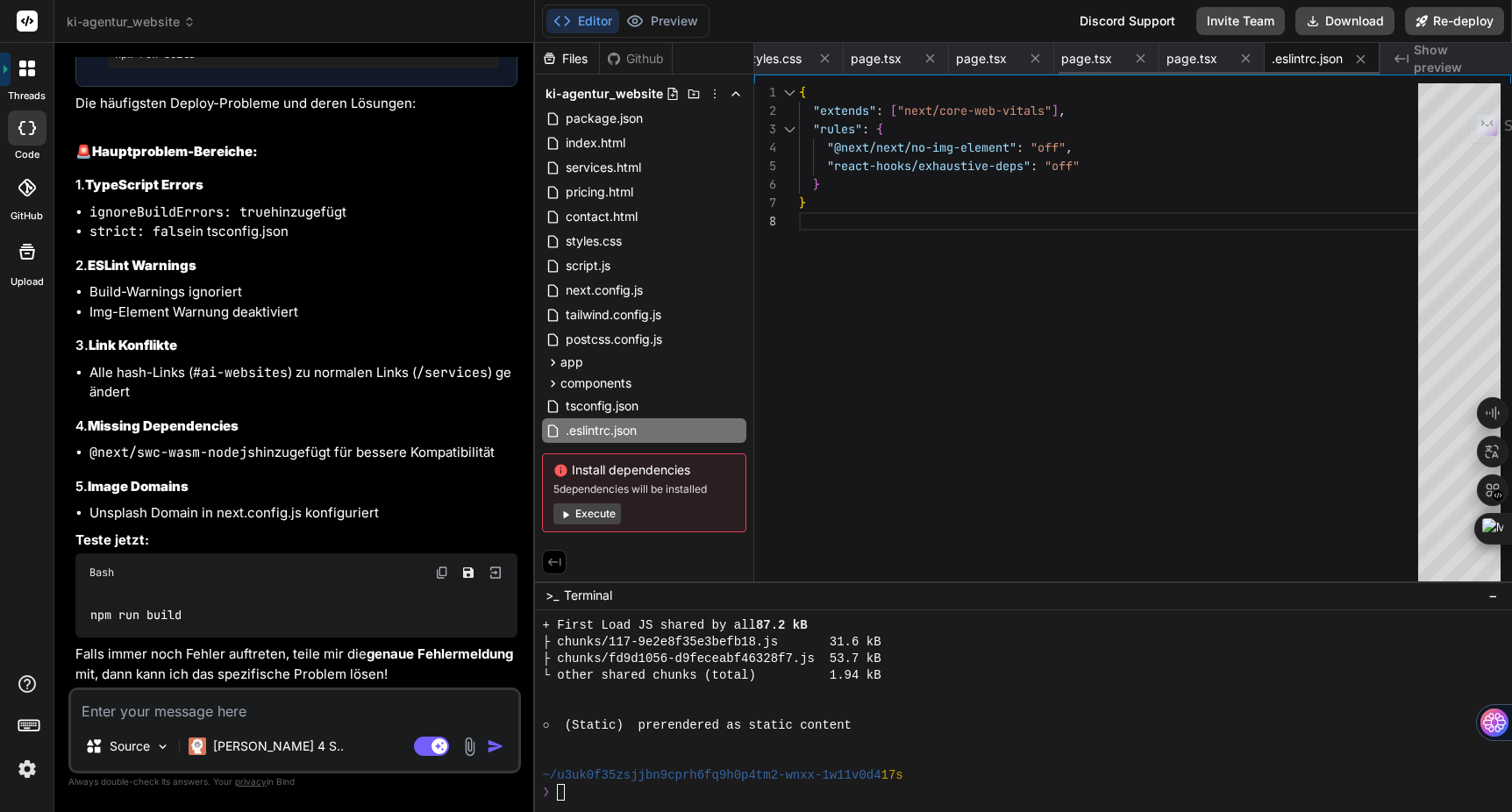
click at [824, 60] on icon at bounding box center [825, 59] width 9 height 9
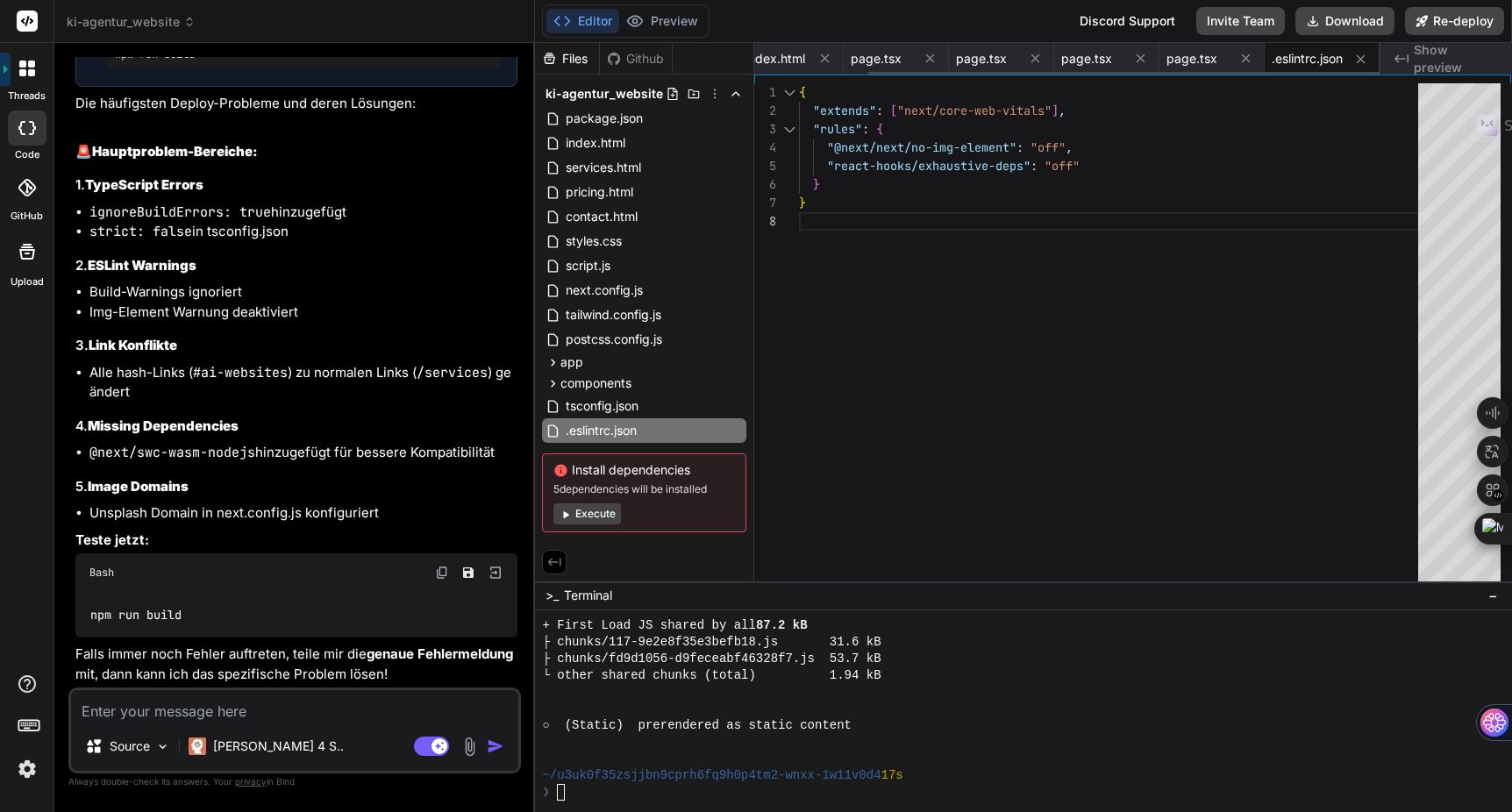
scroll to position [0, 34]
click at [824, 60] on icon at bounding box center [823, 59] width 9 height 9
click at [839, 60] on icon at bounding box center [841, 59] width 9 height 9
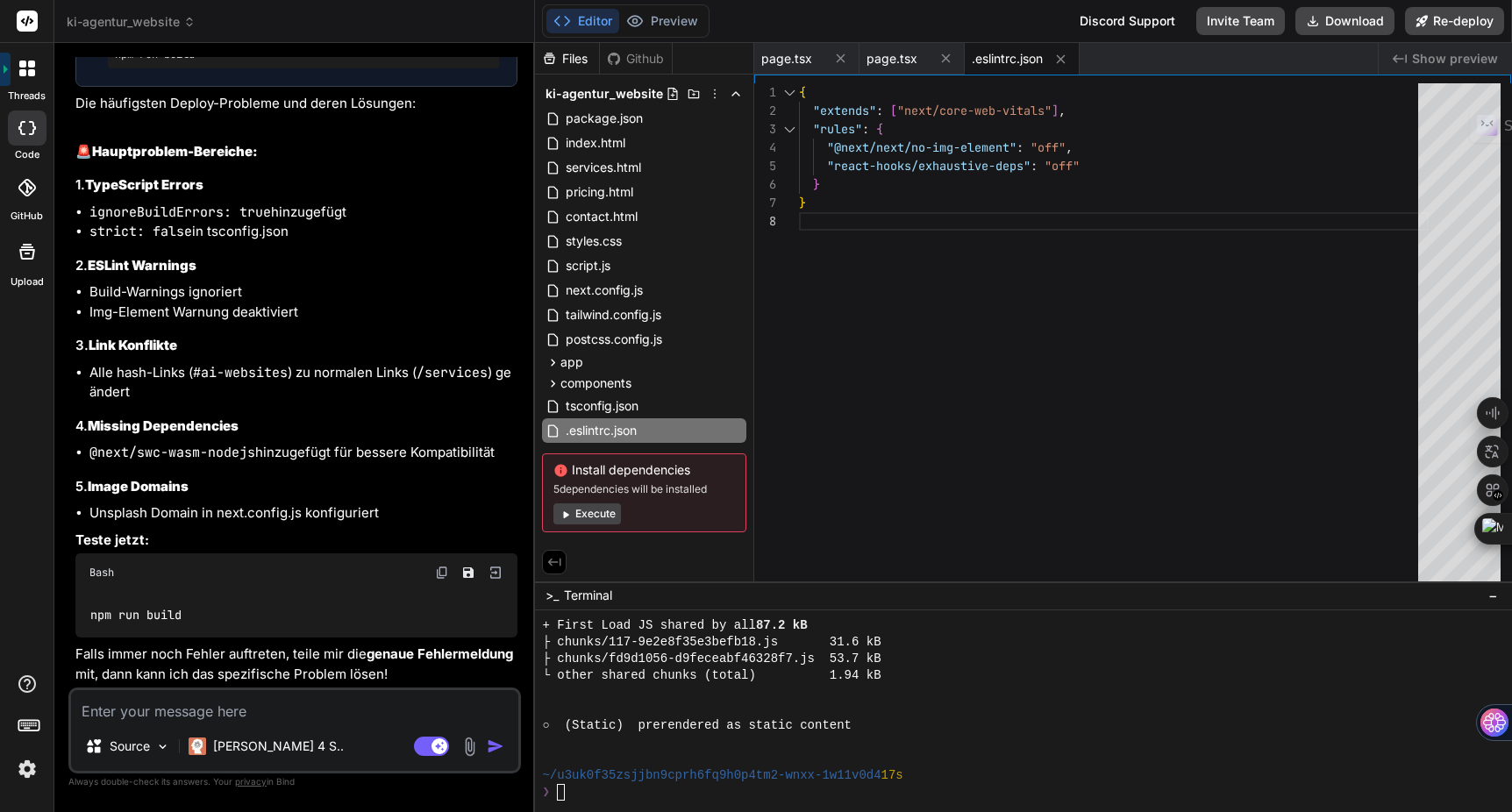
click at [839, 60] on icon at bounding box center [841, 59] width 9 height 9
click at [839, 60] on div ".eslintrc.json" at bounding box center [811, 59] width 114 height 32
click at [854, 59] on icon at bounding box center [850, 59] width 15 height 15
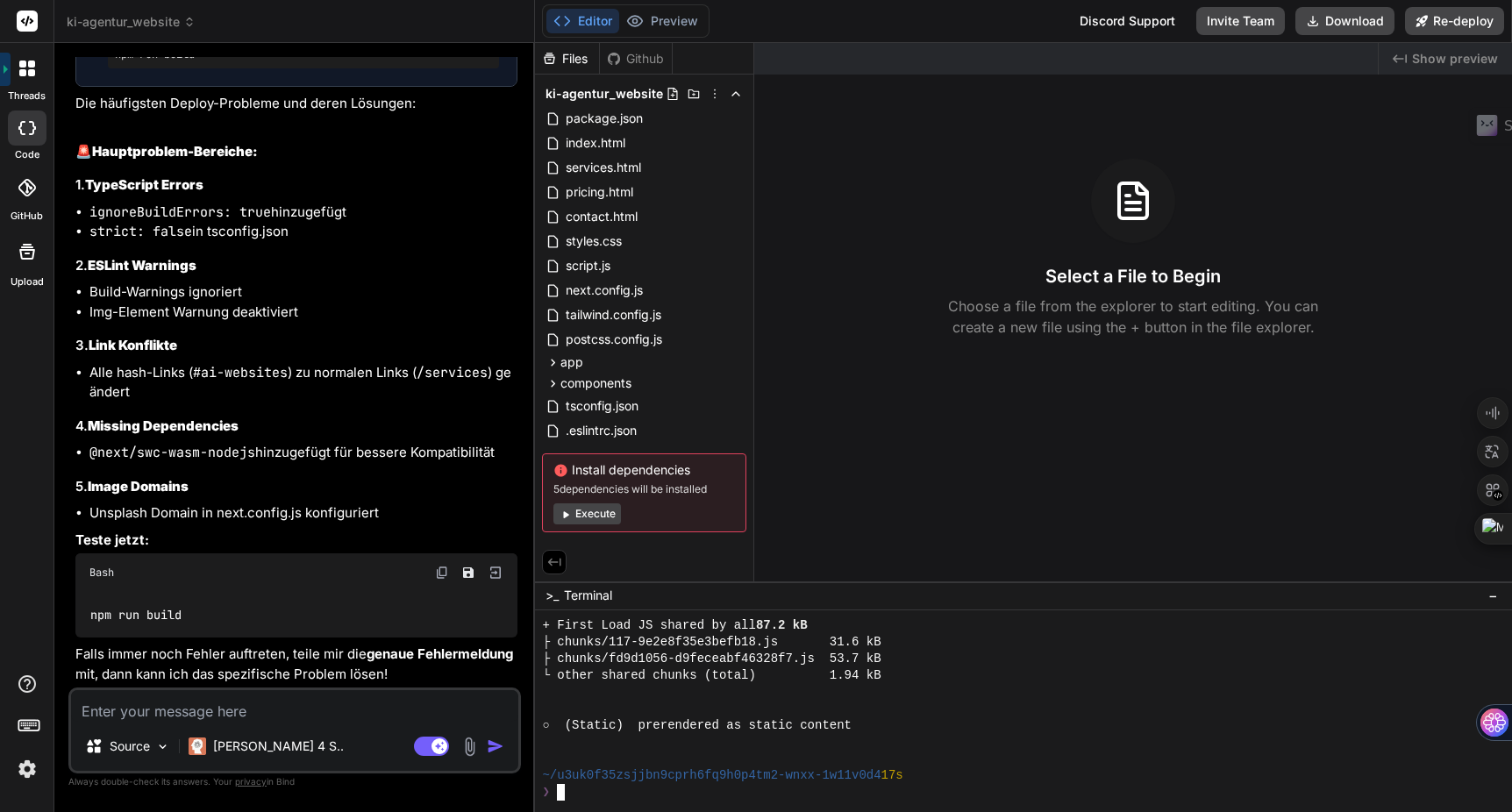
click at [736, 698] on div at bounding box center [1015, 692] width 947 height 17
click at [595, 518] on button "Execute" at bounding box center [587, 514] width 67 height 21
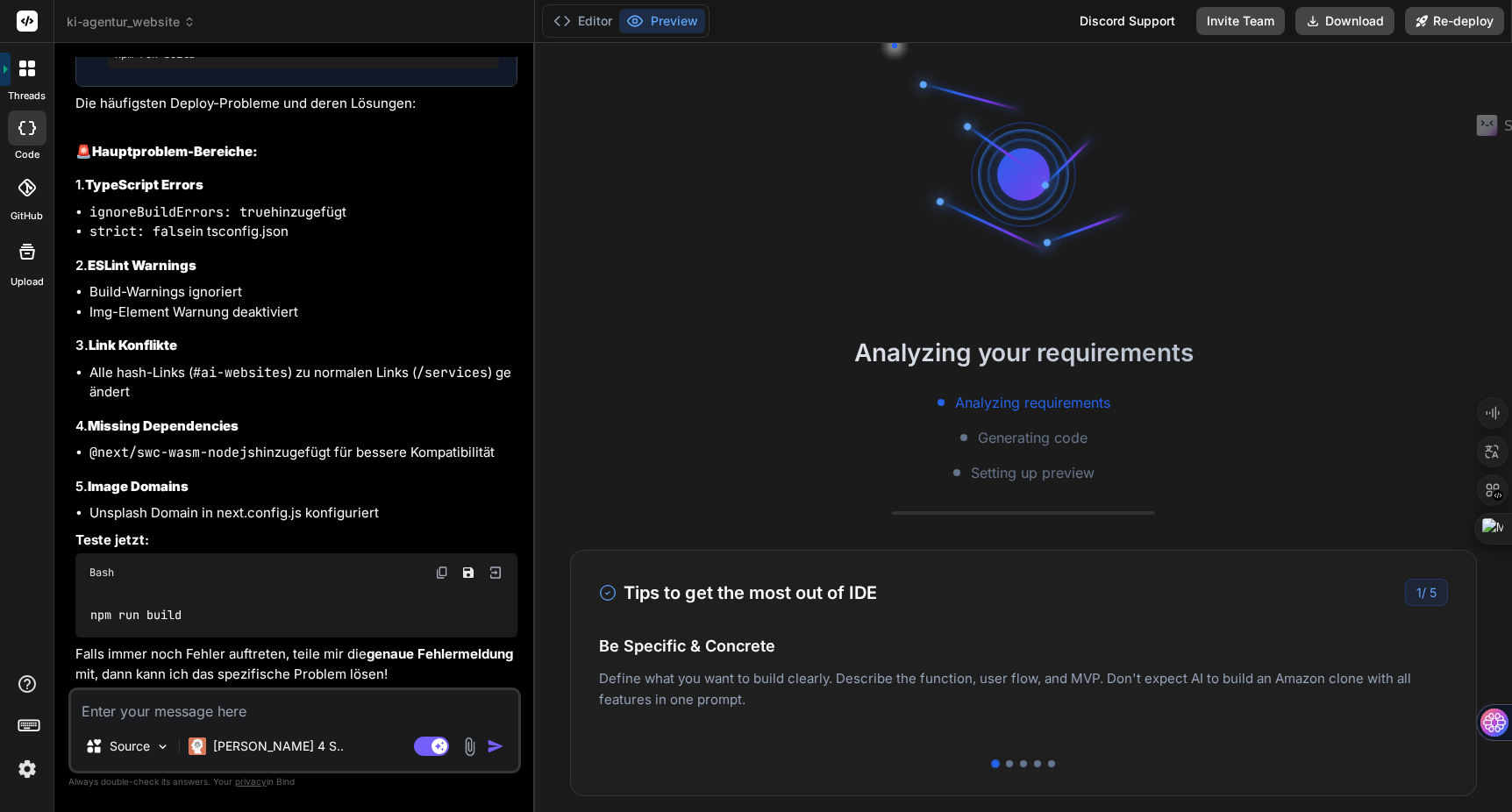
type textarea "x"
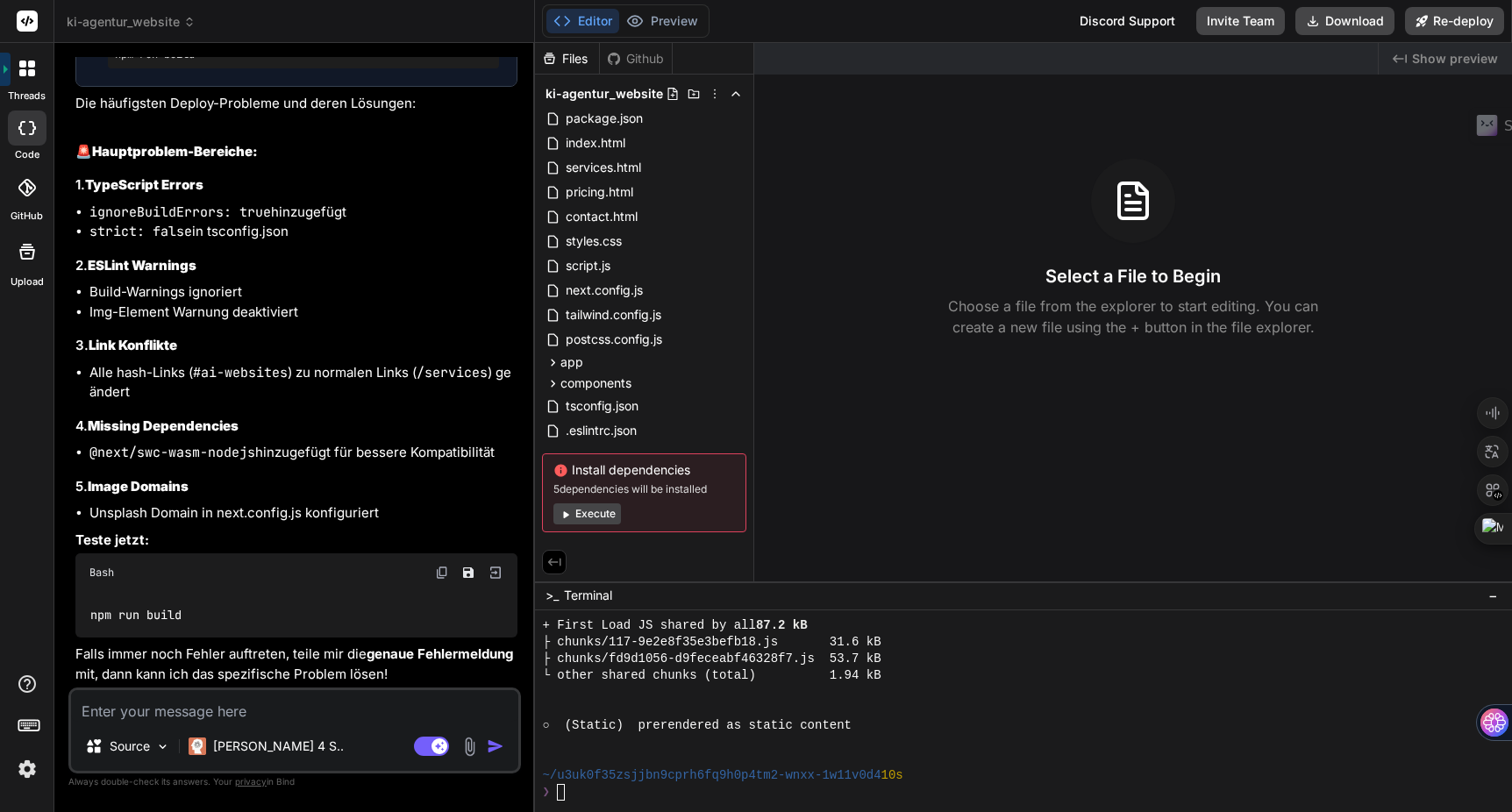
click at [818, 701] on div at bounding box center [1015, 709] width 947 height 17
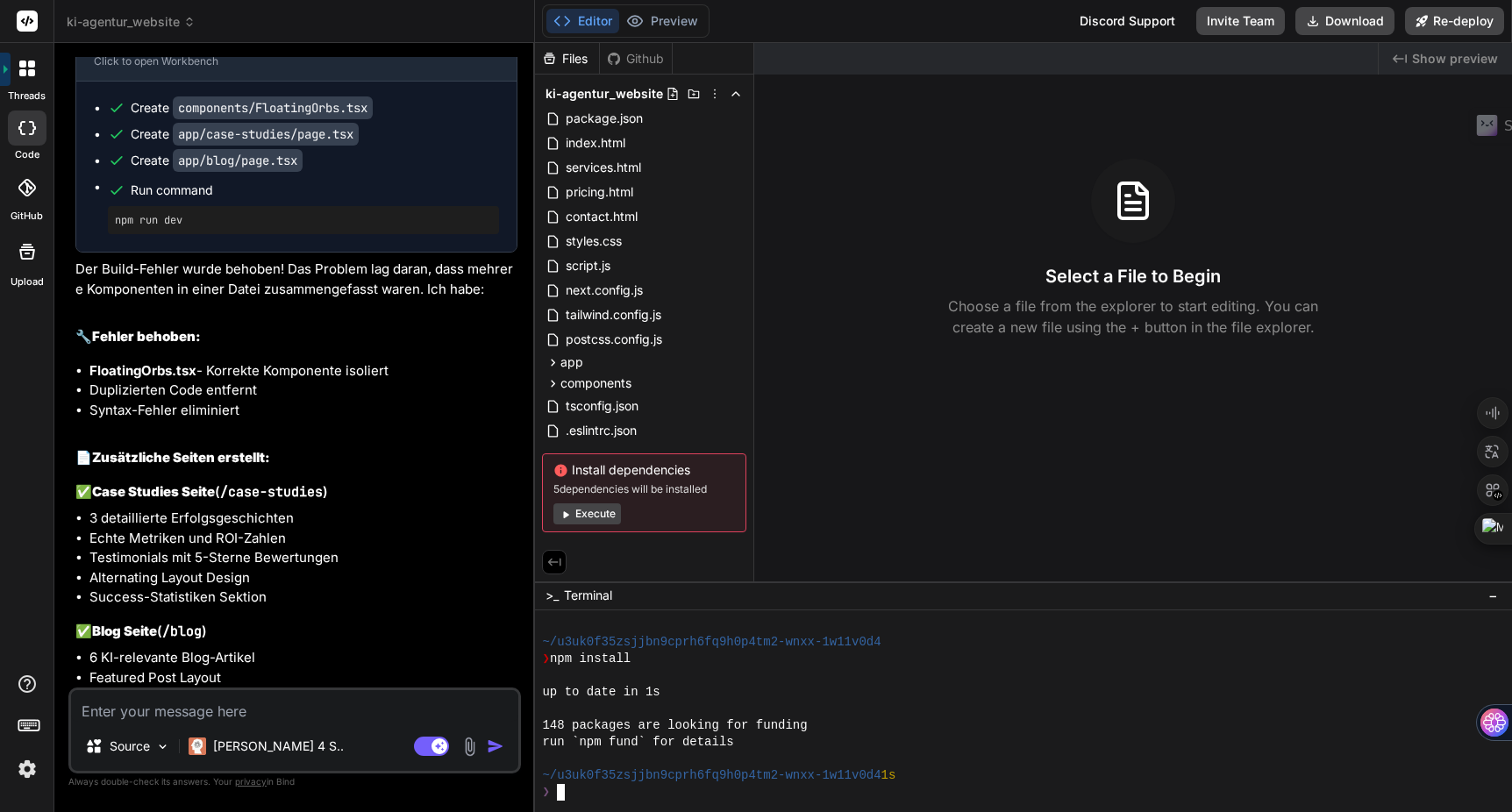
scroll to position [11366, 0]
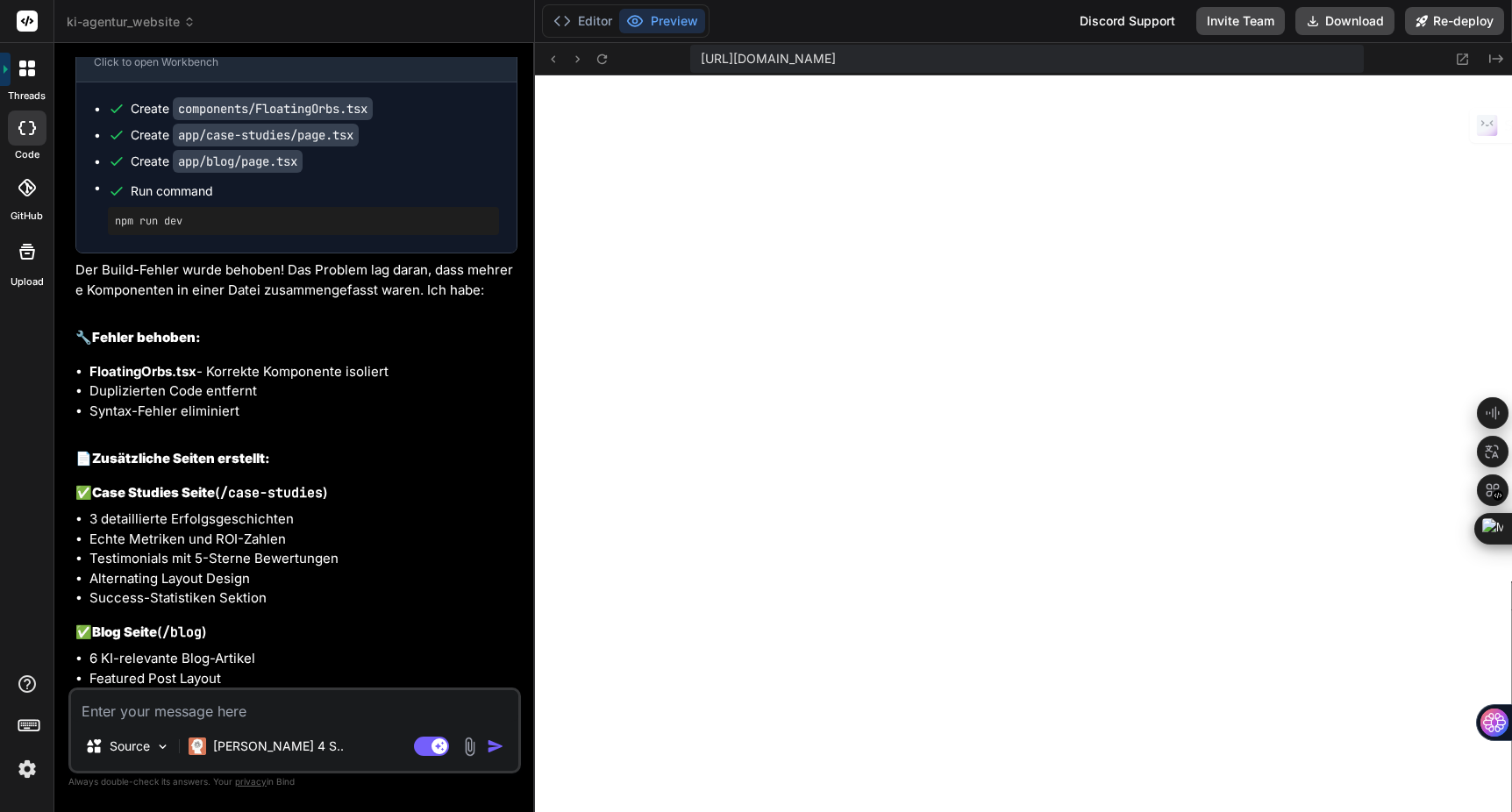
click at [24, 770] on img at bounding box center [28, 769] width 30 height 30
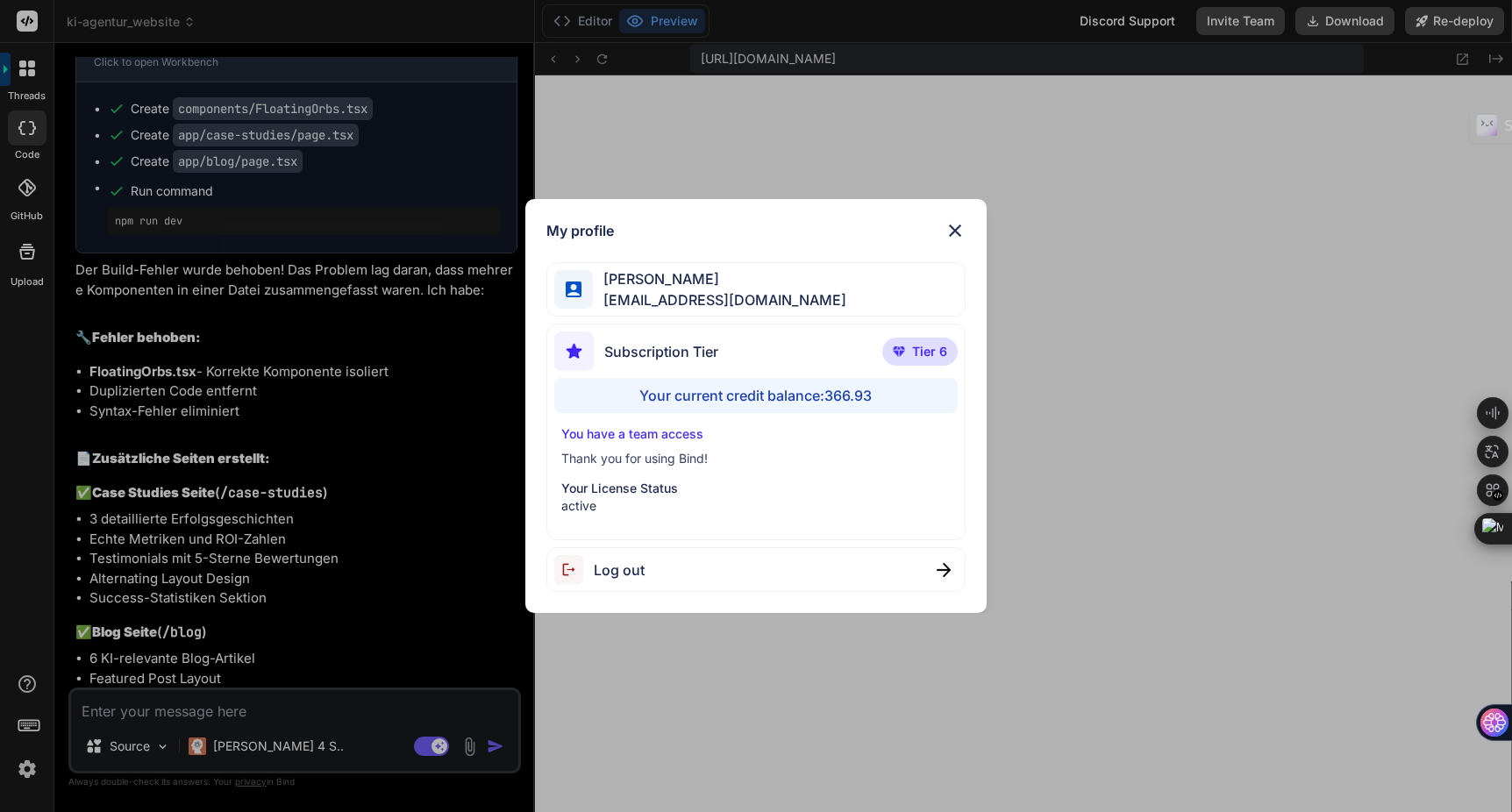
click at [950, 231] on img at bounding box center [956, 231] width 21 height 21
